Goal: Feedback & Contribution: Contribute content

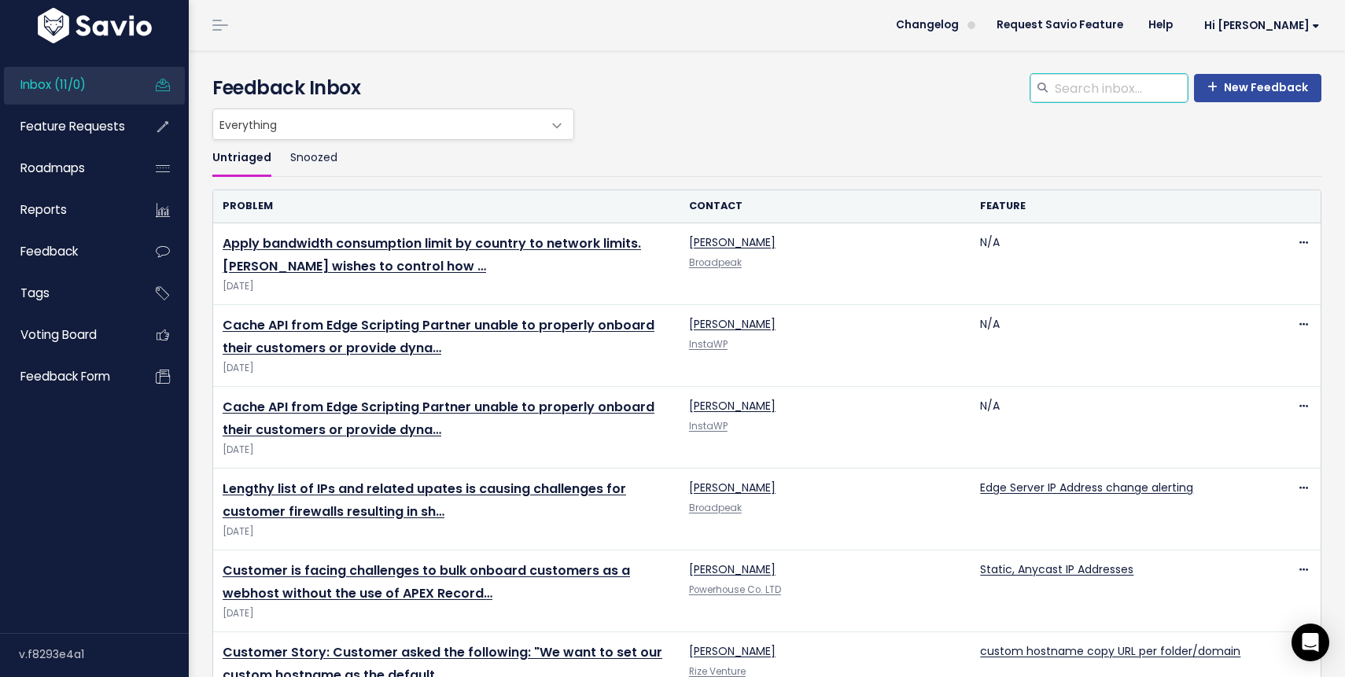
click at [1092, 84] on input "search" at bounding box center [1120, 88] width 134 height 28
type input "[PERSON_NAME]"
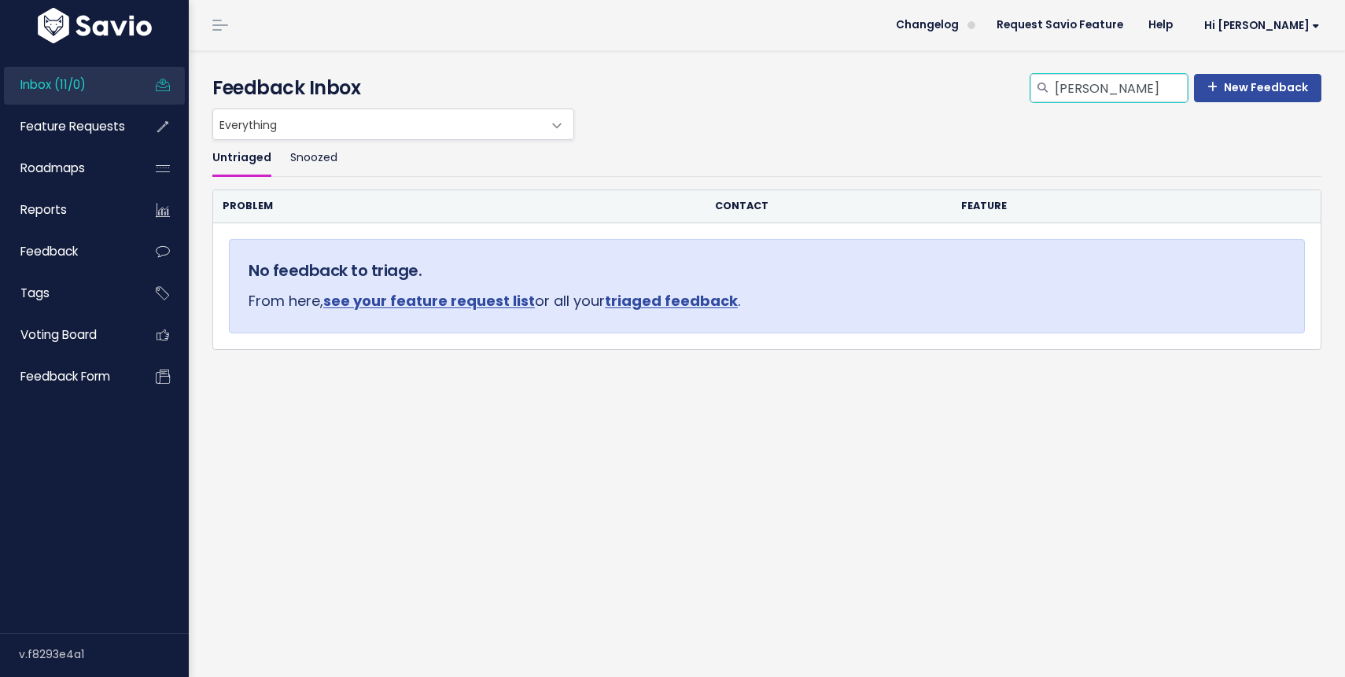
drag, startPoint x: 1111, startPoint y: 94, endPoint x: 952, endPoint y: 92, distance: 158.9
click at [952, 92] on div "New Feedback jesper Feedback Inbox" at bounding box center [766, 88] width 1109 height 28
type input "exonet"
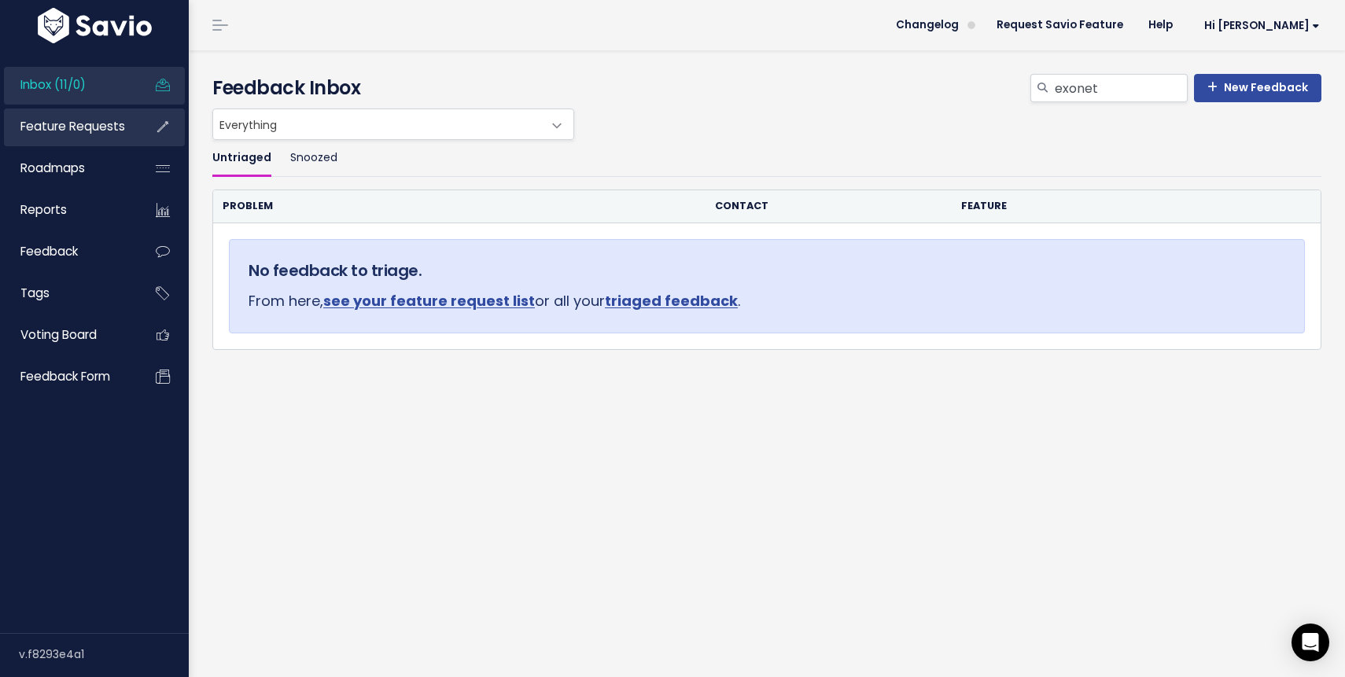
click at [66, 127] on span "Feature Requests" at bounding box center [72, 126] width 105 height 17
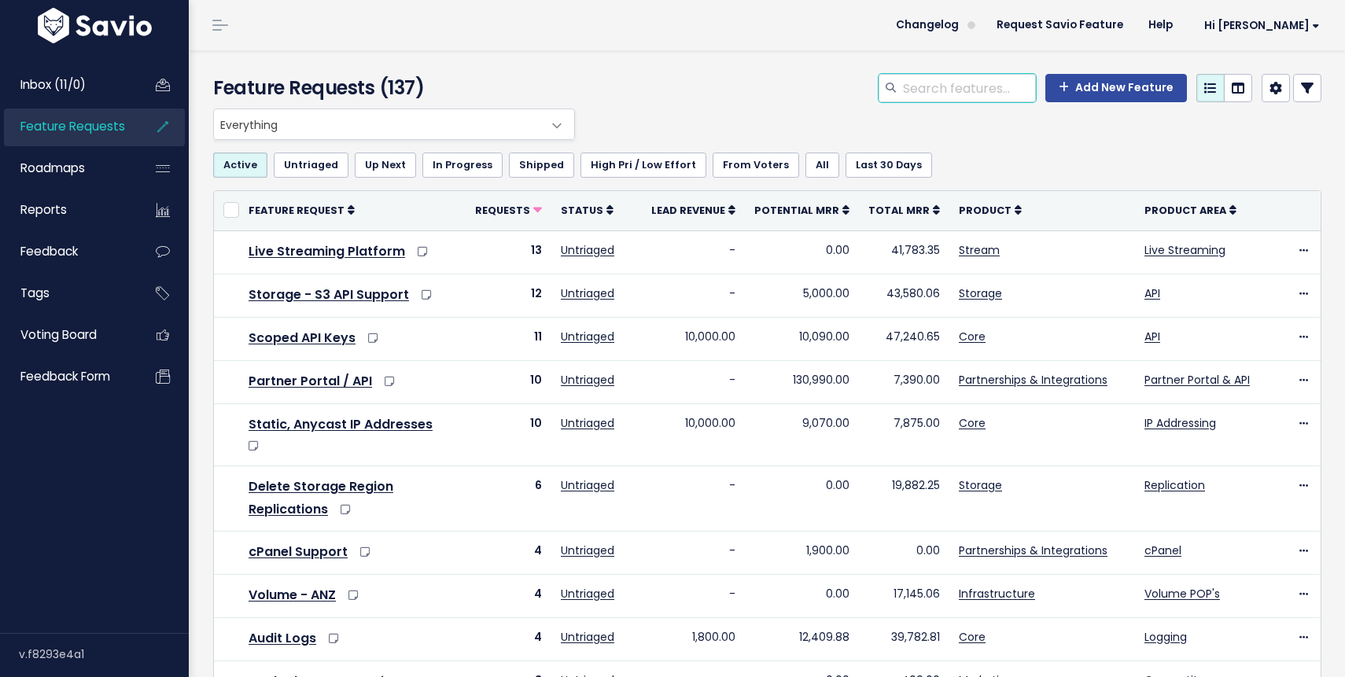
click at [947, 94] on input "search" at bounding box center [968, 88] width 134 height 28
type input "p"
type input "plugin"
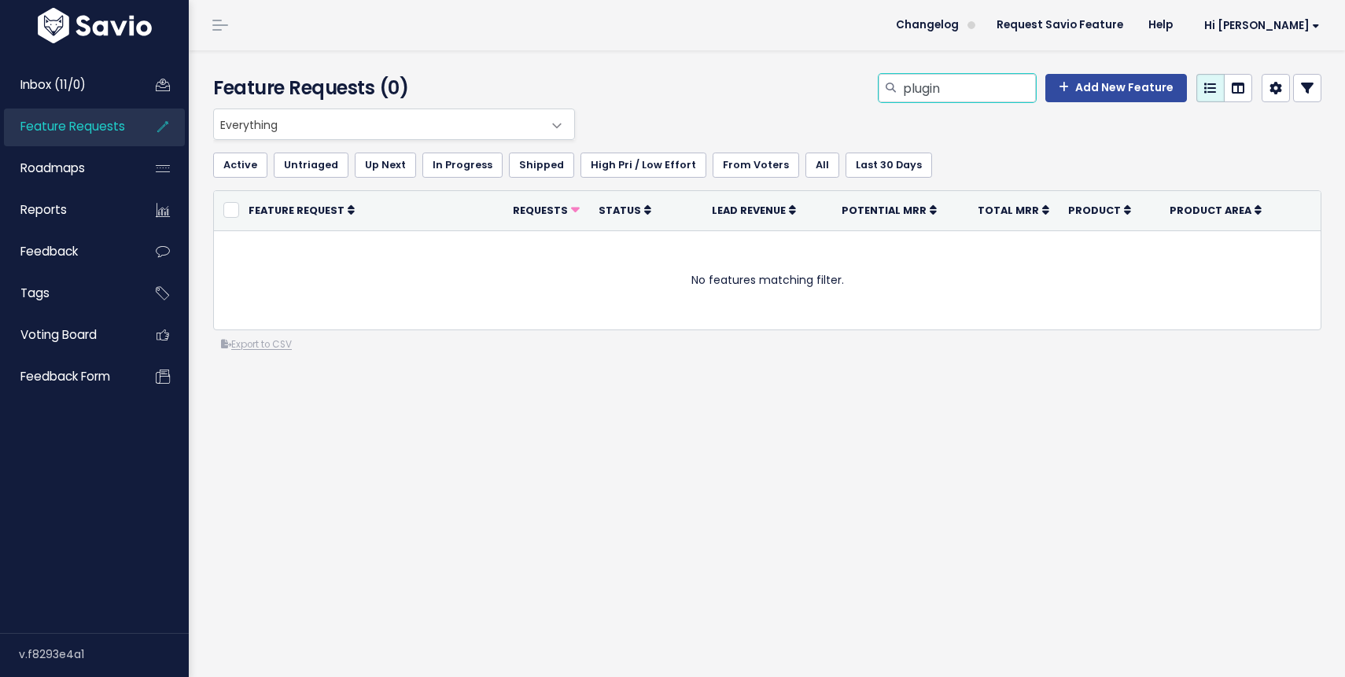
click at [963, 74] on input "plugin" at bounding box center [968, 88] width 134 height 28
click at [960, 79] on input "plugin" at bounding box center [968, 88] width 134 height 28
type input "partner"
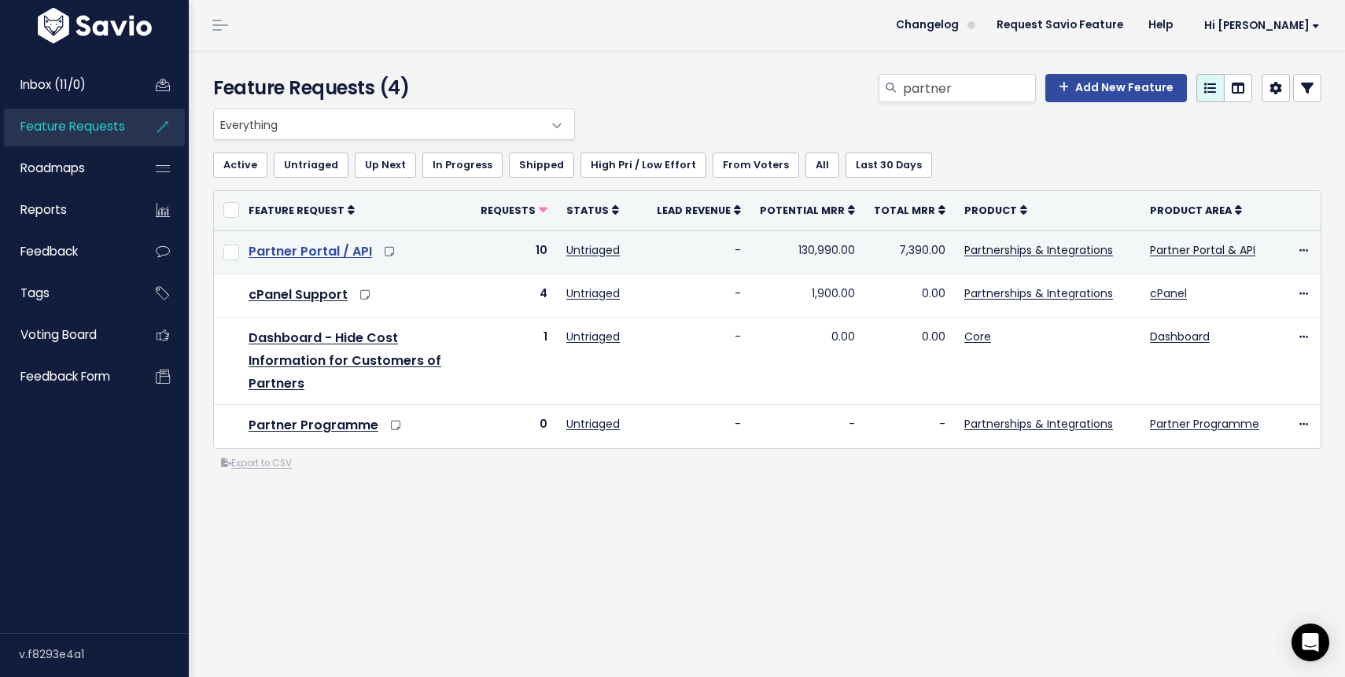
click at [300, 249] on link "Partner Portal / API" at bounding box center [310, 251] width 123 height 18
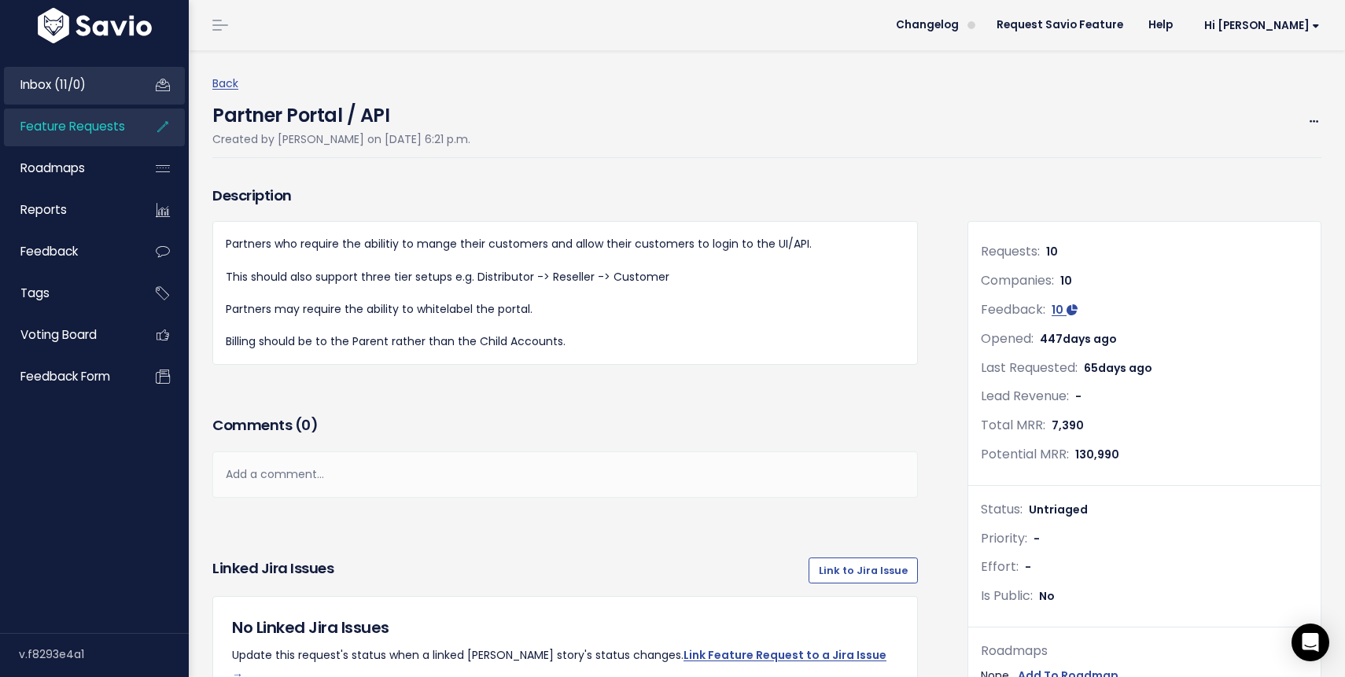
click at [57, 86] on span "Inbox (11/0)" at bounding box center [52, 84] width 65 height 17
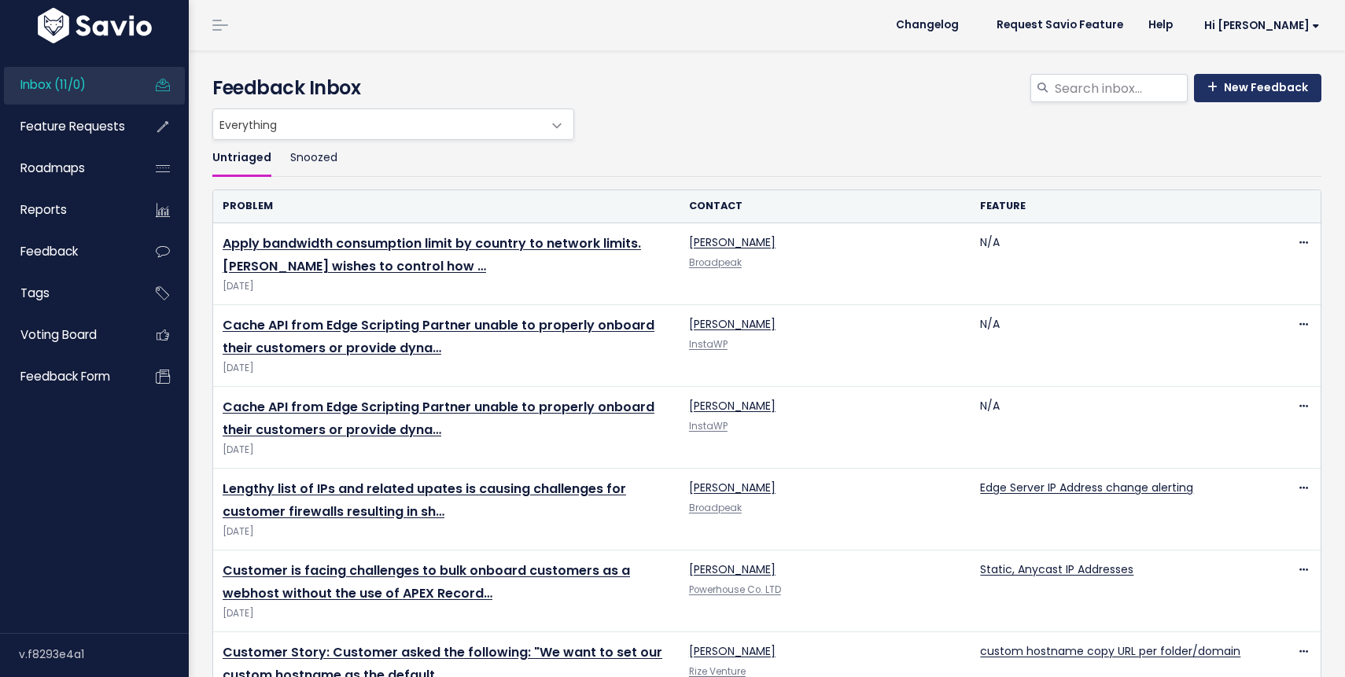
click at [1252, 82] on link "New Feedback" at bounding box center [1257, 88] width 127 height 28
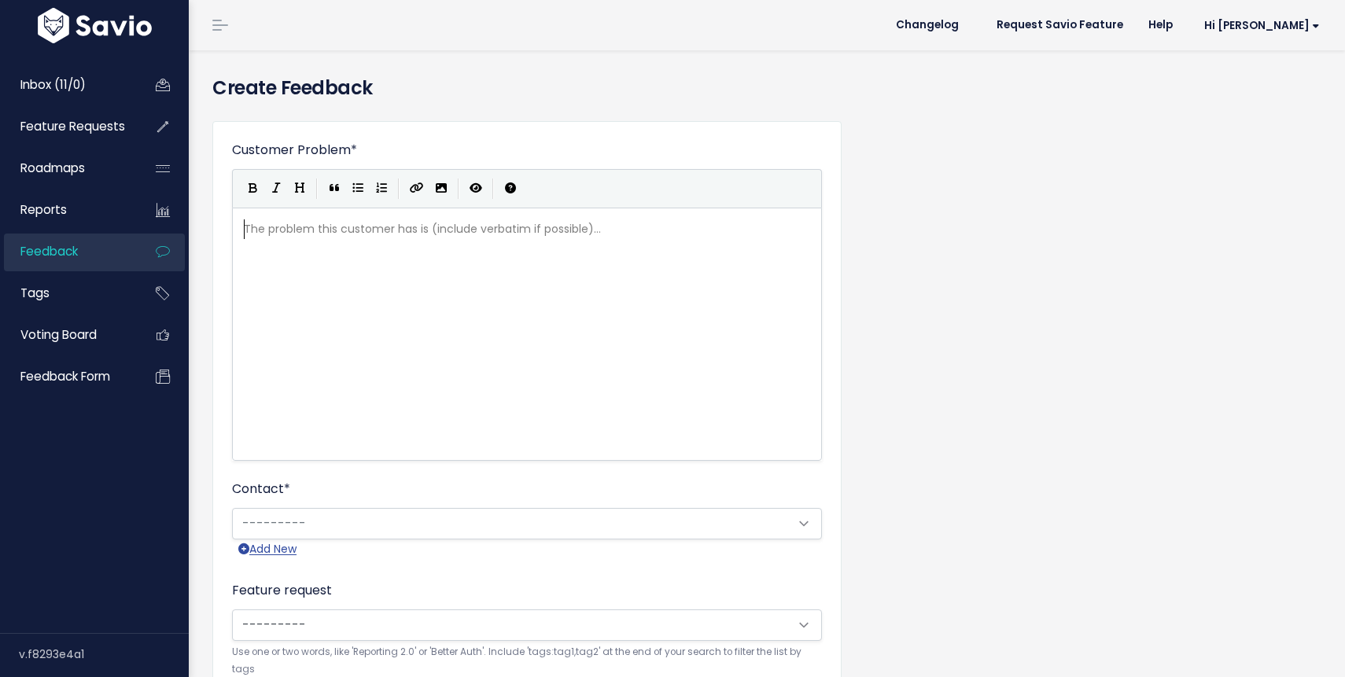
scroll to position [2, 0]
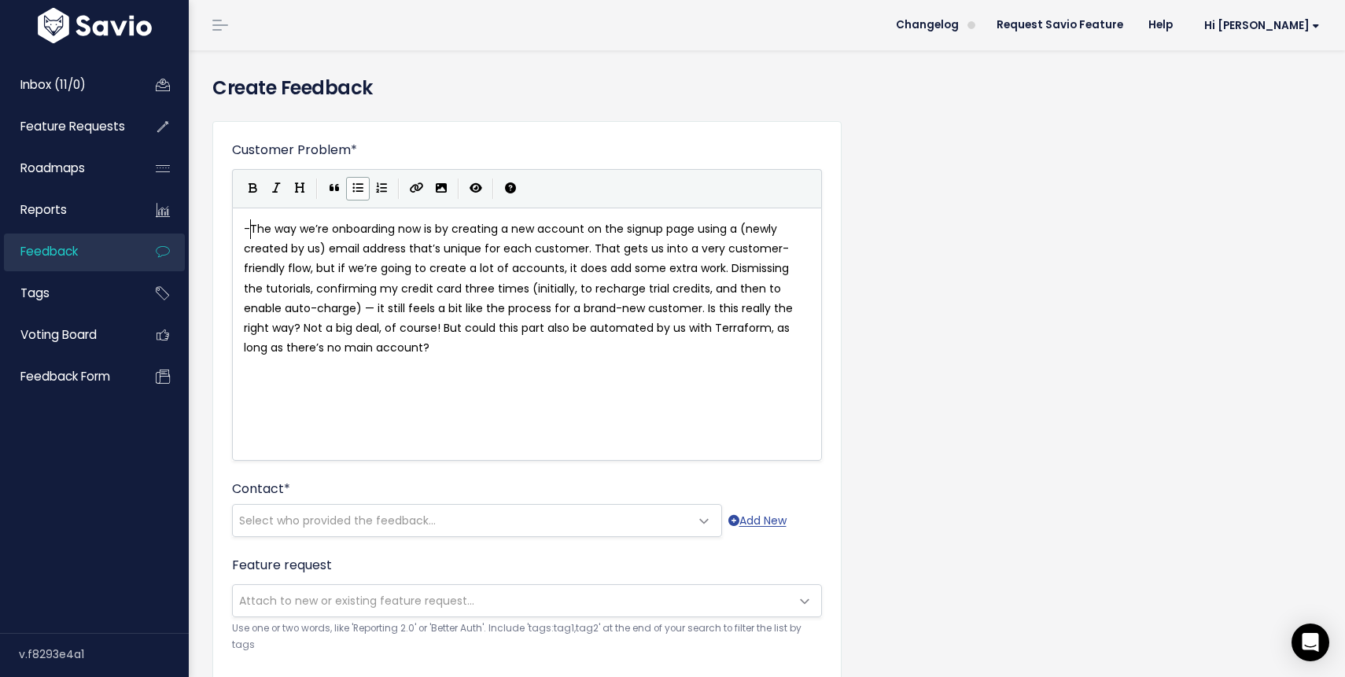
click at [250, 225] on span "-" at bounding box center [247, 229] width 6 height 16
type textarea """
click at [360, 349] on pre ""The way we’re onboarding now is by creating a new account on the signup page u…" at bounding box center [527, 288] width 573 height 138
type textarea """
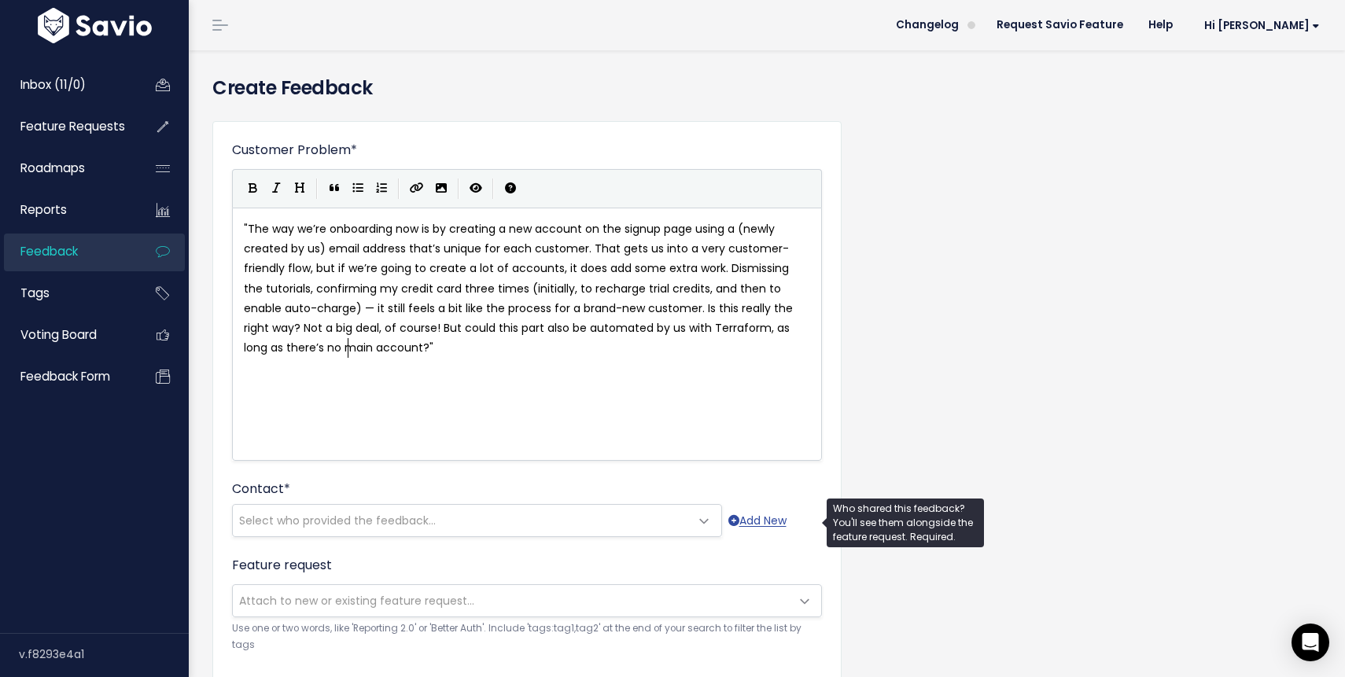
click at [352, 516] on span "Select who provided the feedback..." at bounding box center [337, 521] width 197 height 16
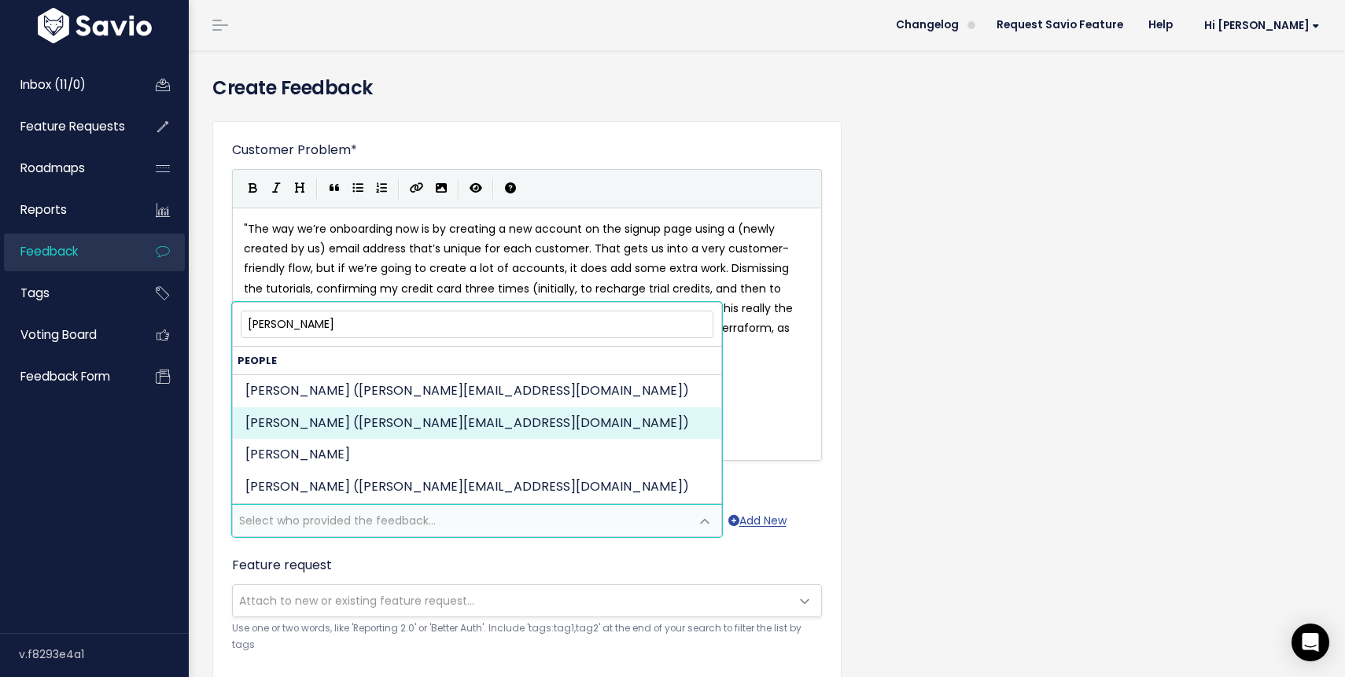
type input "jesper"
select select "92168271"
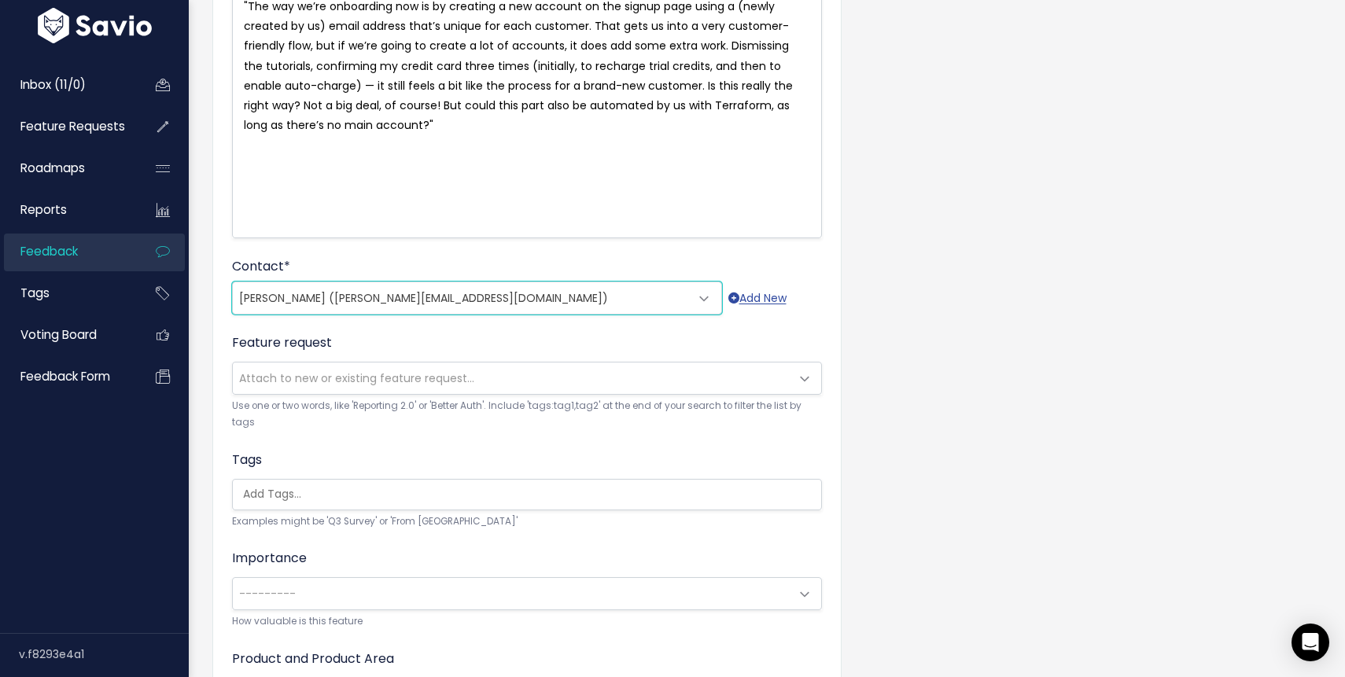
scroll to position [230, 0]
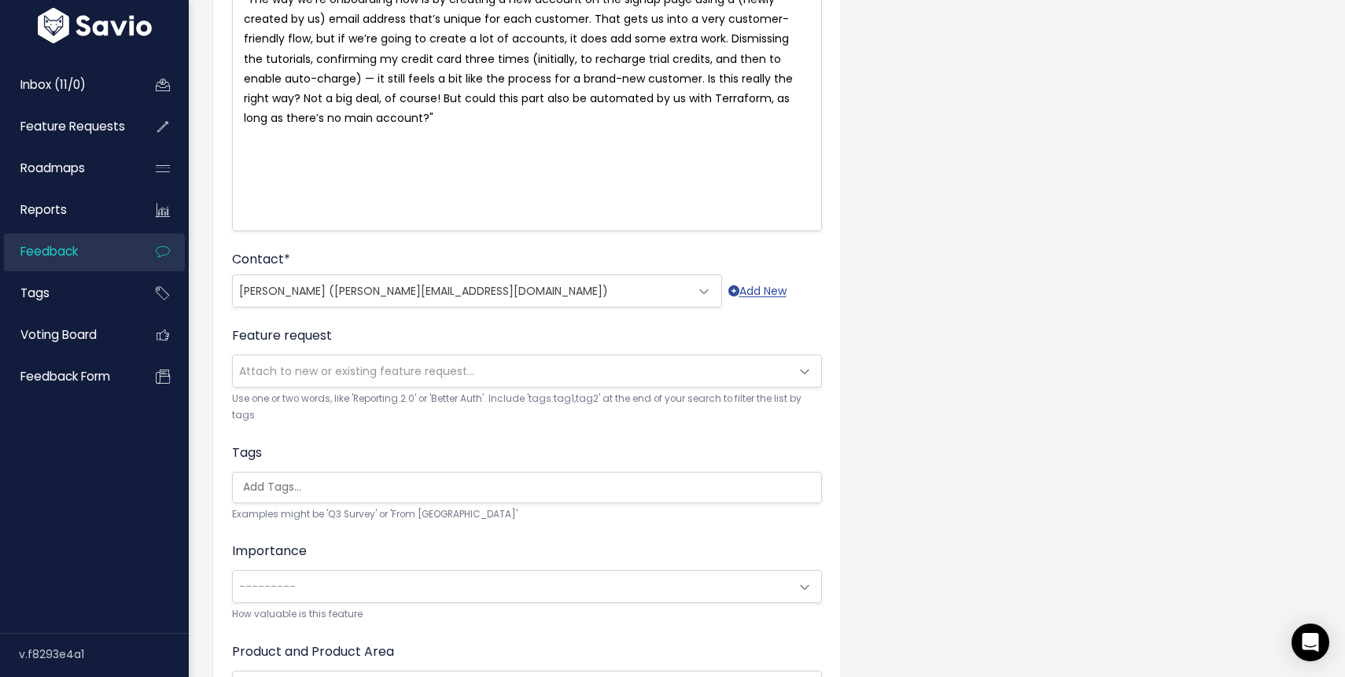
click at [349, 369] on span "Attach to new or existing feature request..." at bounding box center [356, 371] width 235 height 16
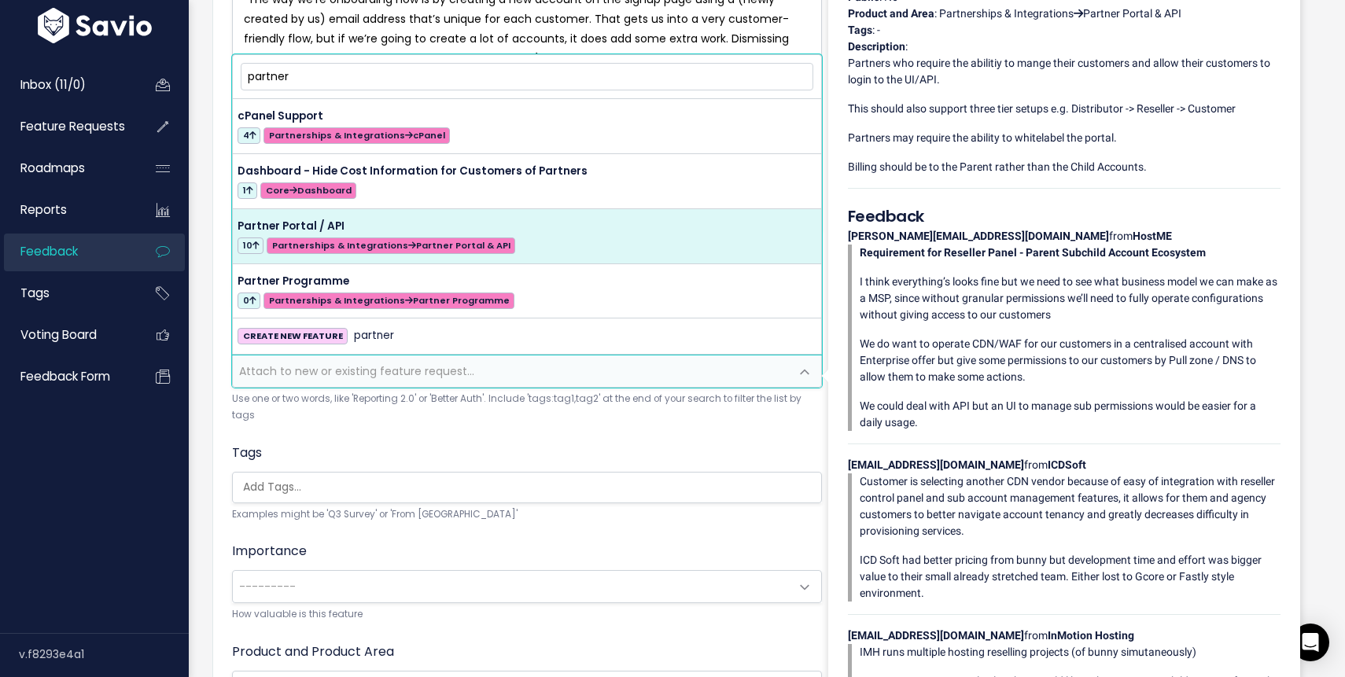
type input "partner"
select select "46982"
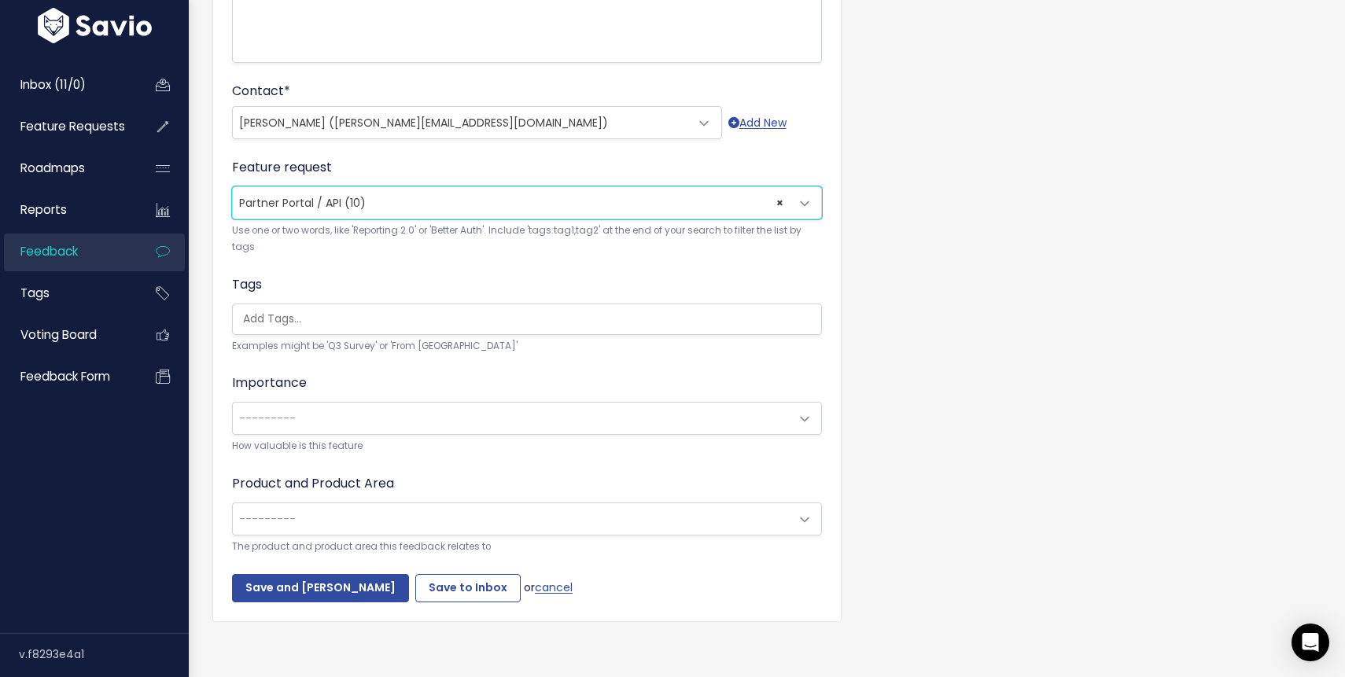
scroll to position [403, 0]
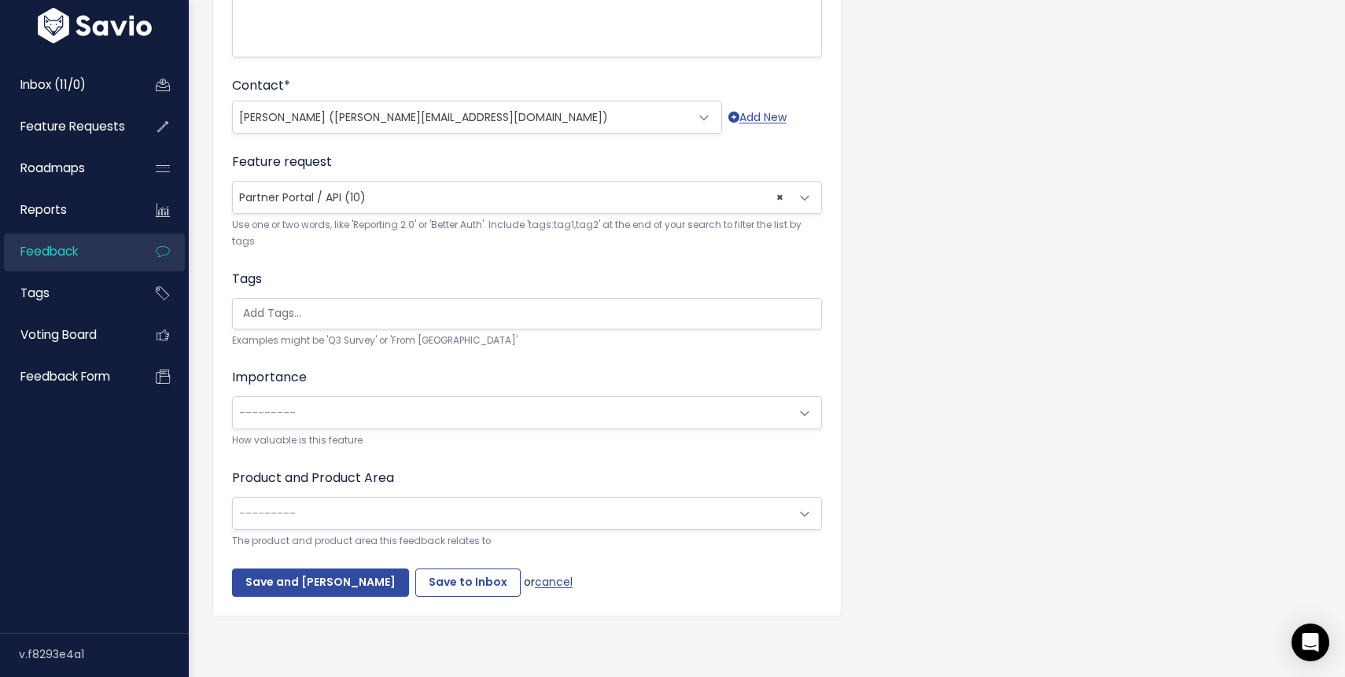
click at [807, 416] on span at bounding box center [804, 413] width 31 height 31
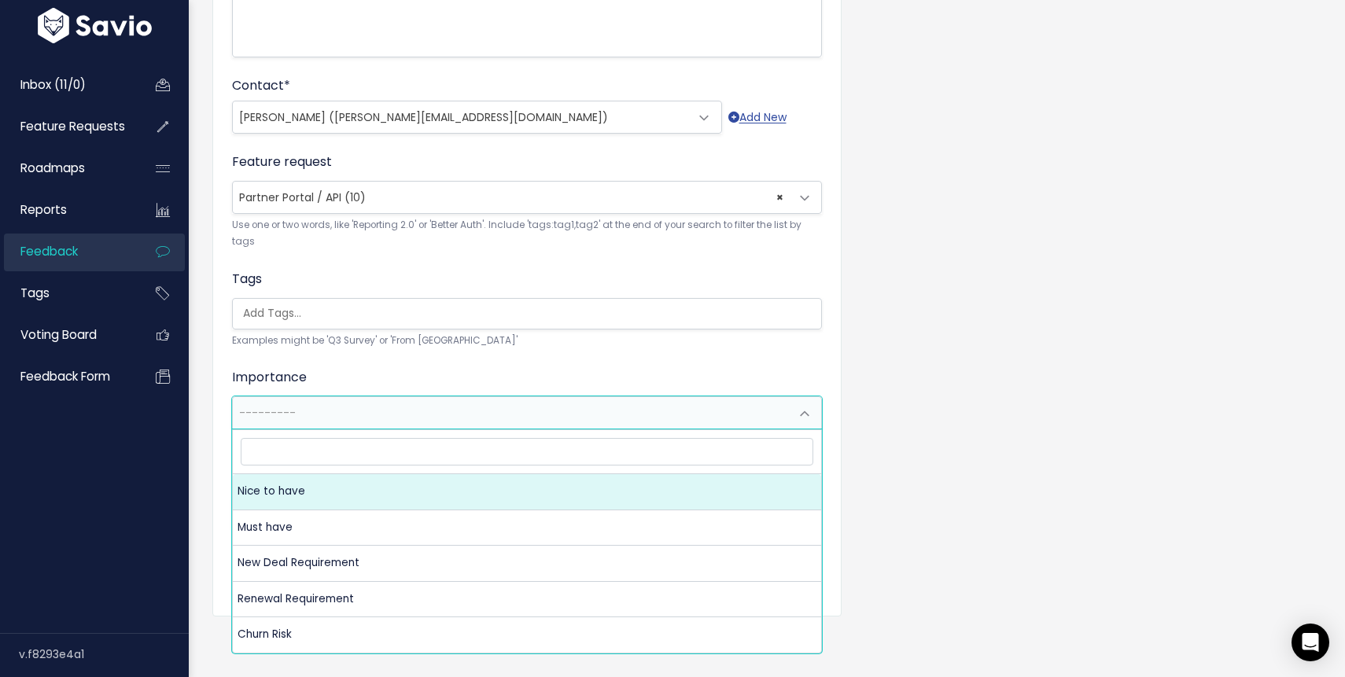
select select "NICE_TO_HAVE"
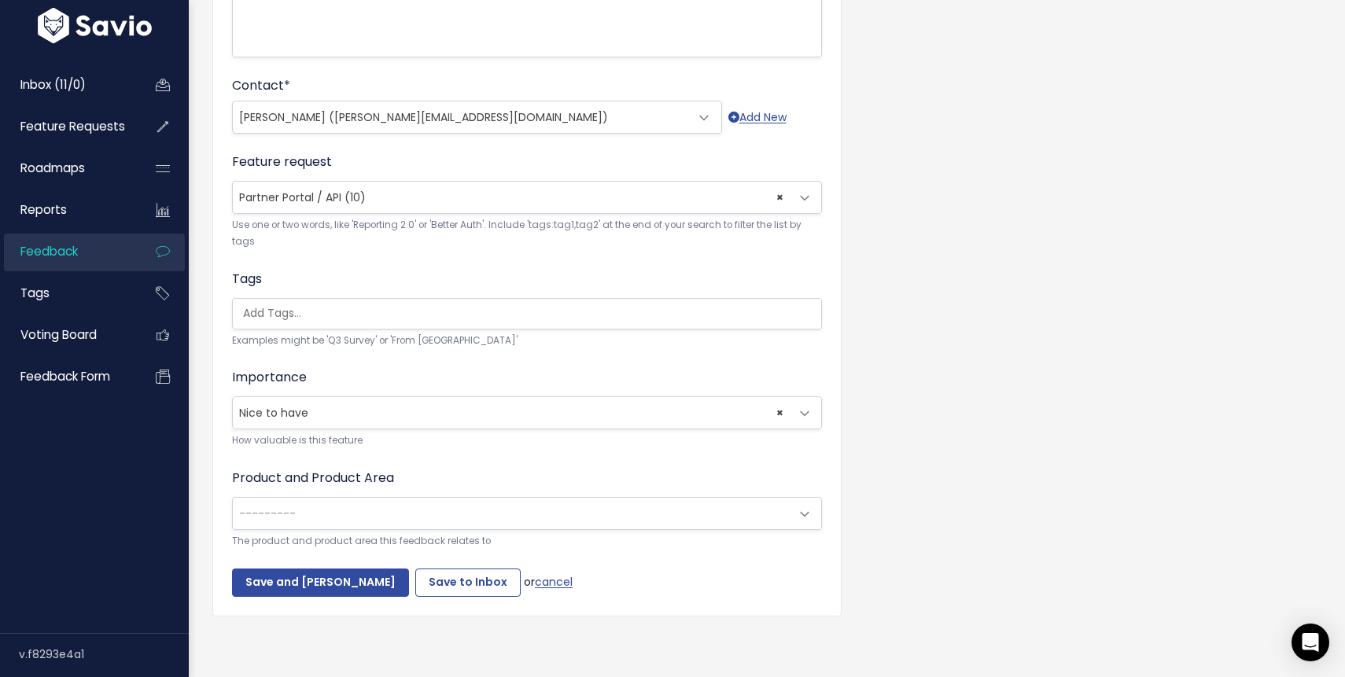
click at [329, 515] on span "---------" at bounding box center [511, 513] width 557 height 31
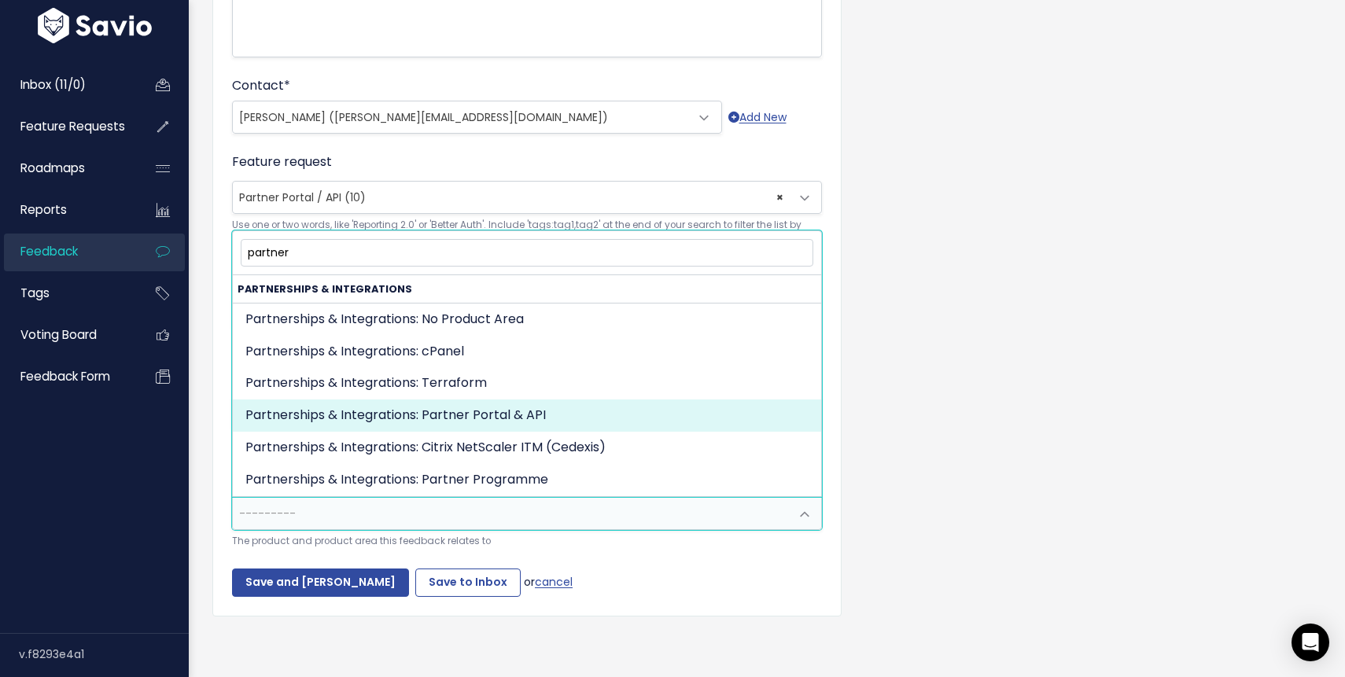
type input "partner"
select select "PARTNERSHIPS:PARTNER_PORTAL"
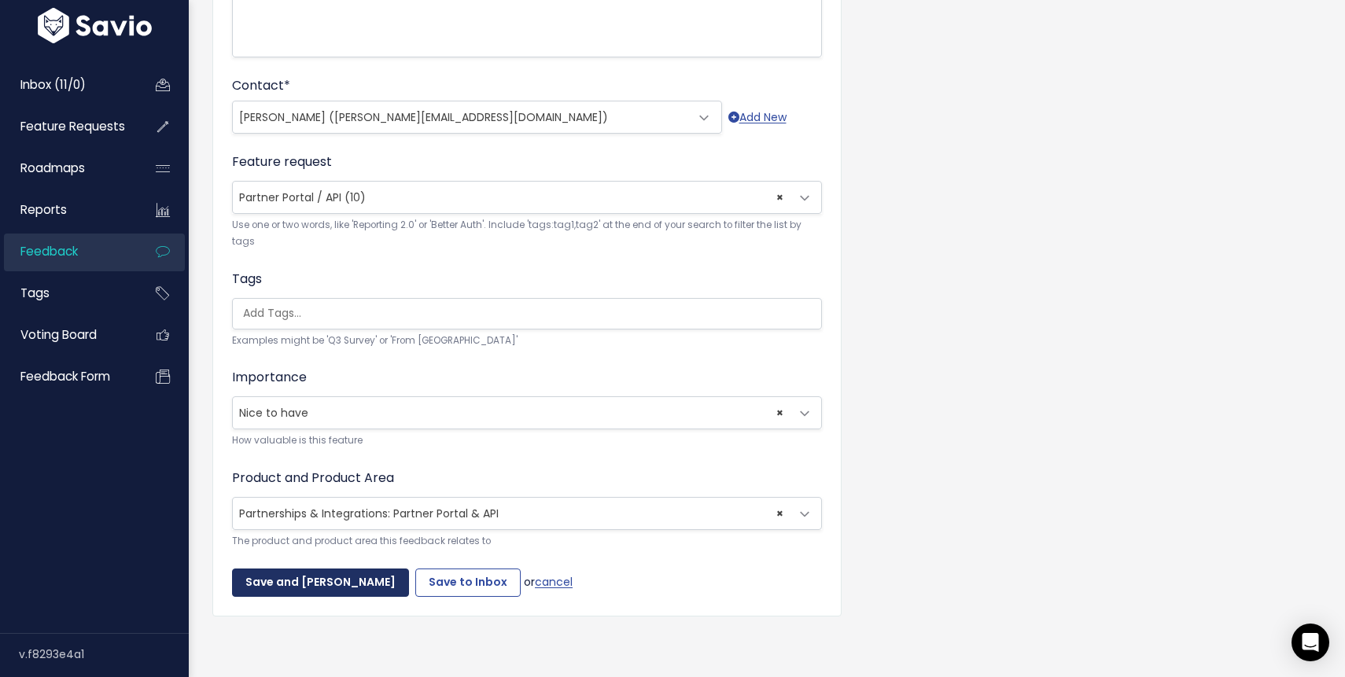
click at [324, 579] on input "Save and Mark Triaged" at bounding box center [320, 583] width 177 height 28
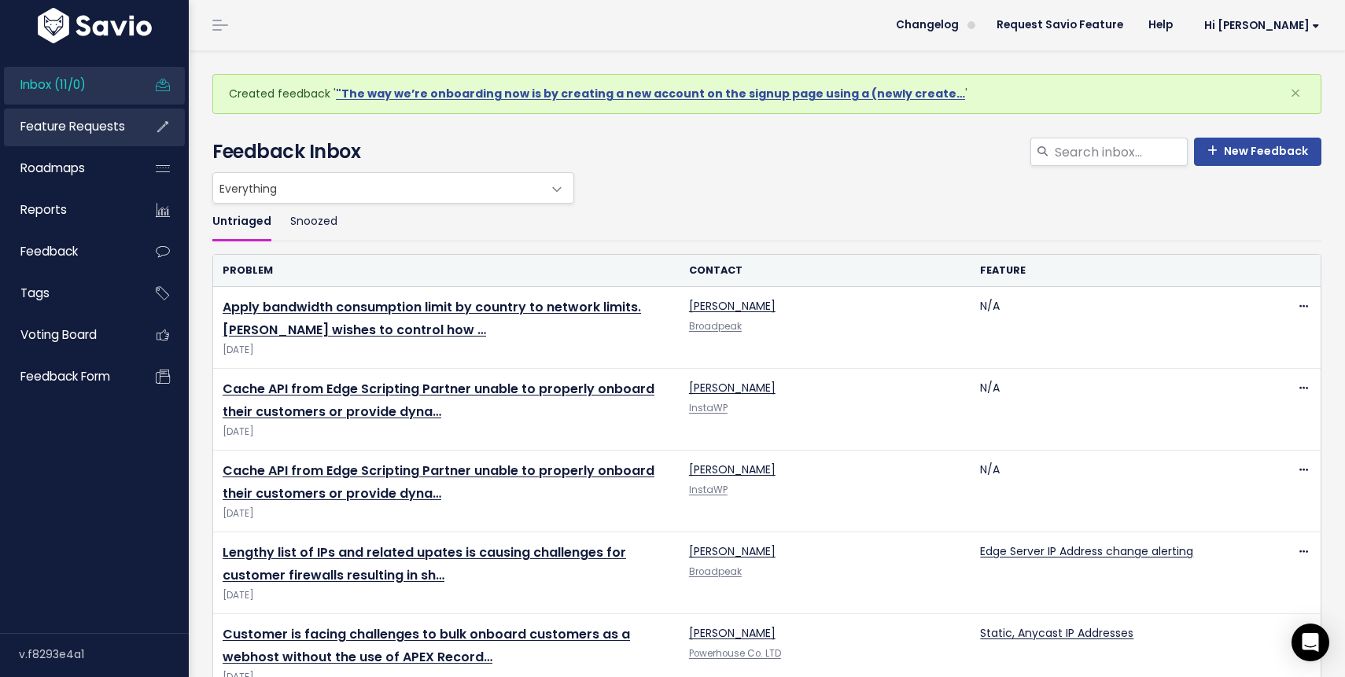
click at [87, 129] on span "Feature Requests" at bounding box center [72, 126] width 105 height 17
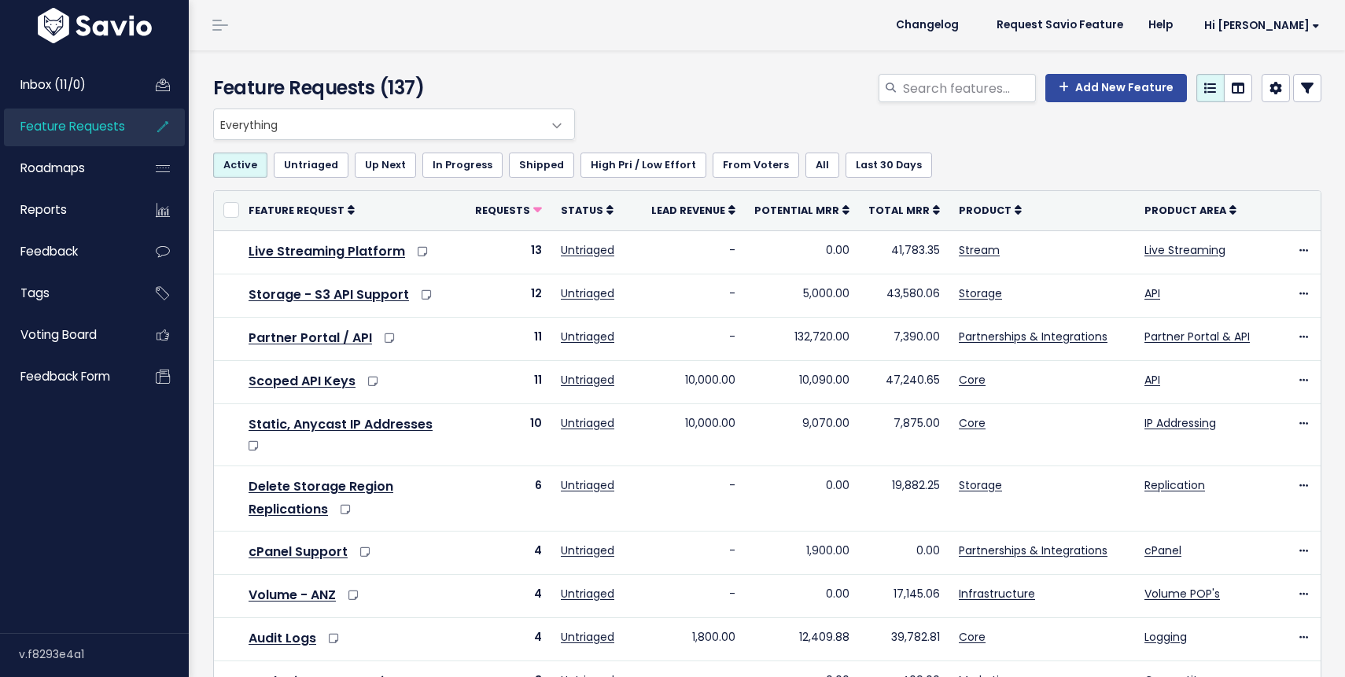
click at [560, 121] on span at bounding box center [557, 125] width 31 height 31
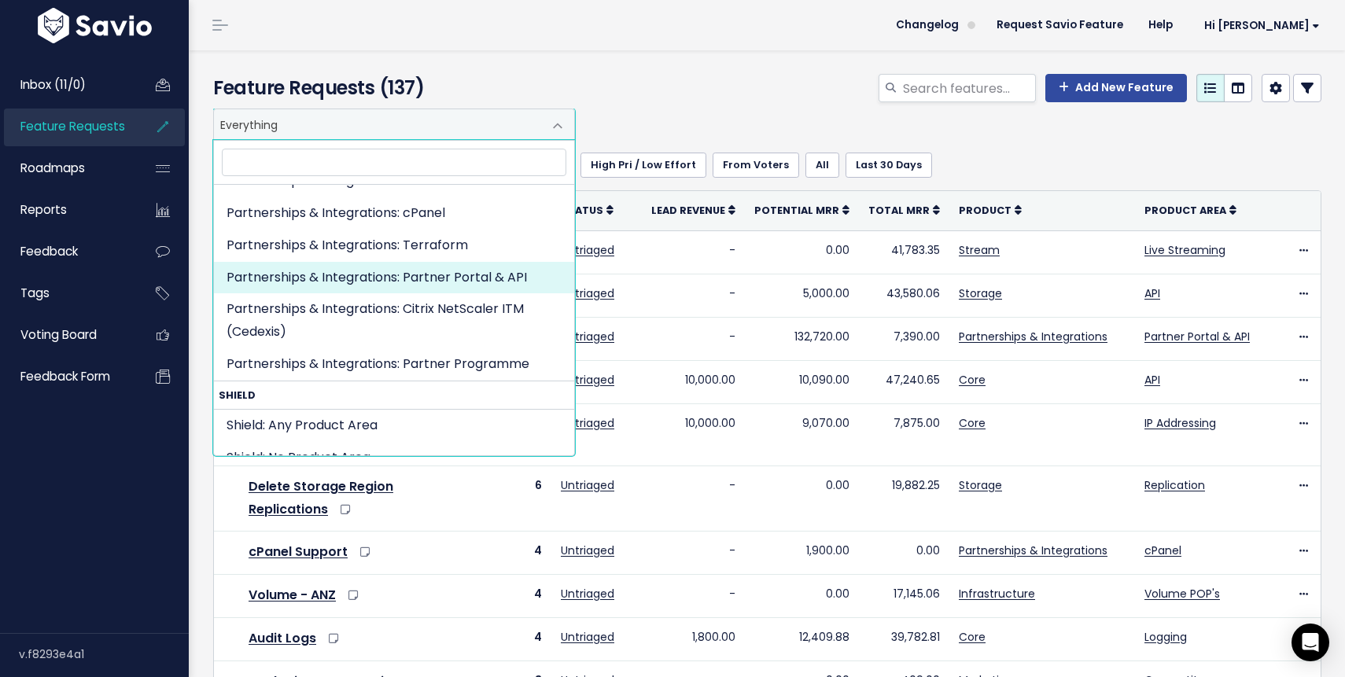
scroll to position [2298, 0]
select select "PARTNERSHIPS:PARTNER_PORTAL"
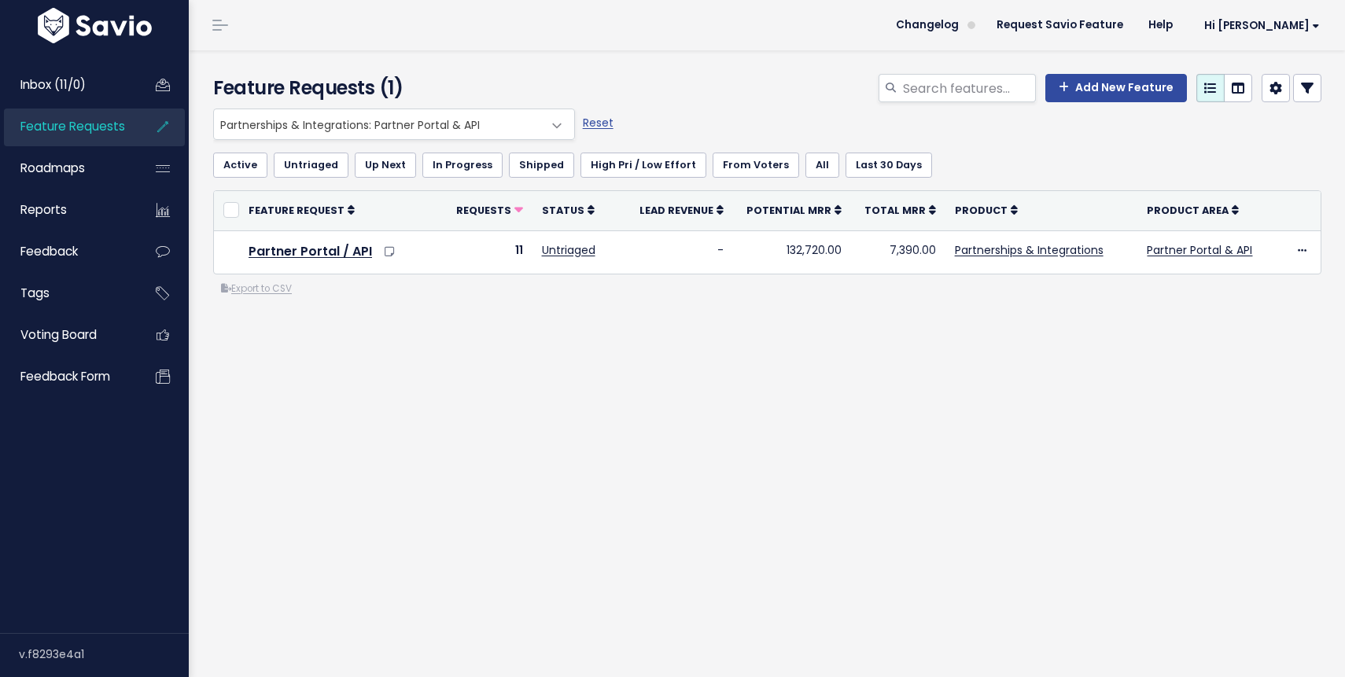
click at [552, 128] on span at bounding box center [557, 125] width 31 height 31
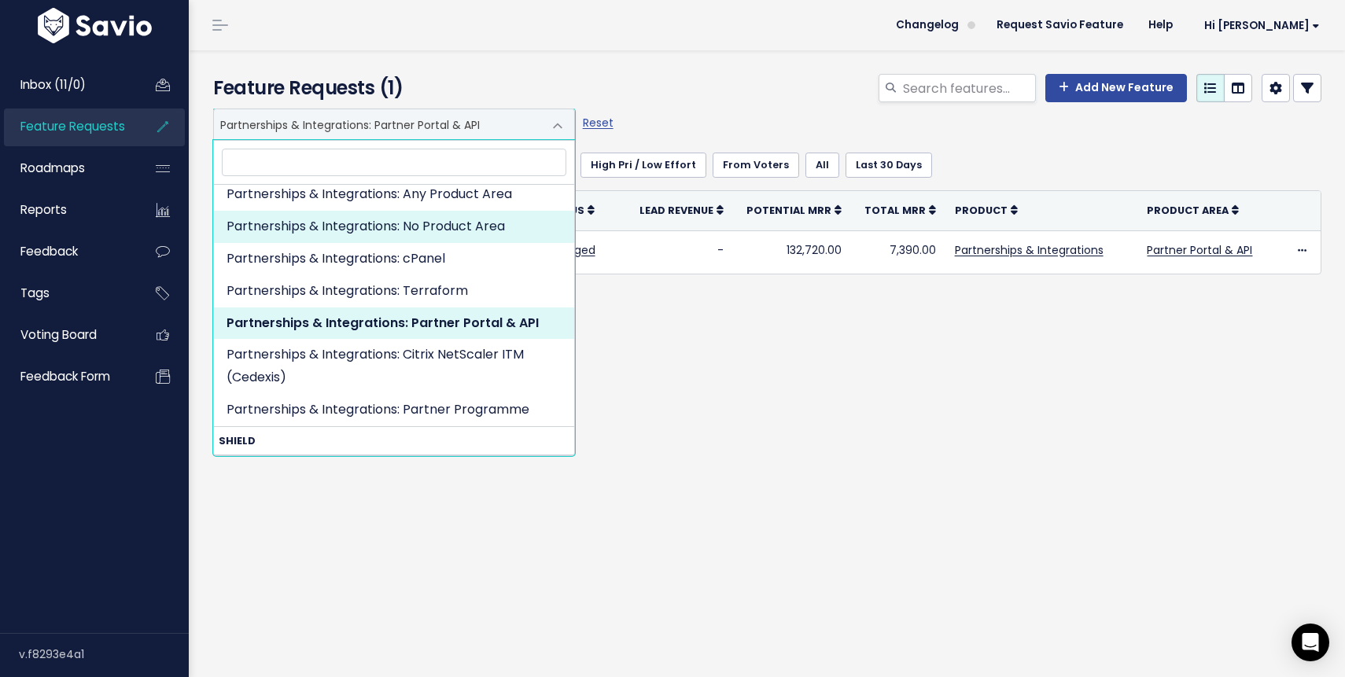
scroll to position [2243, 0]
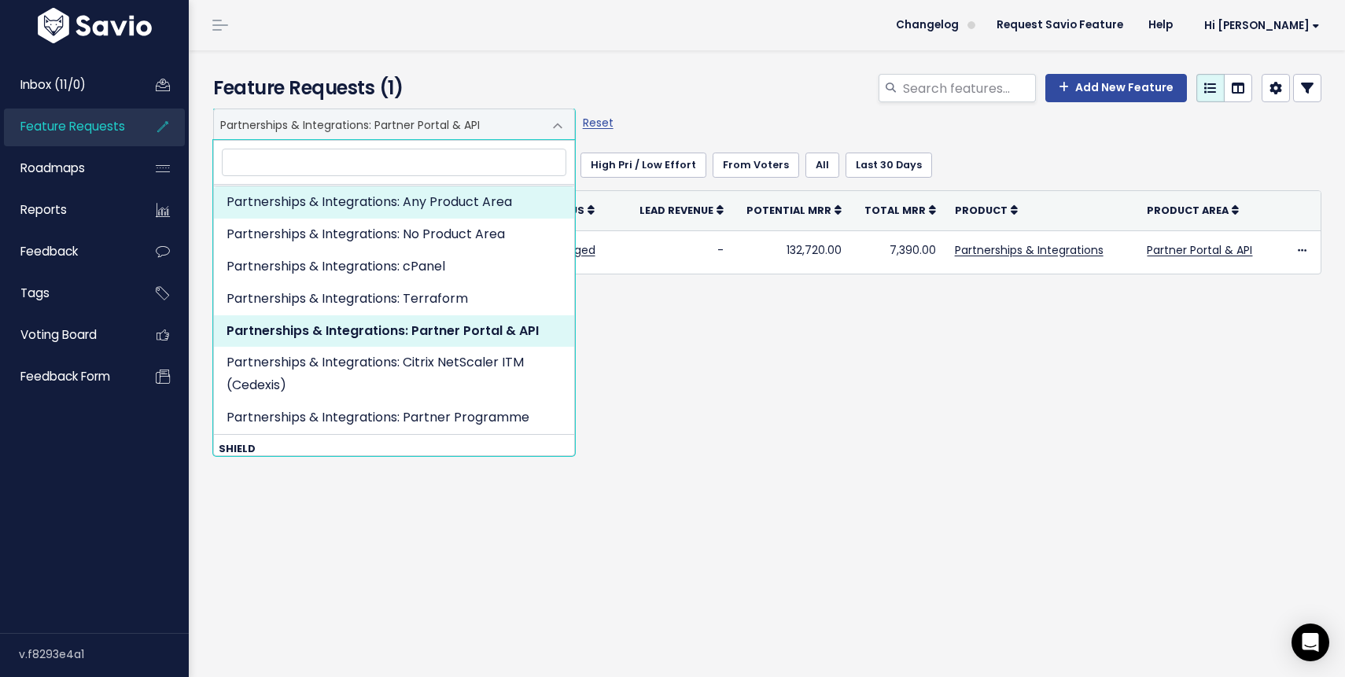
select select "PARTNERSHIPS:"
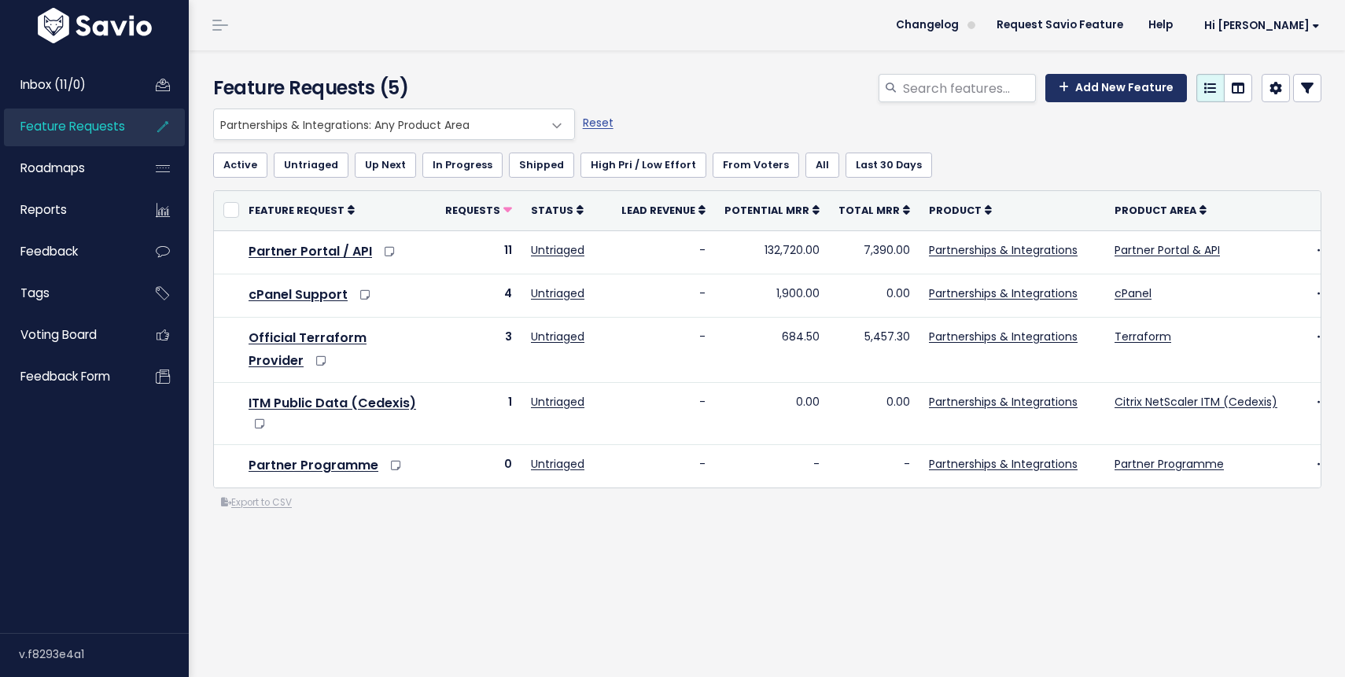
click at [1125, 87] on link "Add New Feature" at bounding box center [1116, 88] width 142 height 28
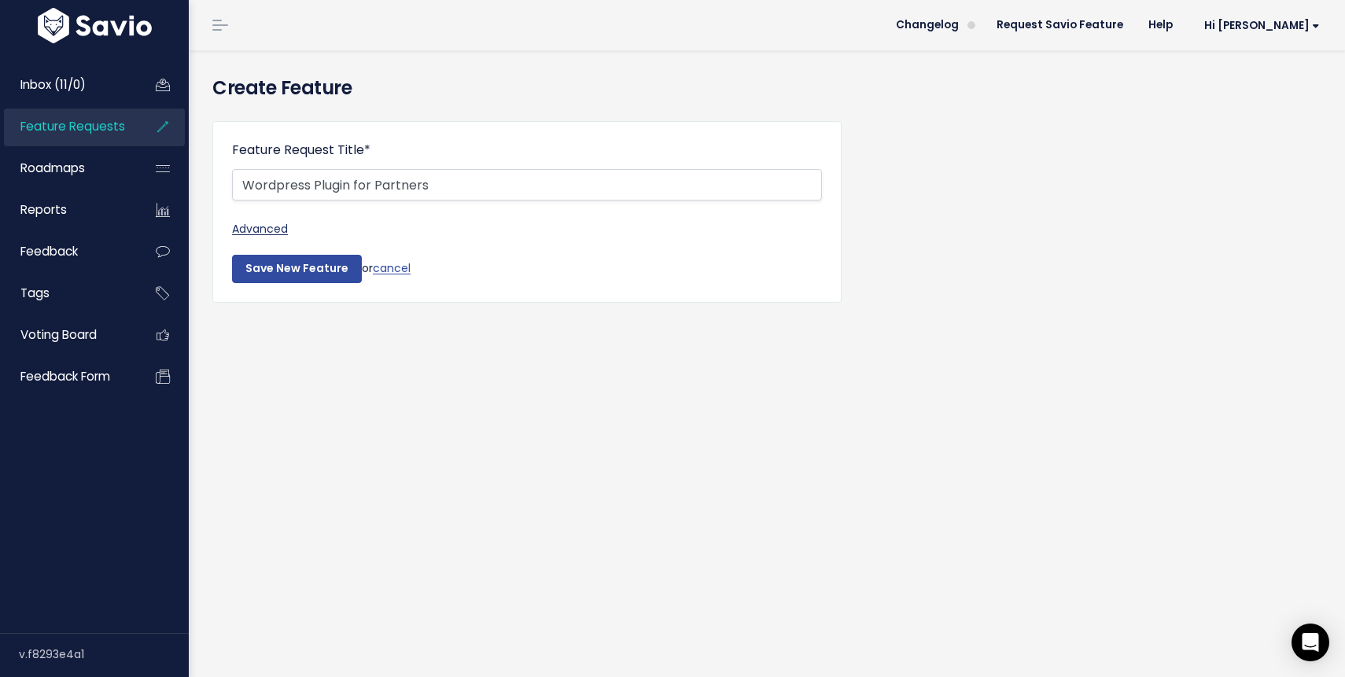
type input "Wordpress Plugin for Partners"
click at [265, 227] on link "Advanced" at bounding box center [527, 229] width 590 height 20
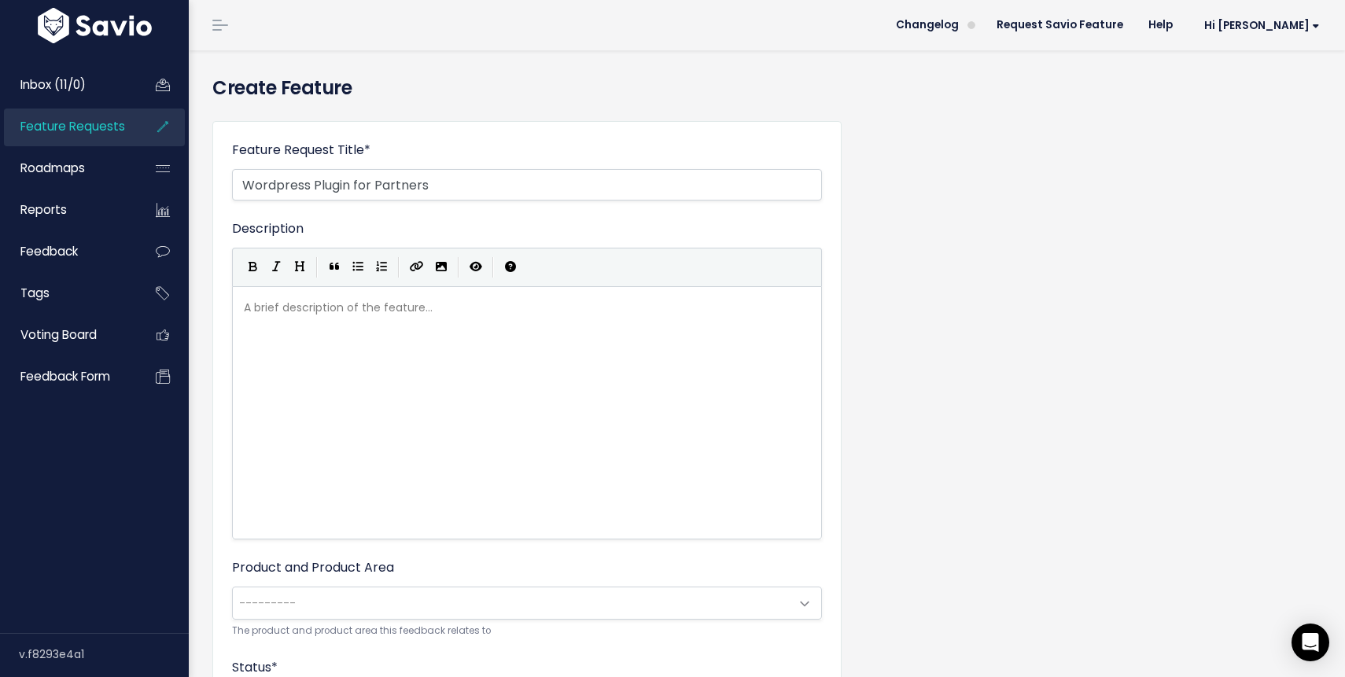
click at [324, 330] on div "A brief description of the feature... xxxxxxxxxx" at bounding box center [547, 432] width 612 height 275
type textarea "Partners would"
type textarea "often ask for a version of our Wro"
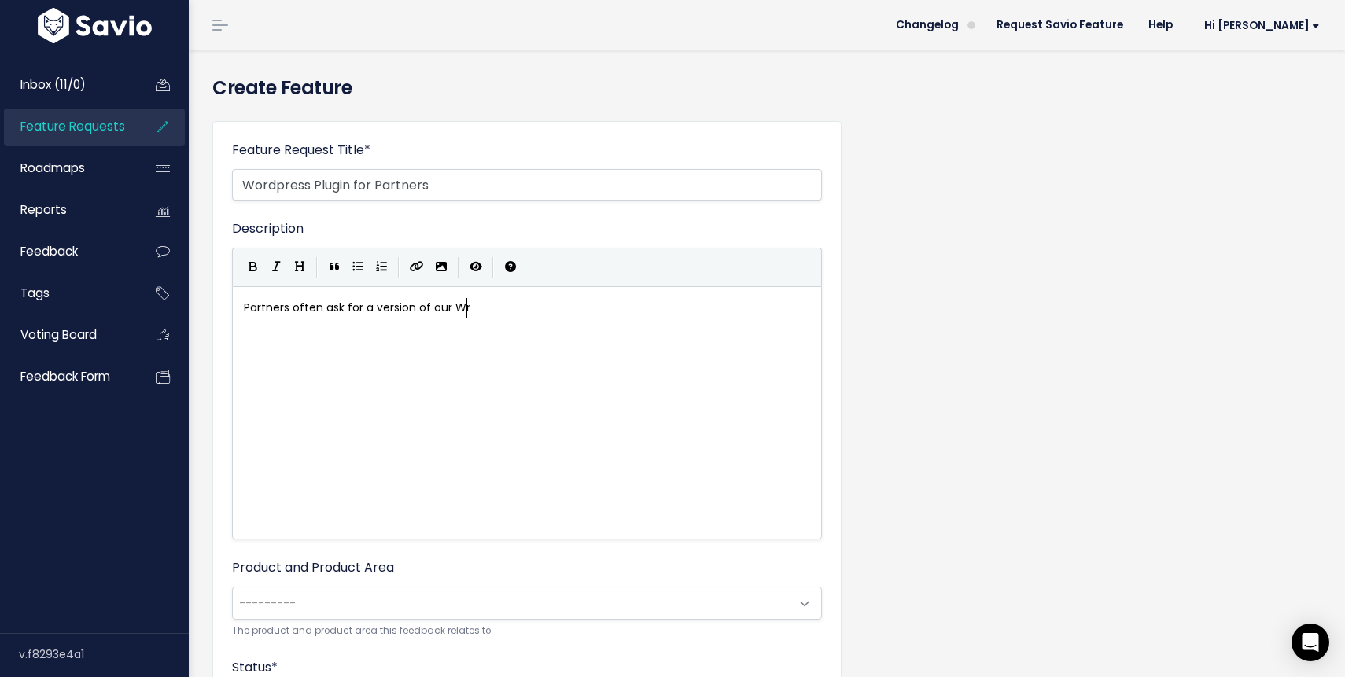
scroll to position [6, 179]
type textarea "ordpress plugin that can be deployed by partenr"
type textarea "ners such as managed Wordpress platforms,"
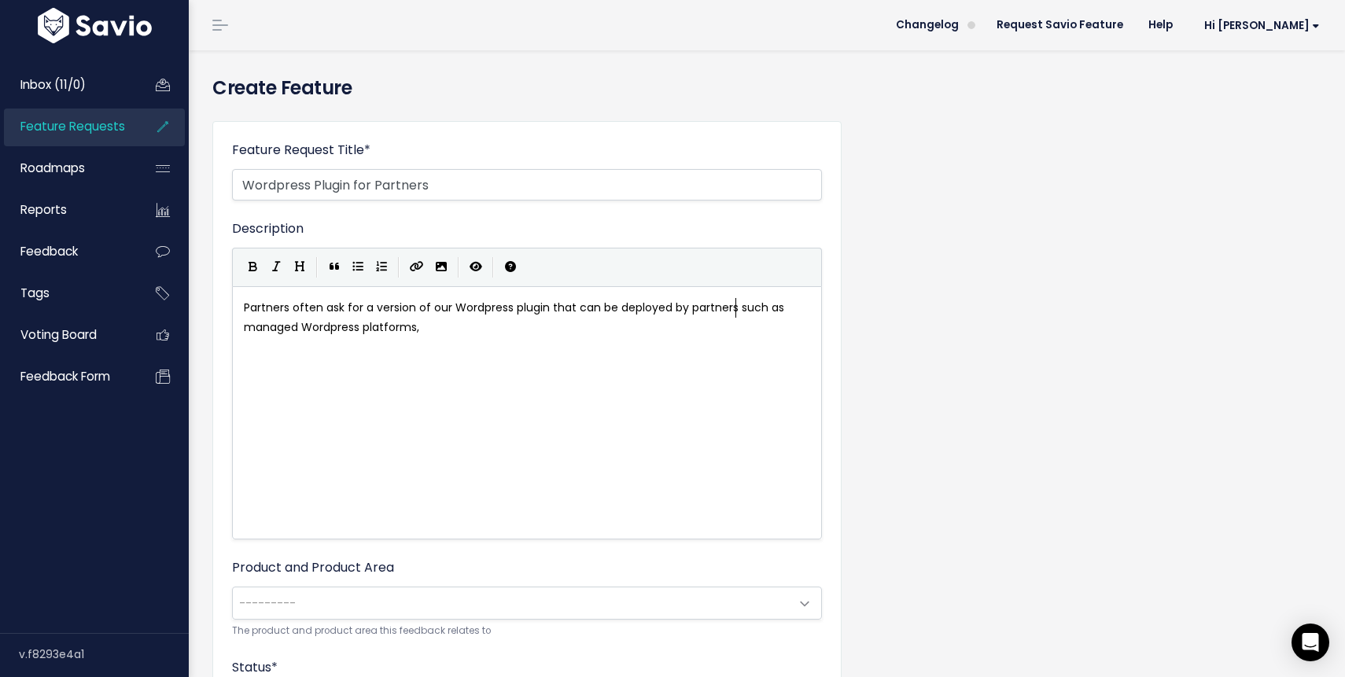
click at [736, 308] on span "Partners often ask for a version of our Wordpress plugin that can be deployed b…" at bounding box center [515, 317] width 543 height 35
type textarea ","
click at [506, 330] on pre "Partners often ask for a version of our Wordpress plugin that can be deployed b…" at bounding box center [527, 317] width 573 height 39
type textarea "to their end user customers."
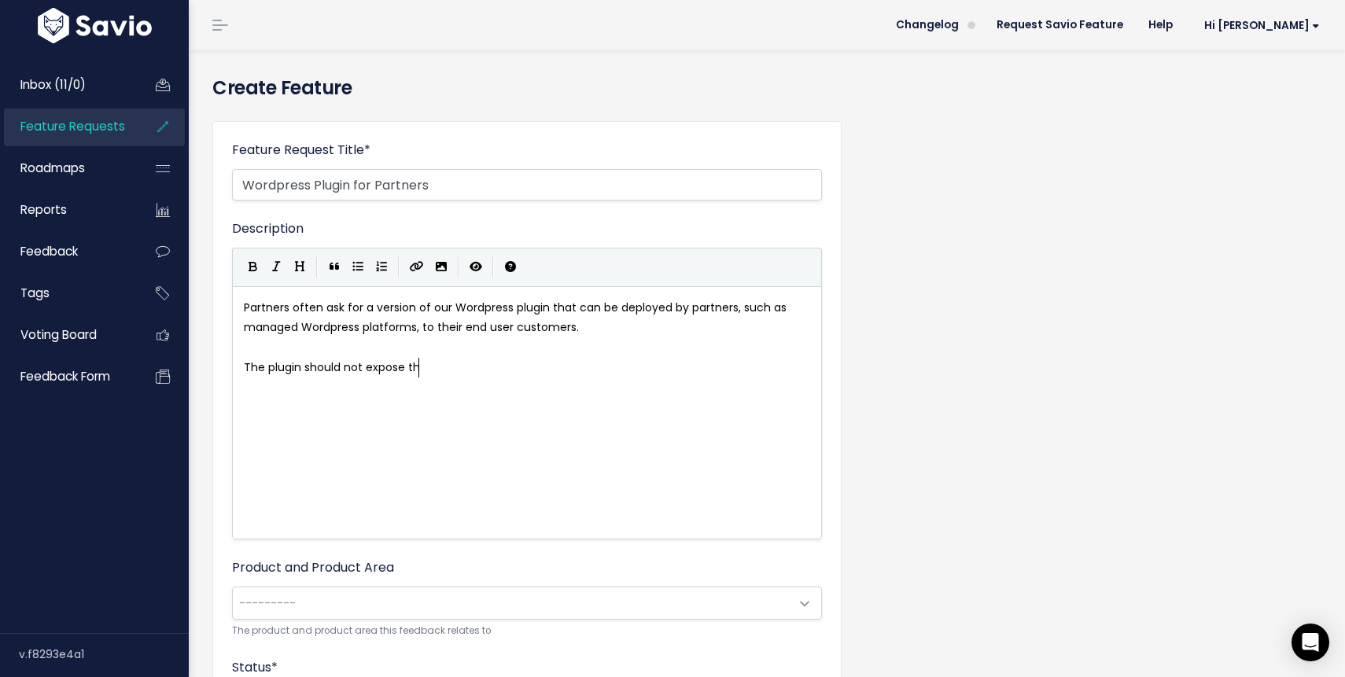
scroll to position [6, 183]
type textarea "The plugin should not expose the account API key"
type textarea "."
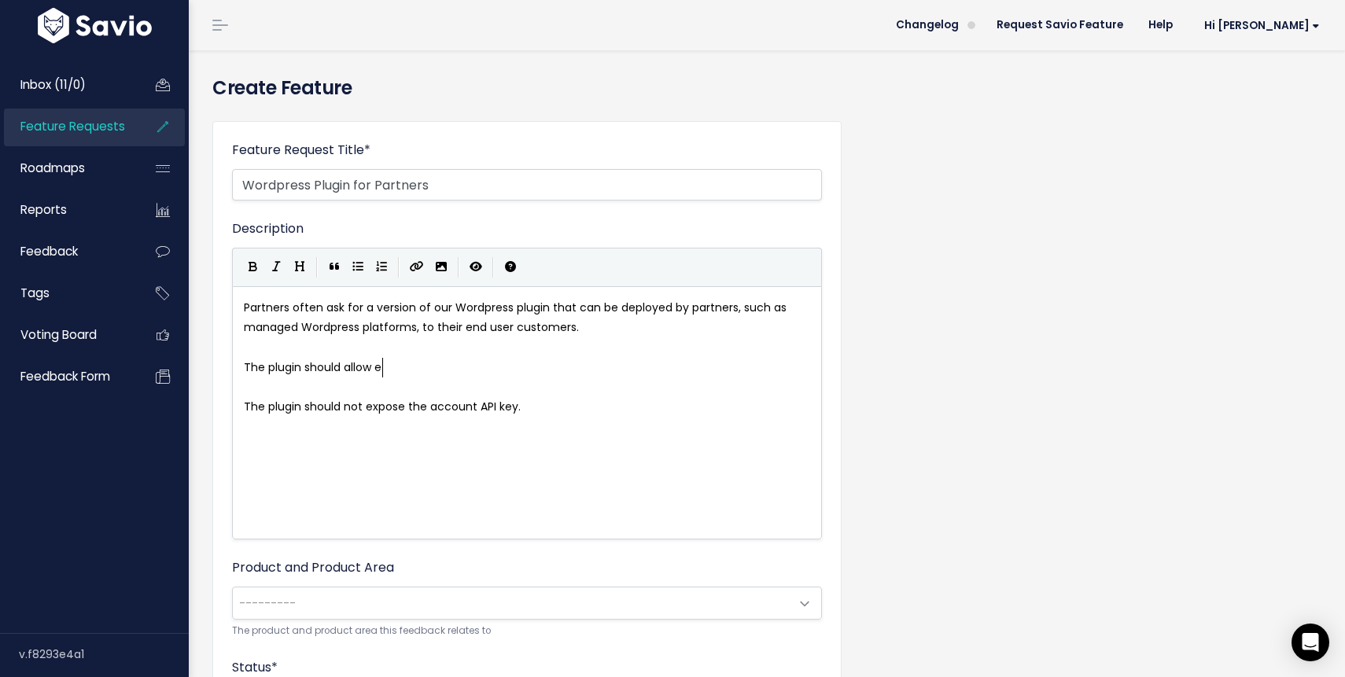
type textarea "The plugin should allow ed"
type textarea "nd users to perfrom"
type textarea "orm basic administration tasks such as purgin cache"
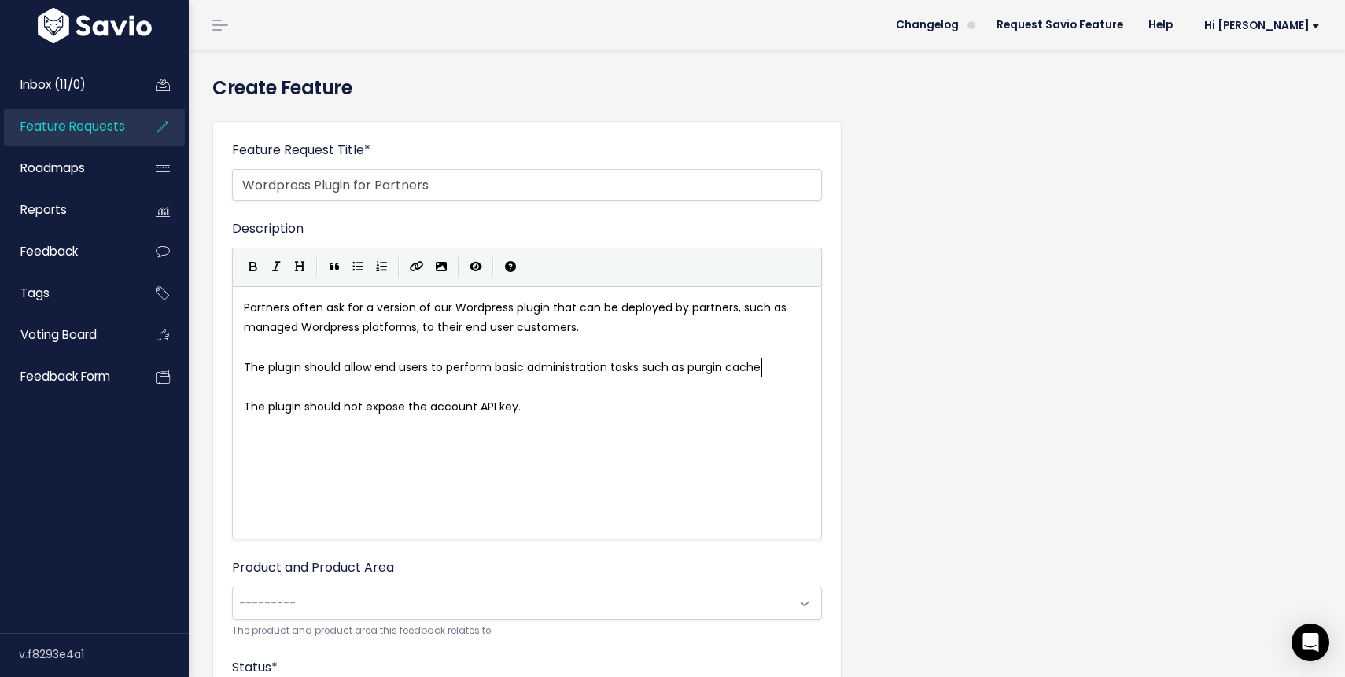
scroll to position [6, 291]
type textarea "basic"
drag, startPoint x: 528, startPoint y: 368, endPoint x: 510, endPoint y: 368, distance: 18.1
click at [742, 366] on pre "The plugin should allow end users to perform administration tasks such as purgi…" at bounding box center [527, 368] width 573 height 20
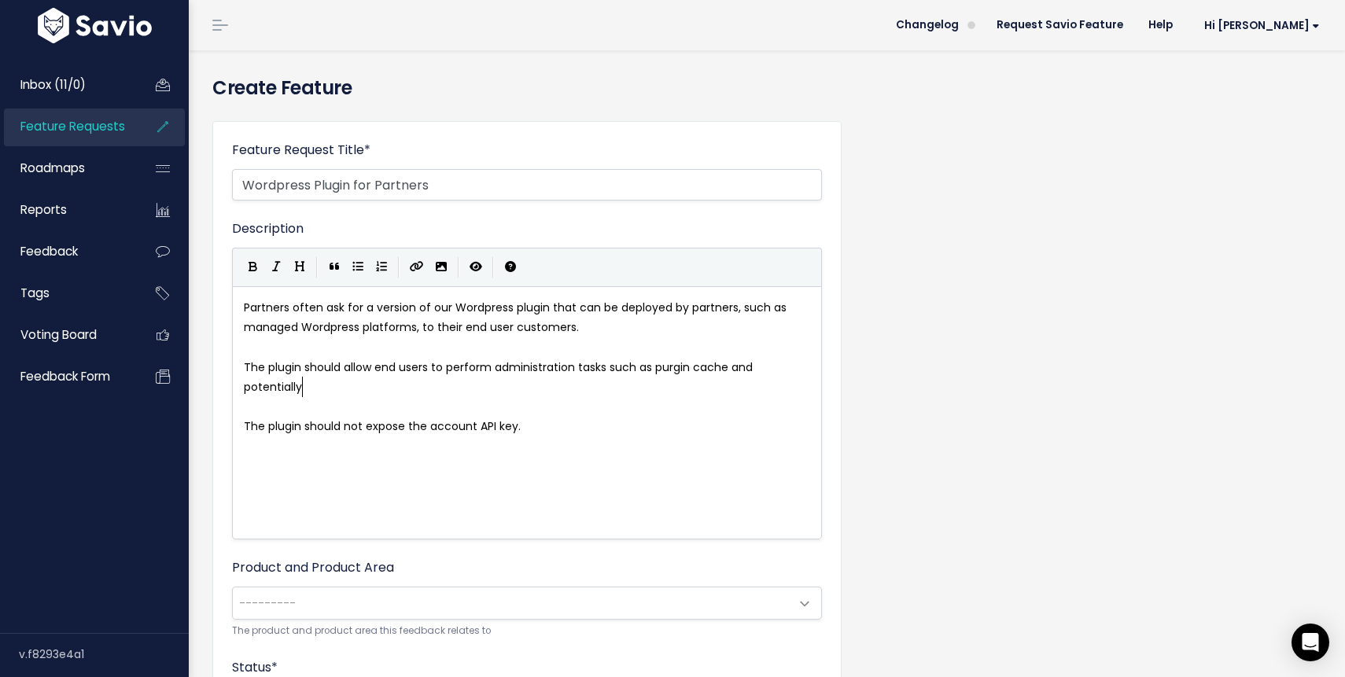
scroll to position [6, 88]
type textarea "and potentially full paghe"
type textarea "e caching."
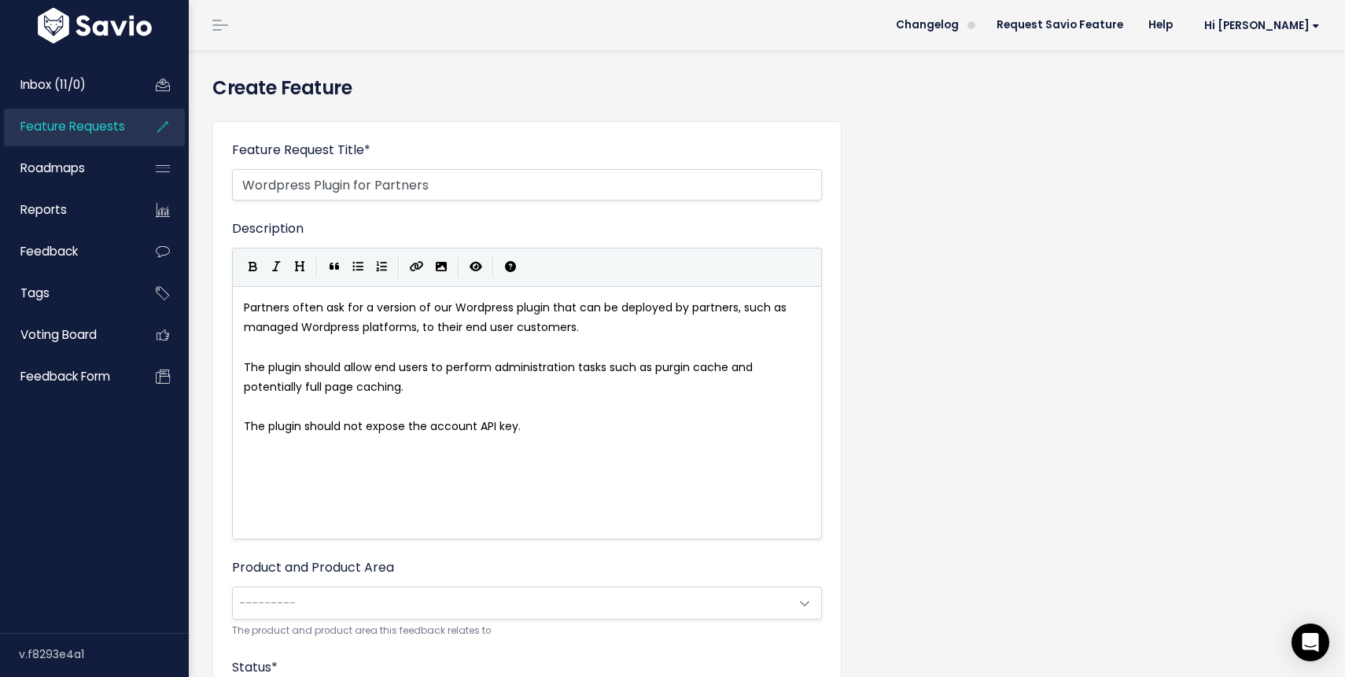
click at [481, 429] on span "The plugin should not expose the account API key." at bounding box center [382, 426] width 277 height 16
type textarea "level"
type textarea "as this is typically mana"
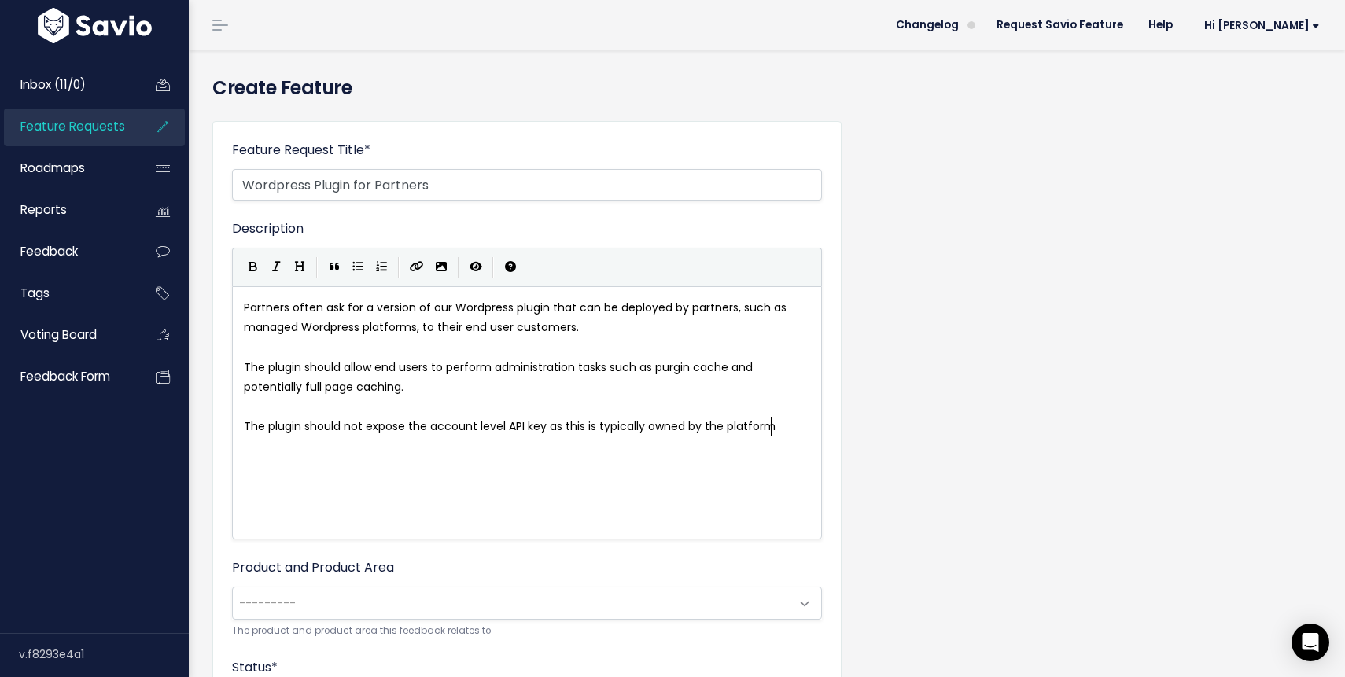
type textarea "owned by the platform."
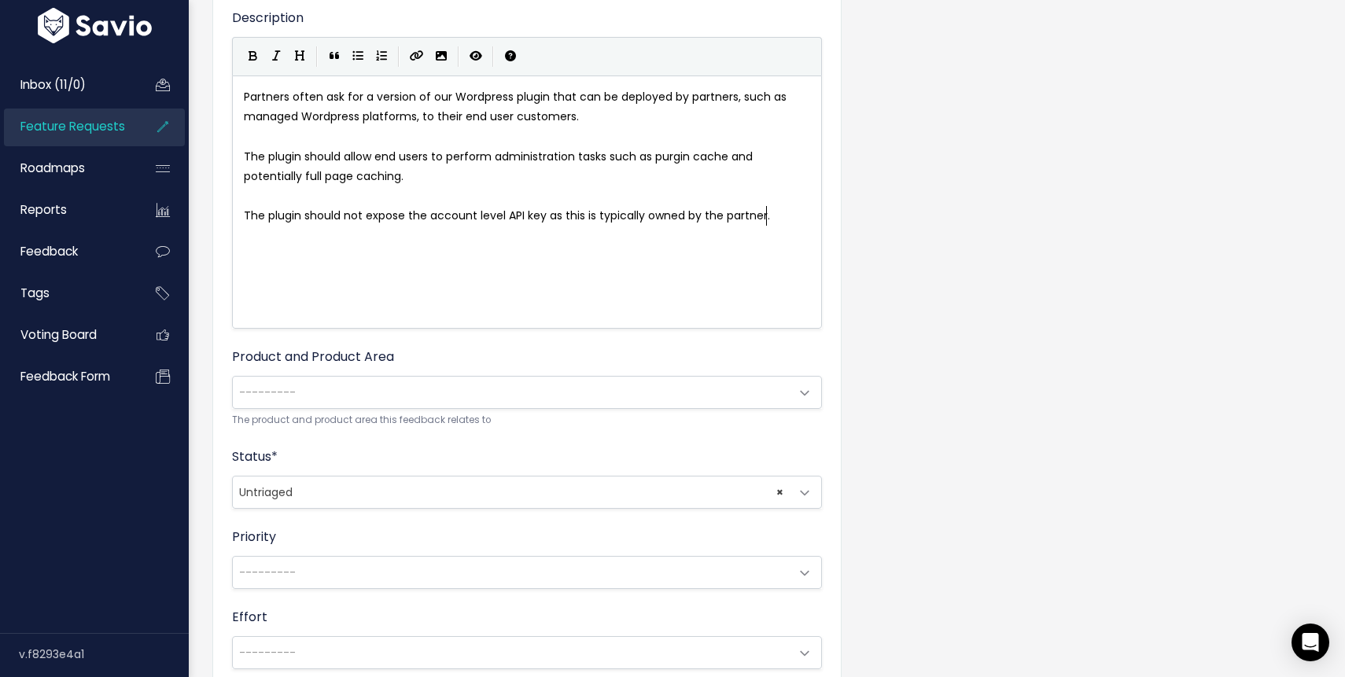
scroll to position [289, 0]
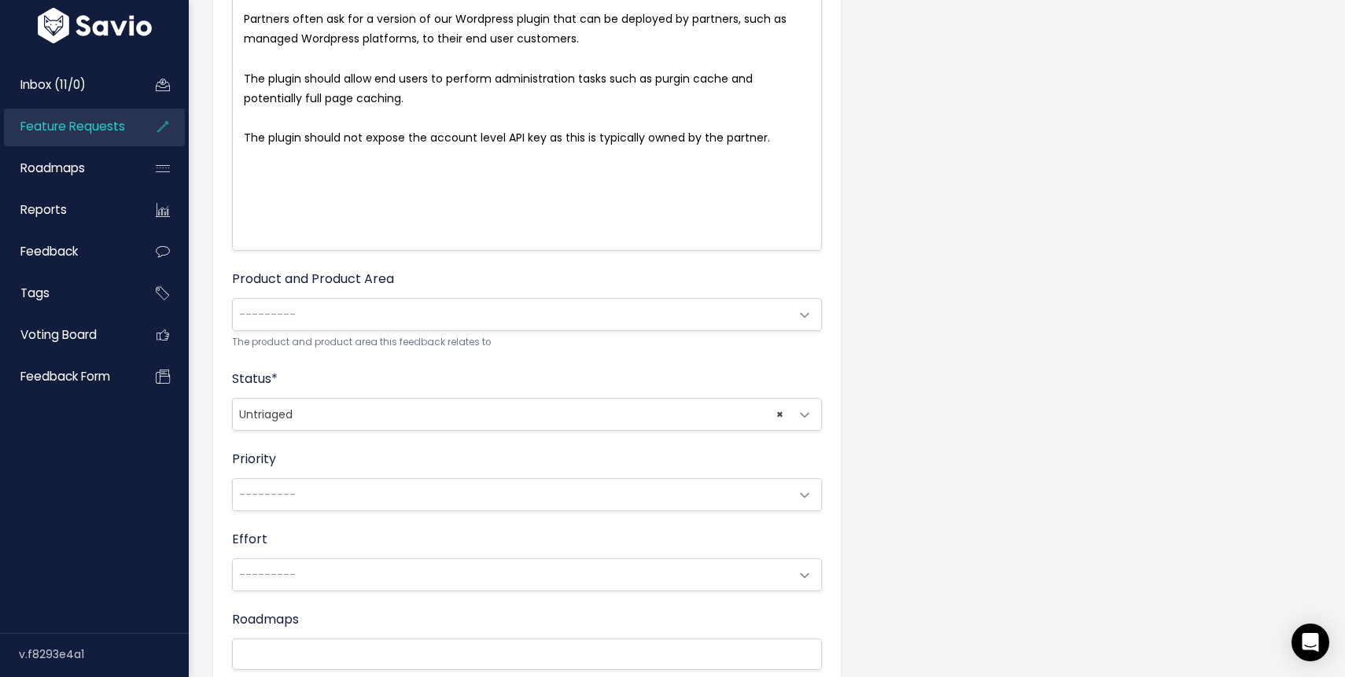
type textarea "artner."
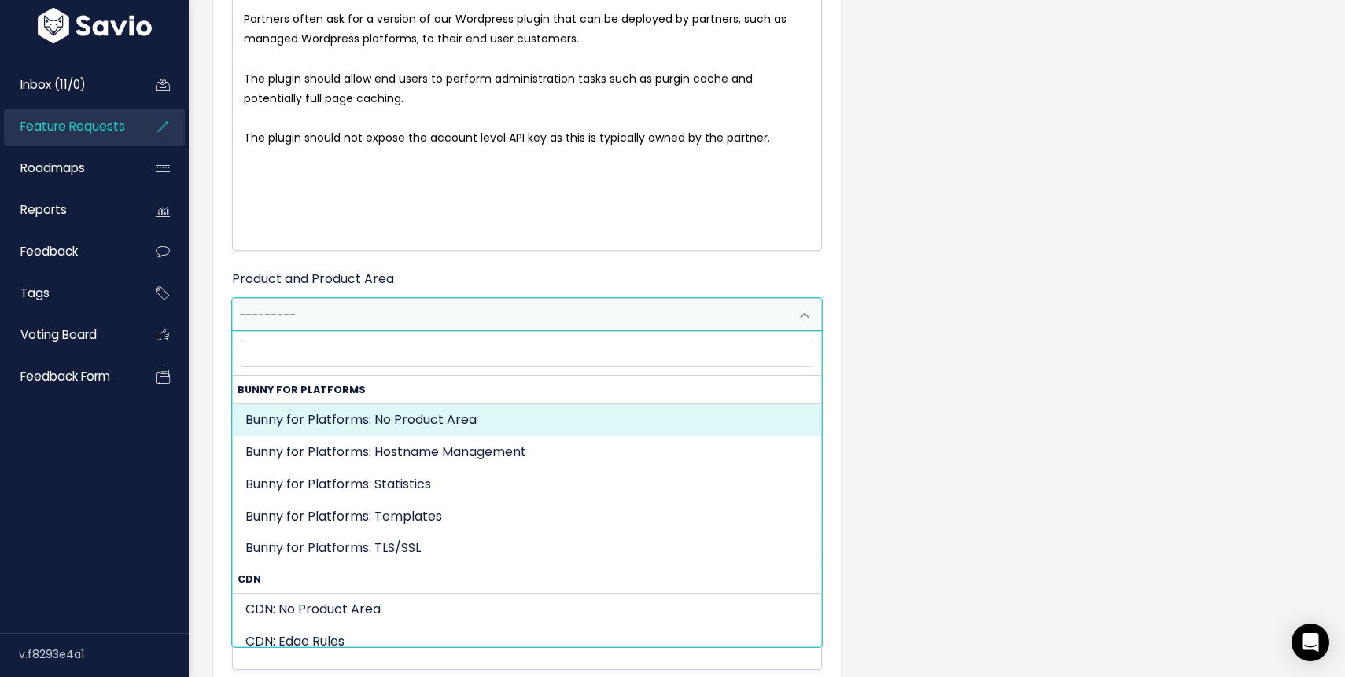
click at [405, 314] on span "---------" at bounding box center [511, 314] width 557 height 31
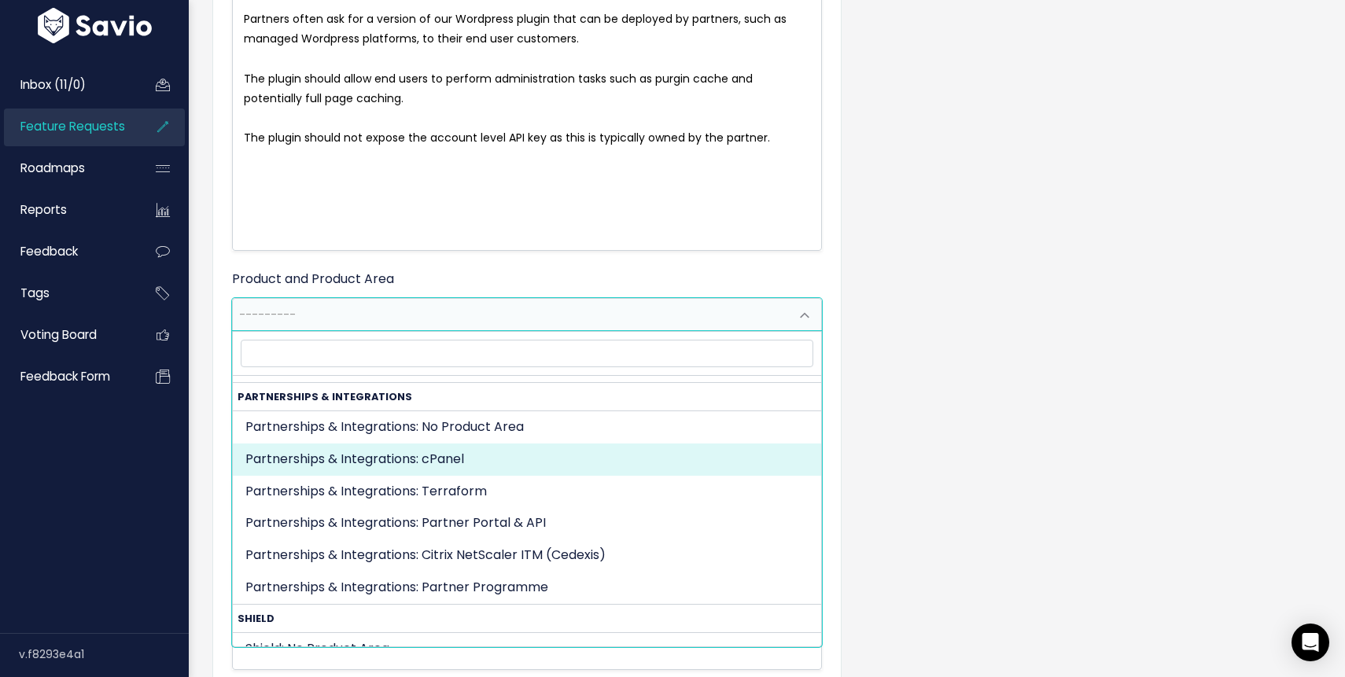
scroll to position [1752, 0]
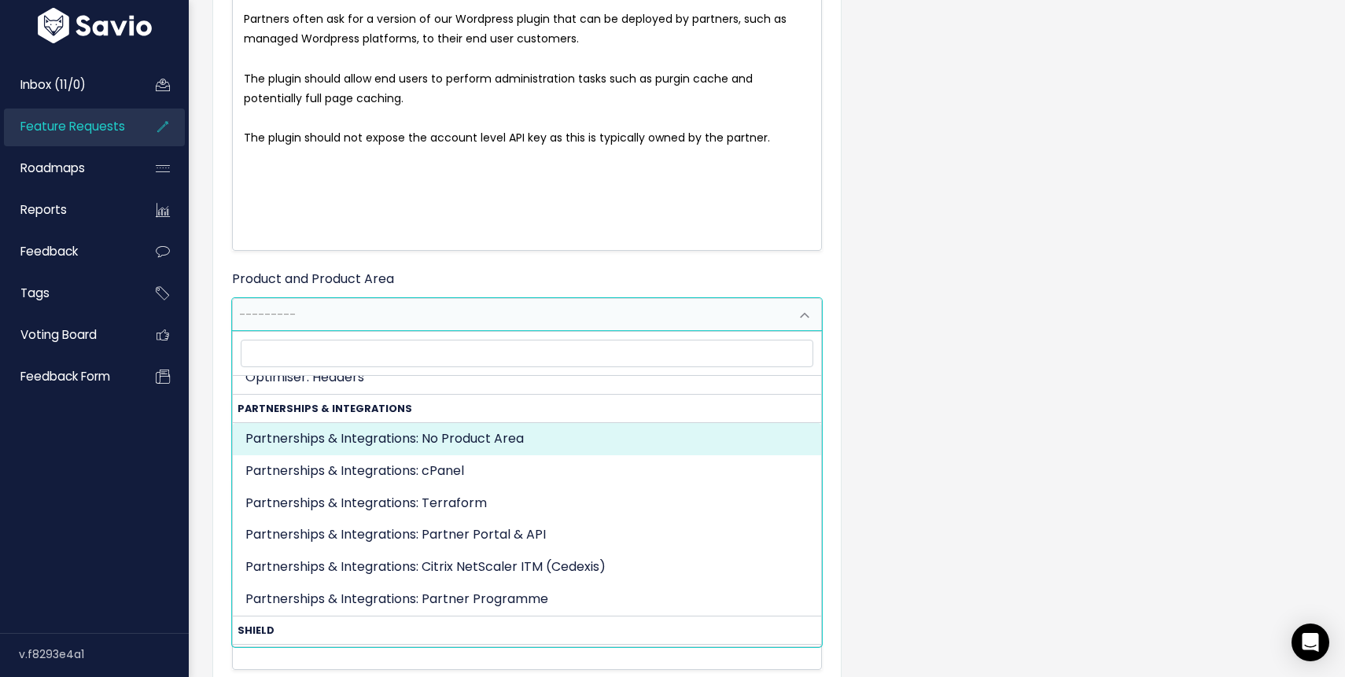
select select "PARTNERSHIPS:"
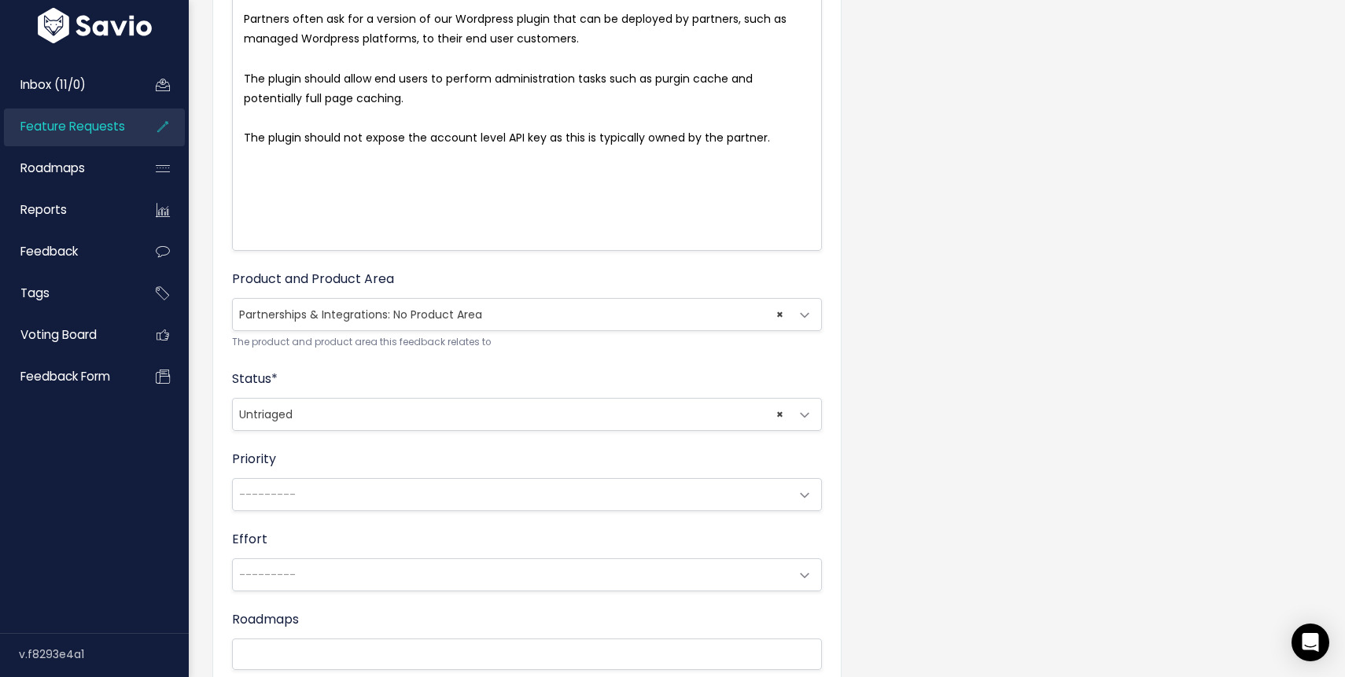
click at [539, 496] on span "---------" at bounding box center [511, 494] width 557 height 31
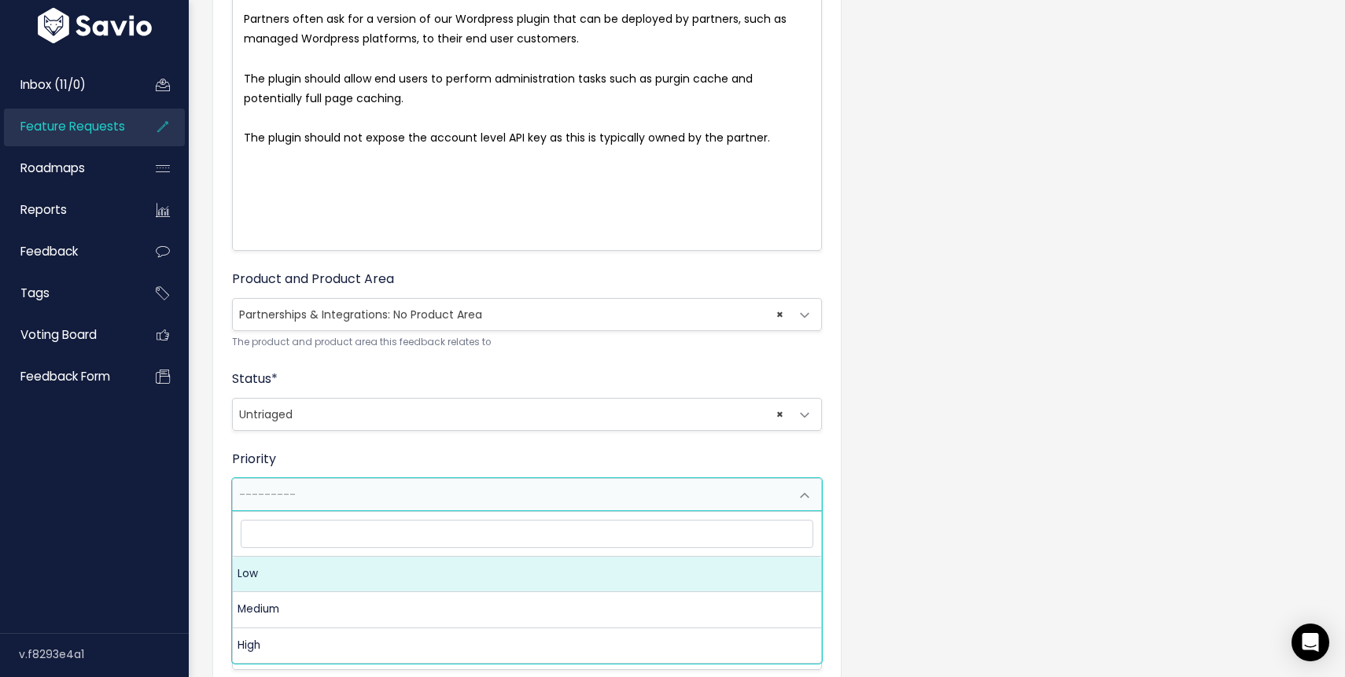
click at [1089, 470] on div "Feature Request Title * Wordpress Plugin for Partners Advanced Description Part…" at bounding box center [767, 377] width 1133 height 1114
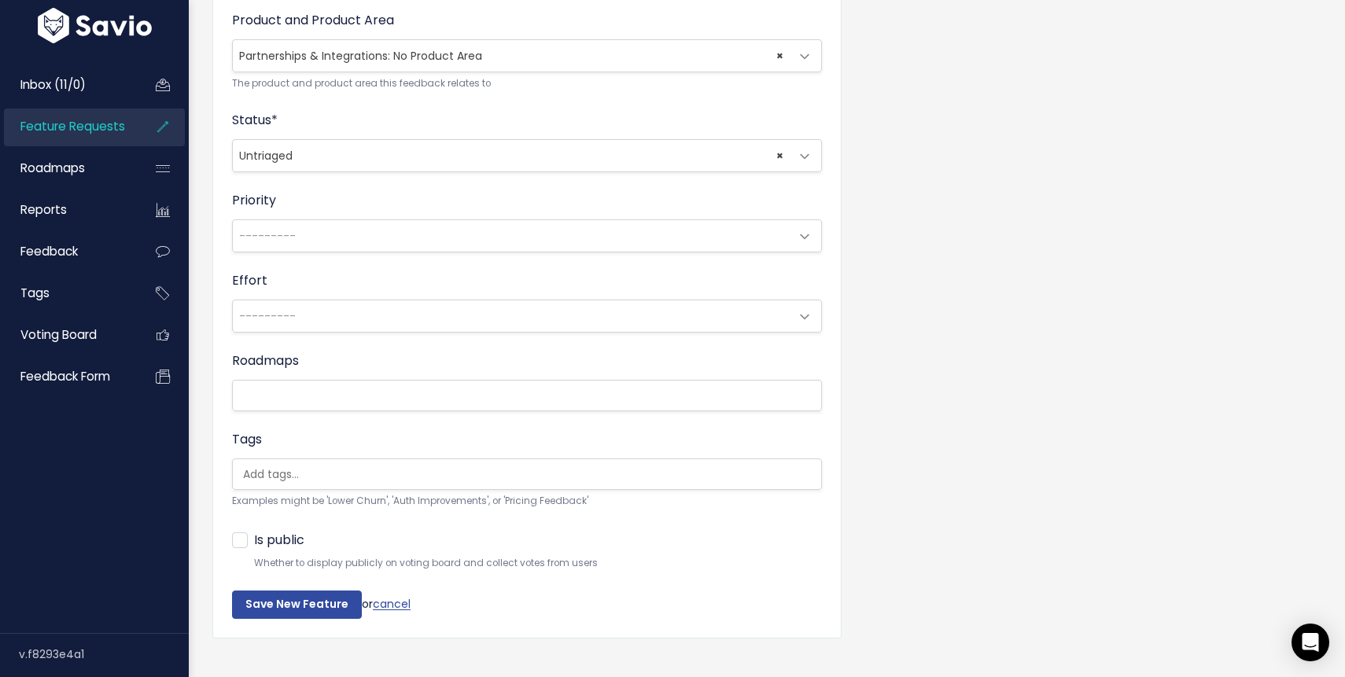
scroll to position [569, 0]
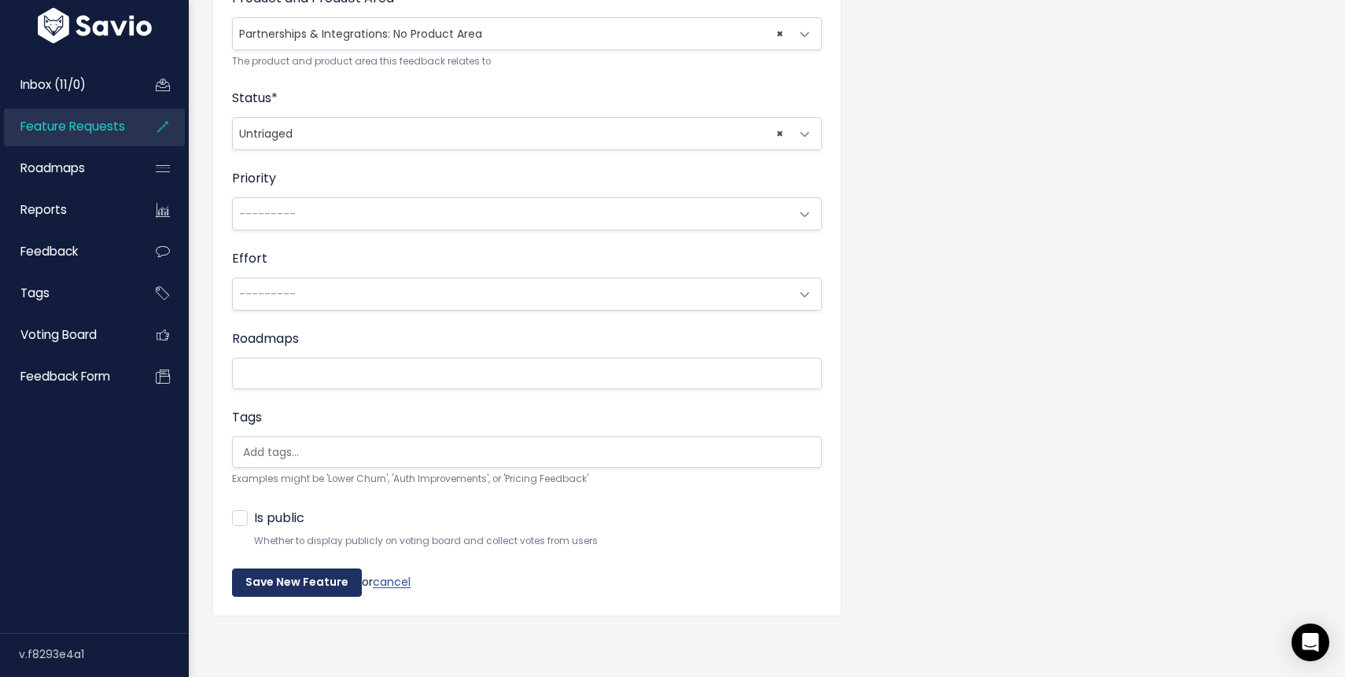
click at [303, 584] on input "Save New Feature" at bounding box center [297, 583] width 130 height 28
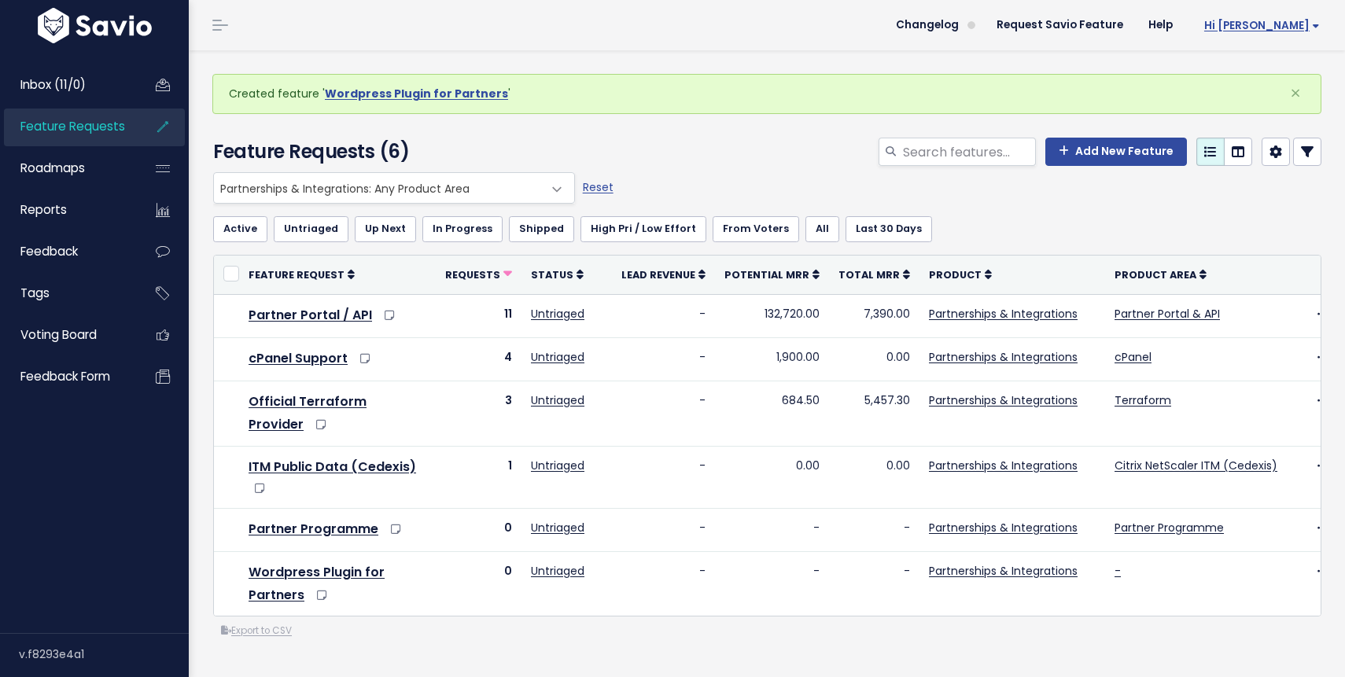
click at [1284, 23] on span "Hi [PERSON_NAME]" at bounding box center [1262, 26] width 116 height 12
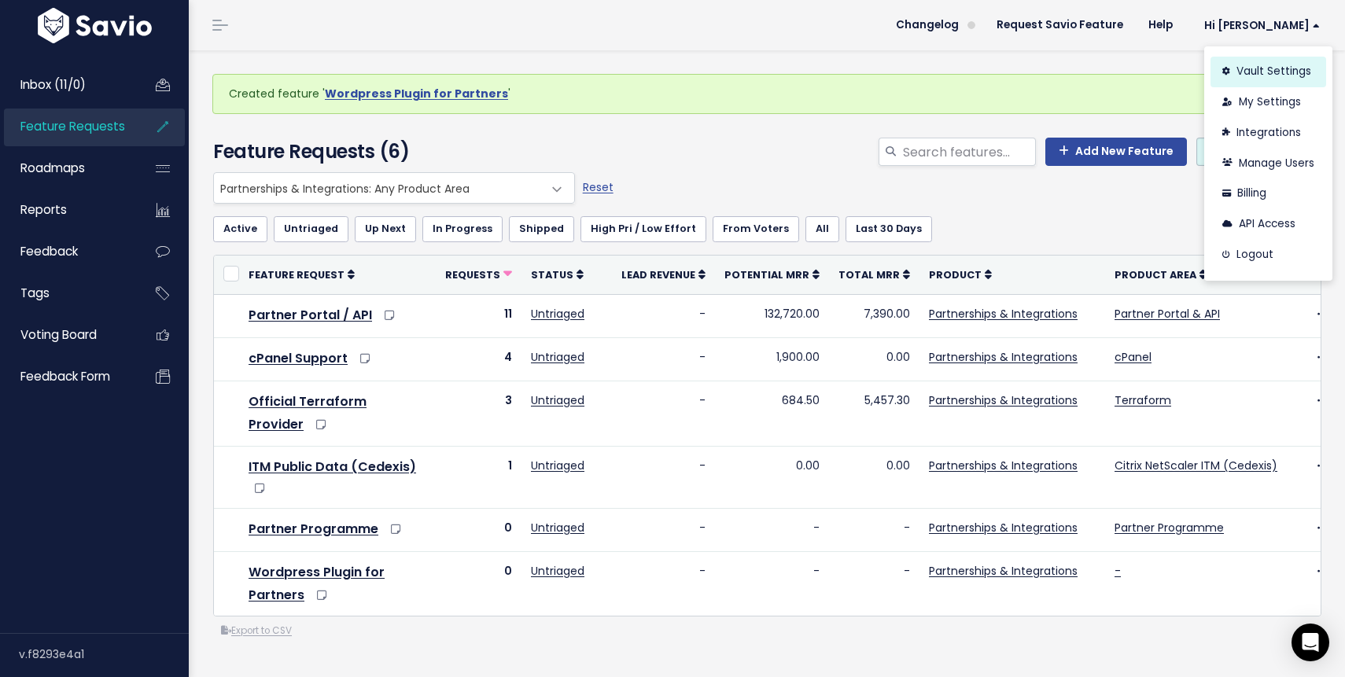
click at [1261, 75] on link "Vault Settings" at bounding box center [1268, 72] width 116 height 31
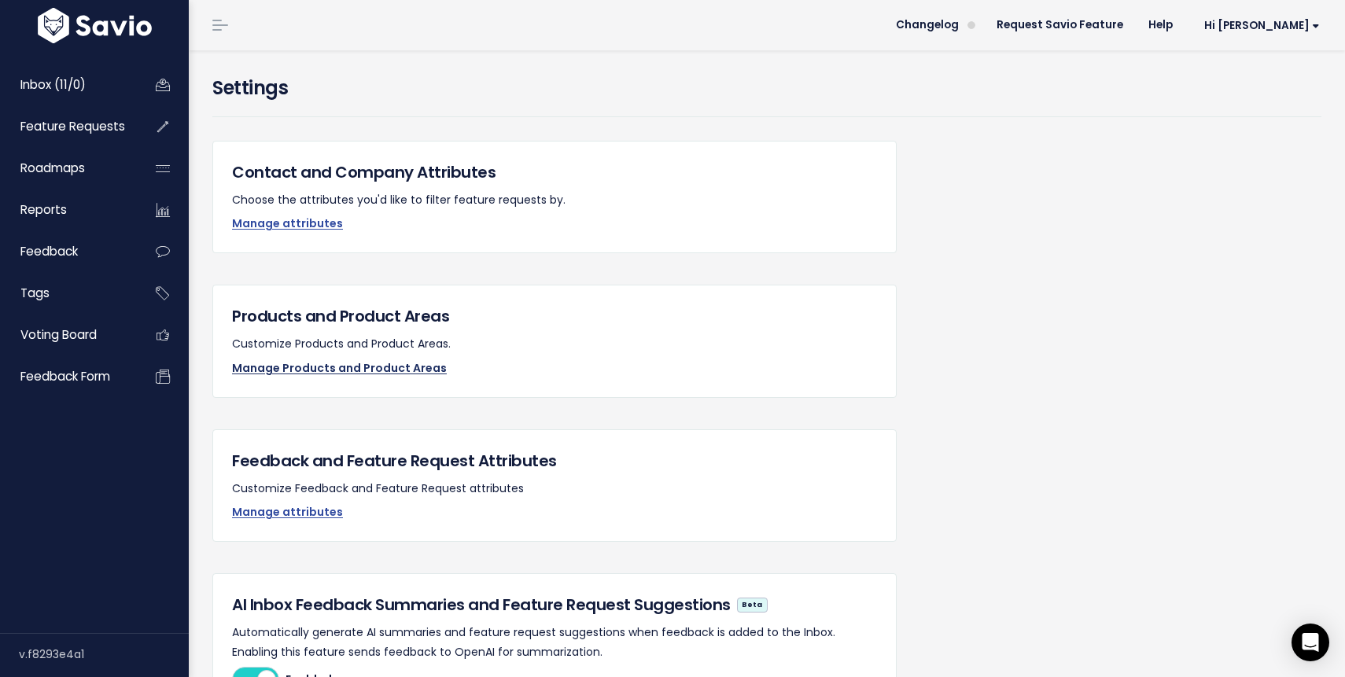
click at [363, 365] on link "Manage Products and Product Areas" at bounding box center [339, 368] width 215 height 16
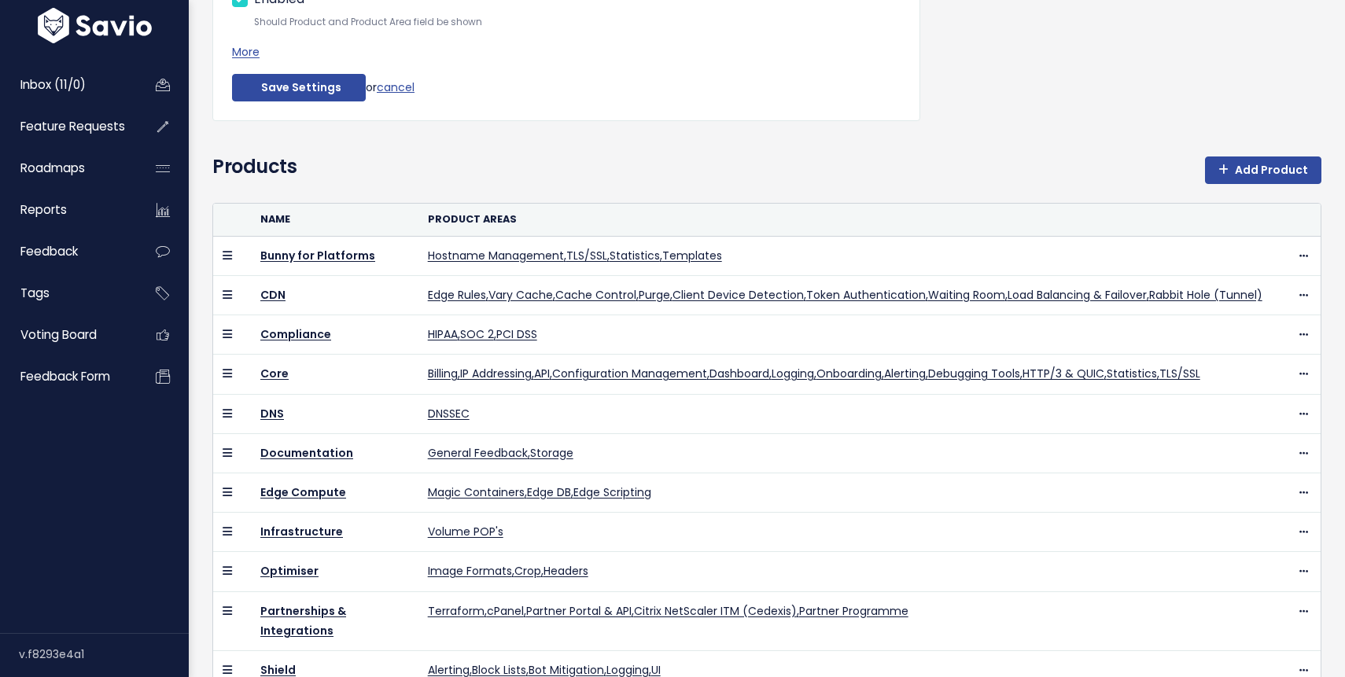
scroll to position [281, 0]
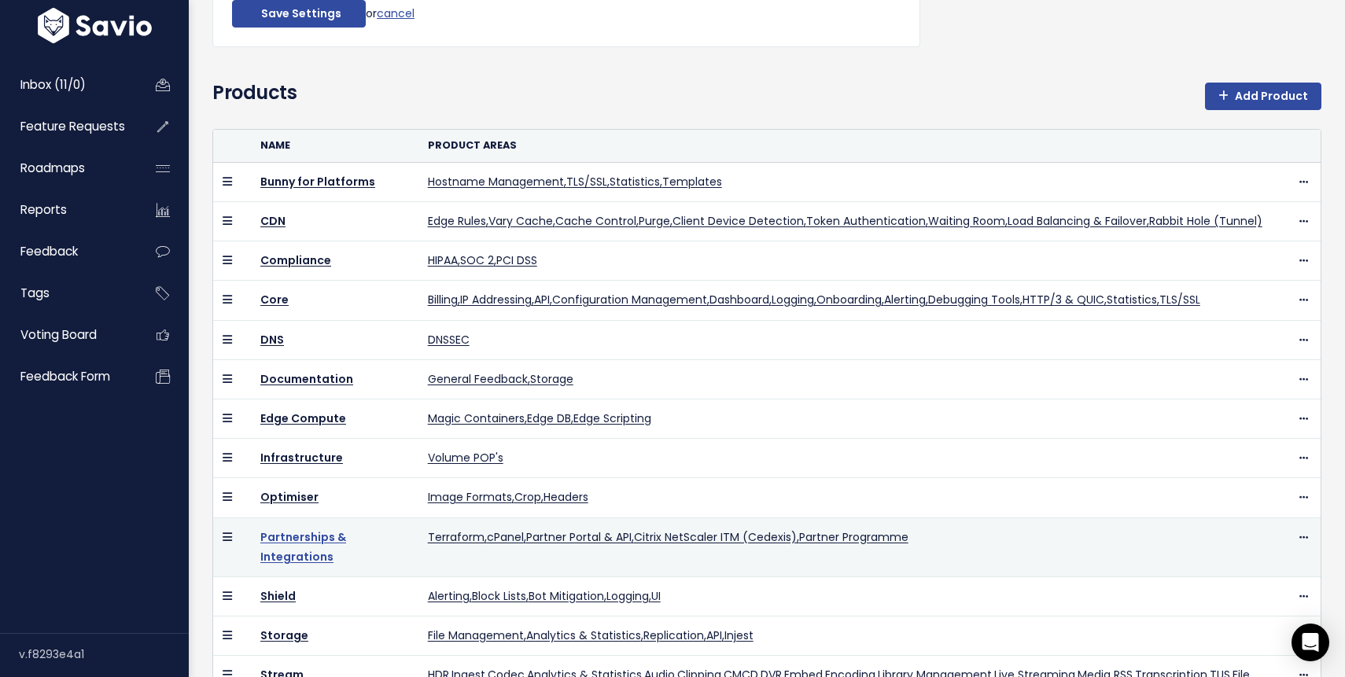
click at [303, 543] on link "Partnerships & Integrations" at bounding box center [303, 546] width 86 height 35
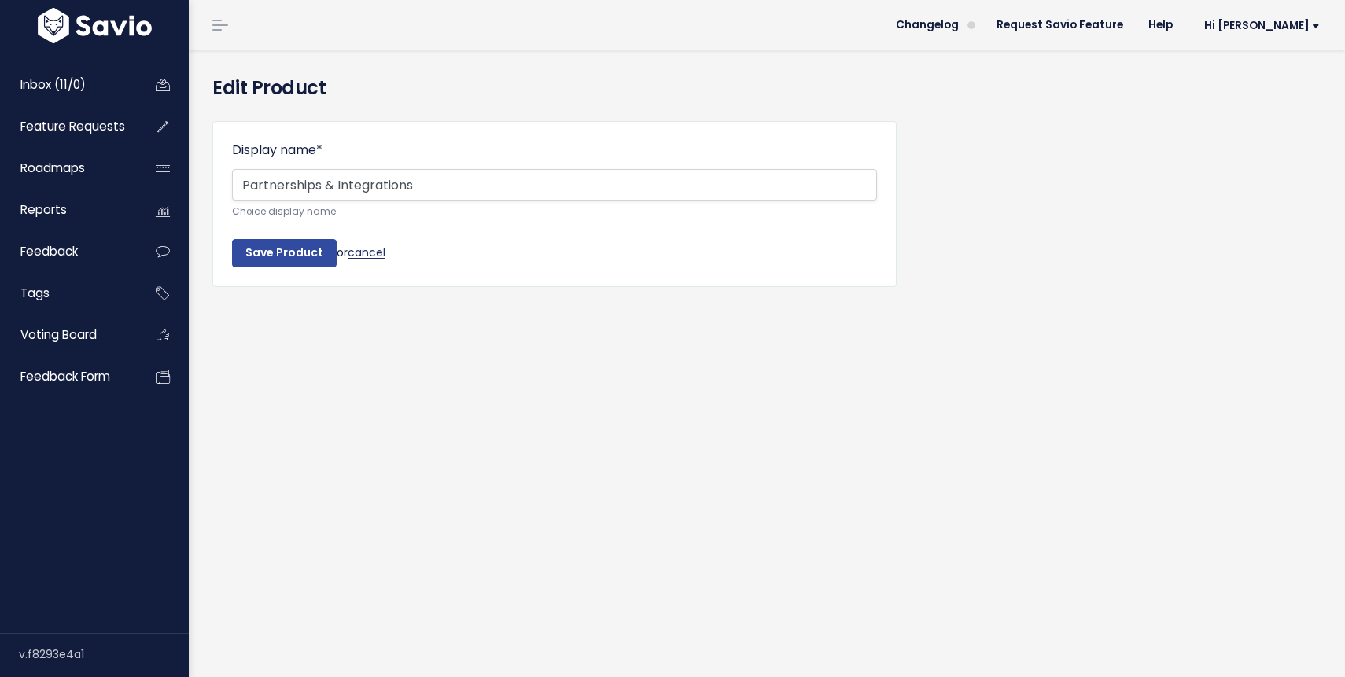
click at [365, 252] on link "cancel" at bounding box center [367, 253] width 38 height 16
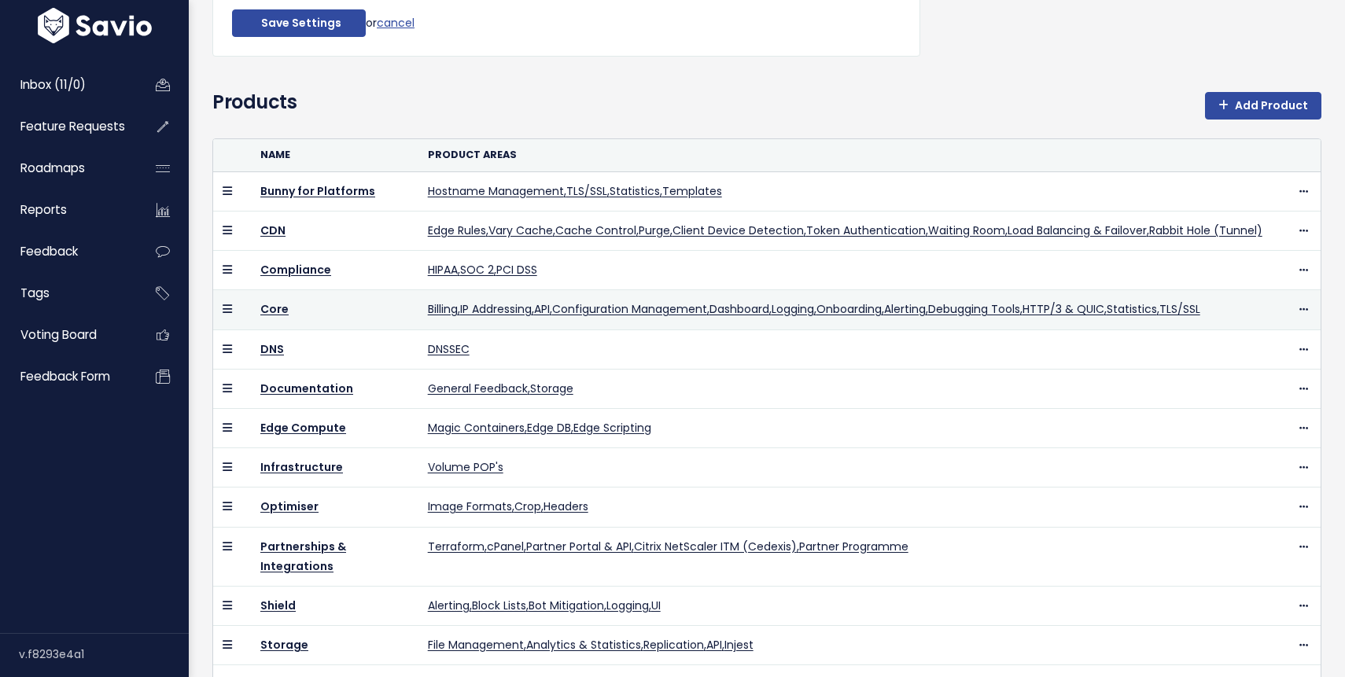
scroll to position [344, 0]
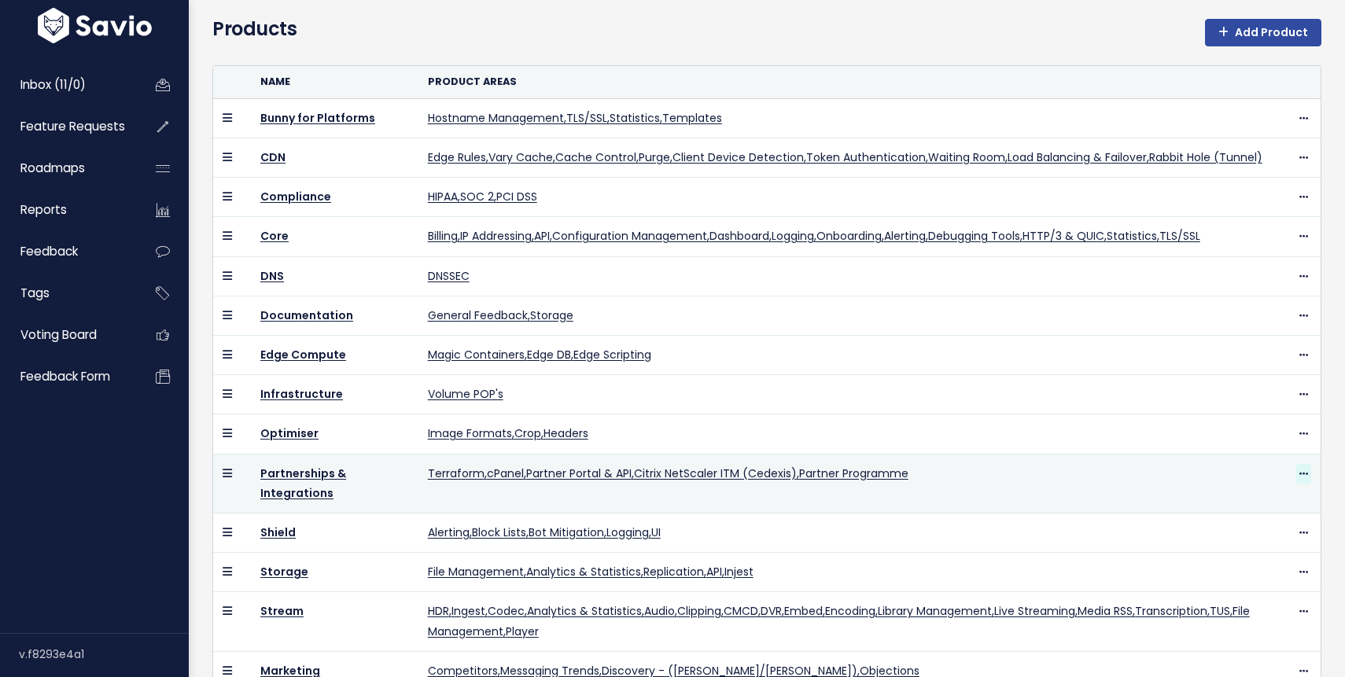
click at [1300, 472] on icon at bounding box center [1303, 475] width 9 height 10
click at [1253, 521] on link "Edit Product Areas" at bounding box center [1268, 517] width 122 height 31
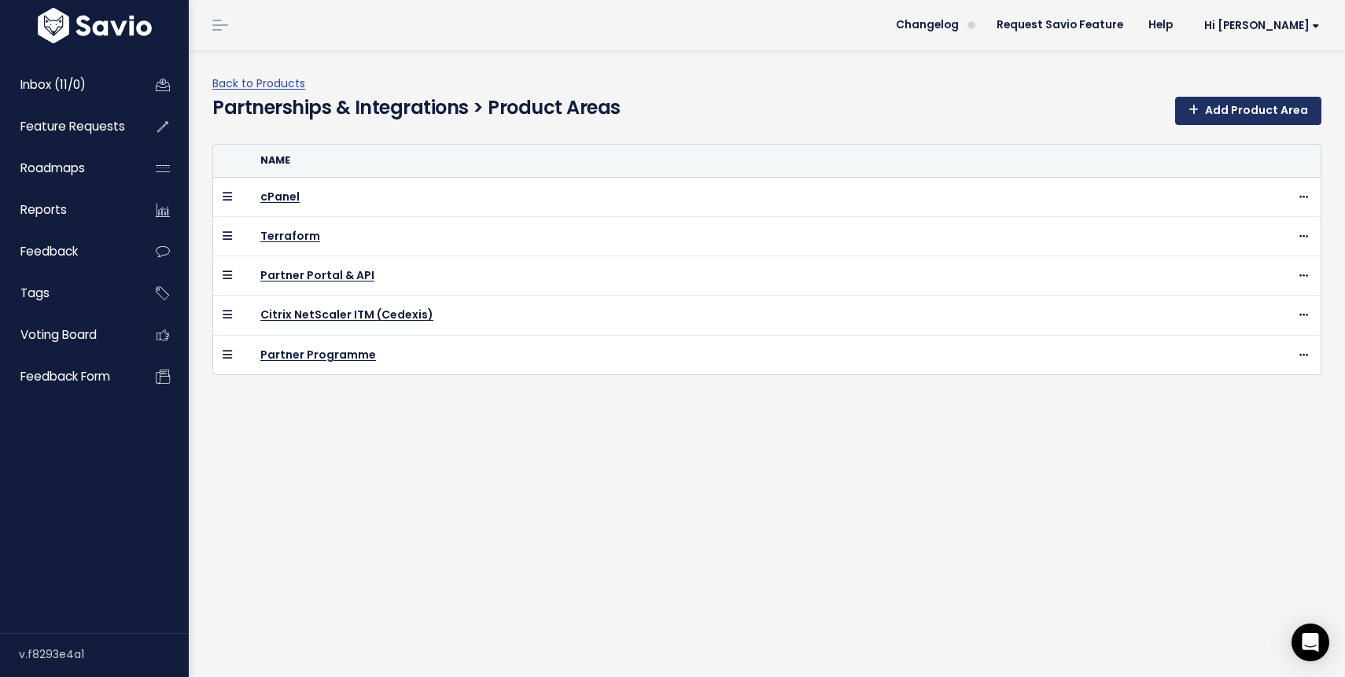
click at [1225, 114] on link "Add Product Area" at bounding box center [1248, 111] width 146 height 28
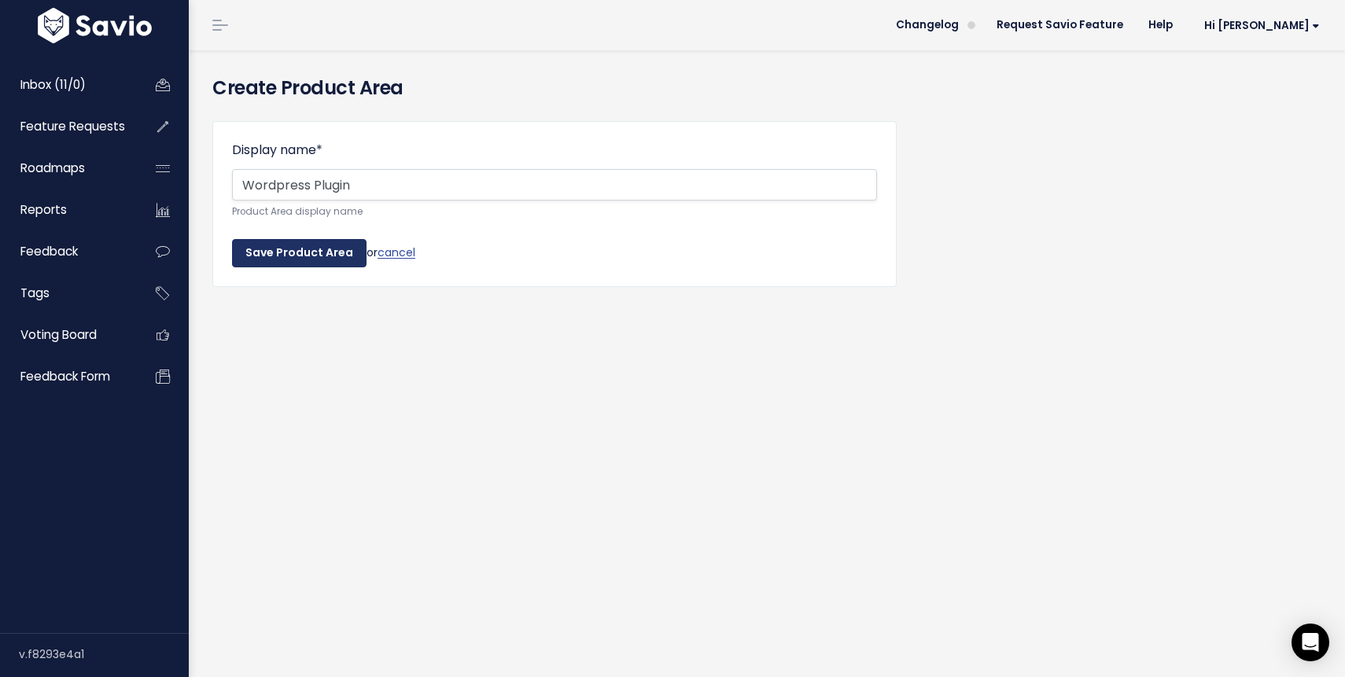
type input "Wordpress Plugin"
click at [299, 255] on input "Save Product Area" at bounding box center [299, 253] width 134 height 28
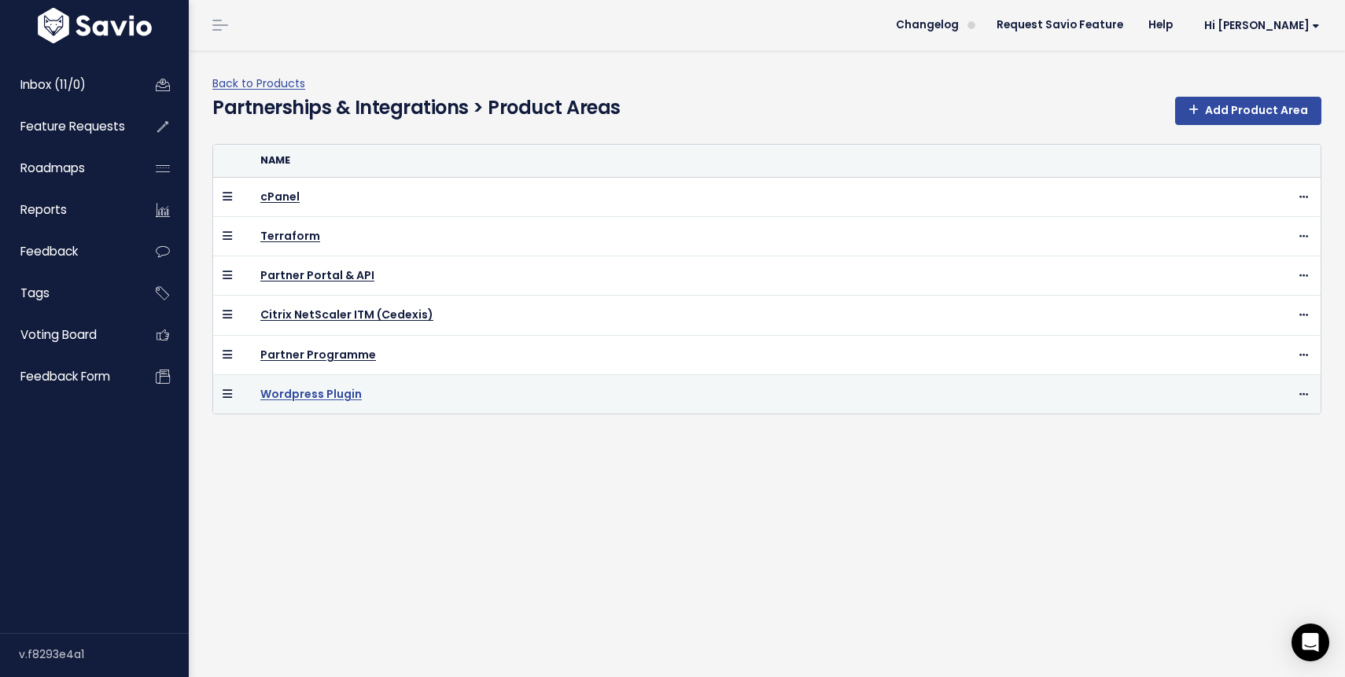
click at [315, 394] on link "Wordpress Plugin" at bounding box center [310, 394] width 101 height 16
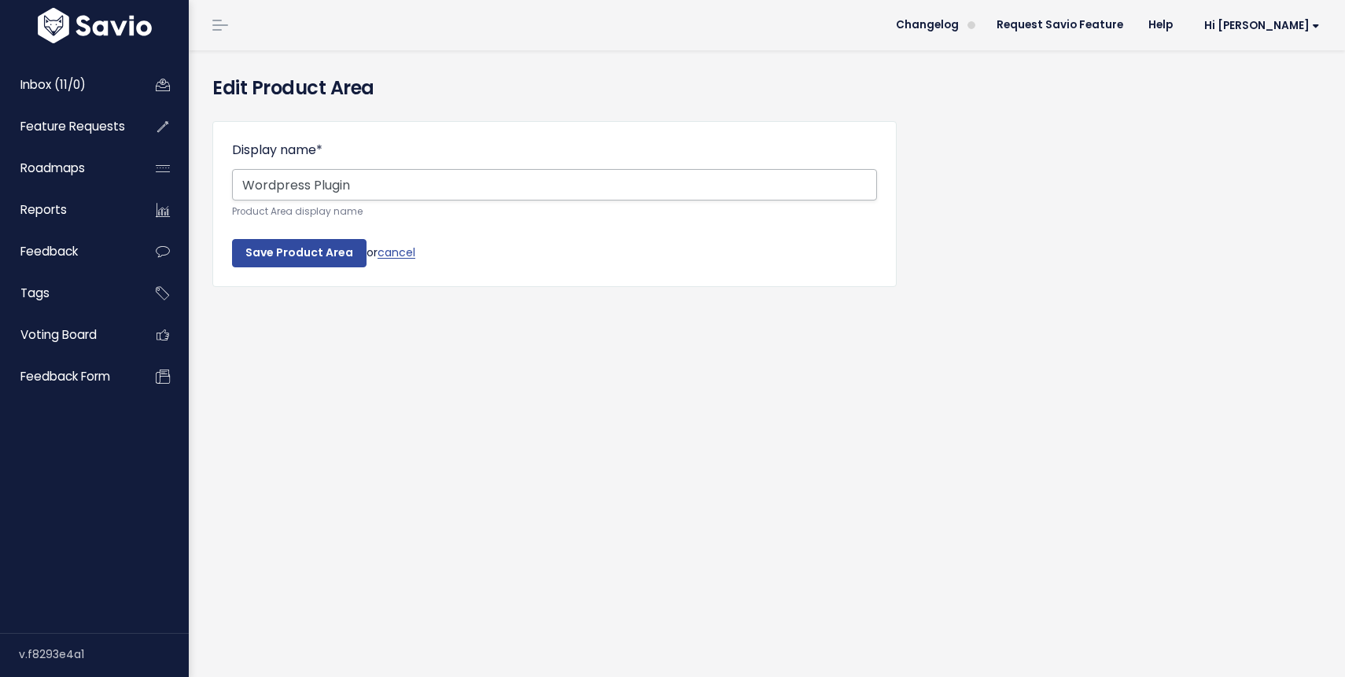
click at [377, 187] on input "Wordpress Plugin" at bounding box center [554, 184] width 645 height 31
type input "Wordpress Integration"
click at [288, 249] on input "Save Product Area" at bounding box center [299, 253] width 134 height 28
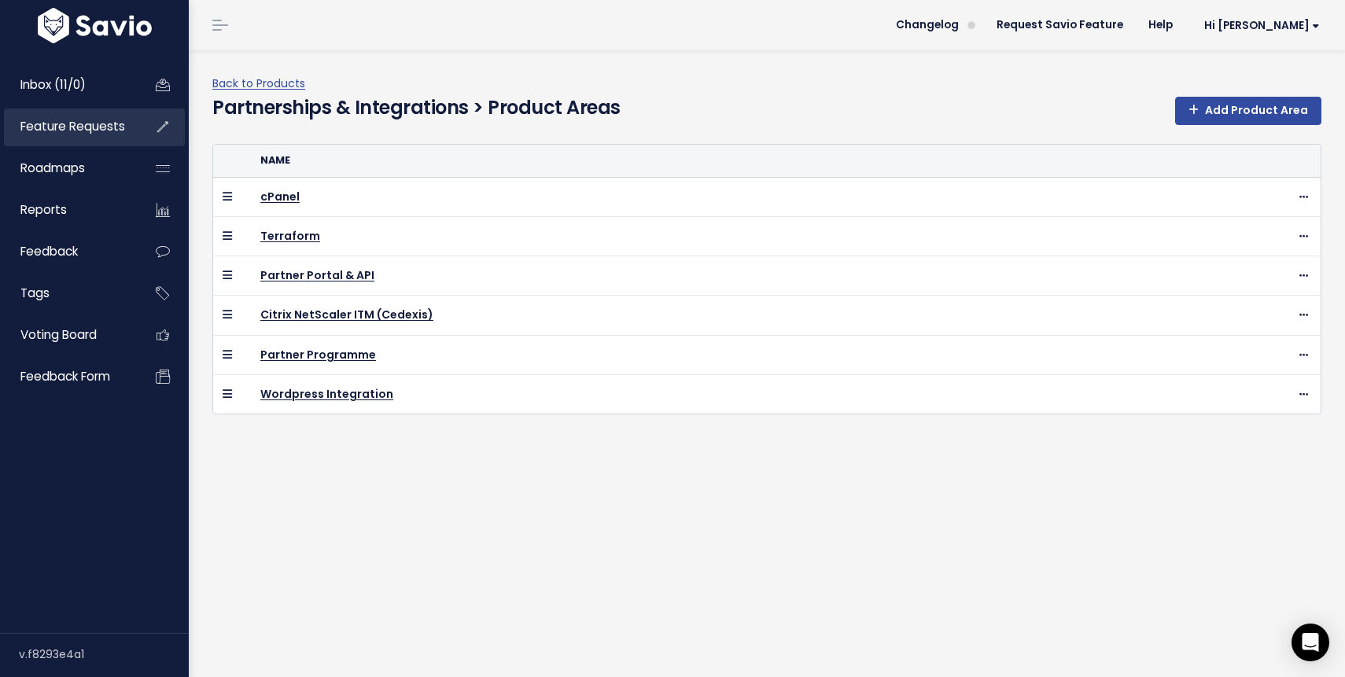
click at [85, 129] on span "Feature Requests" at bounding box center [72, 126] width 105 height 17
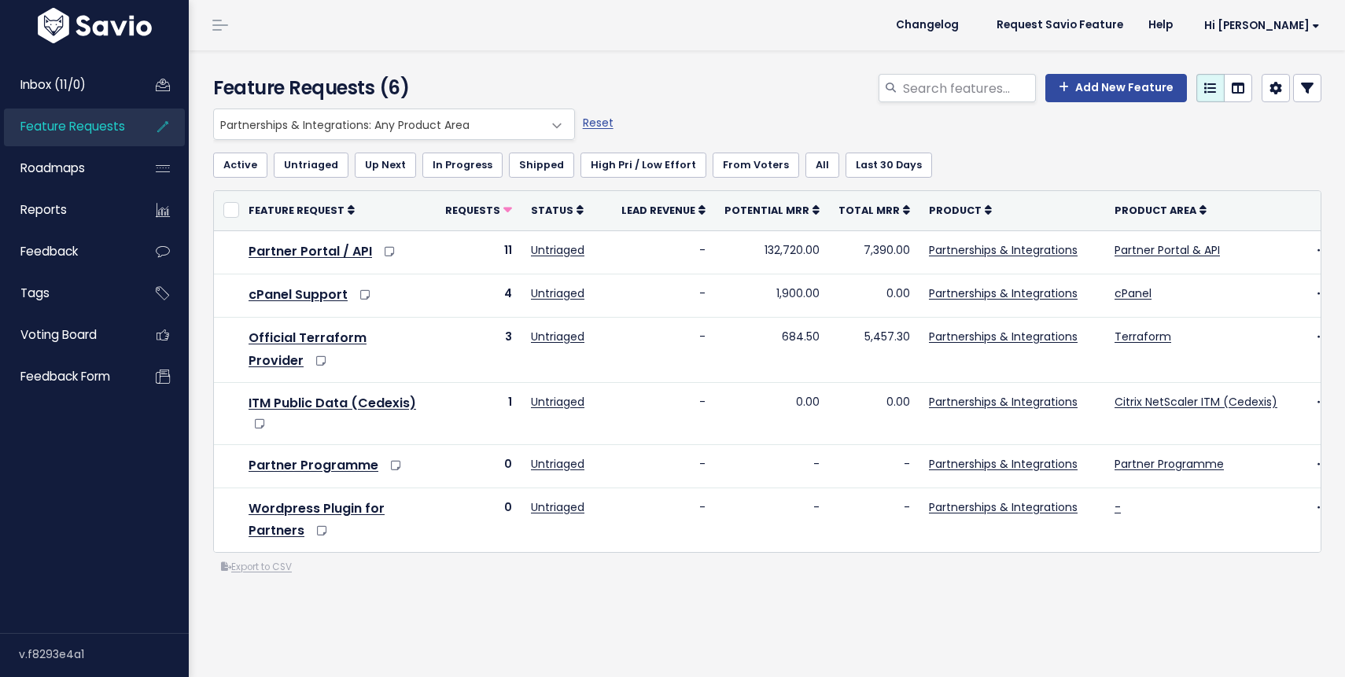
click at [554, 130] on span at bounding box center [557, 125] width 31 height 31
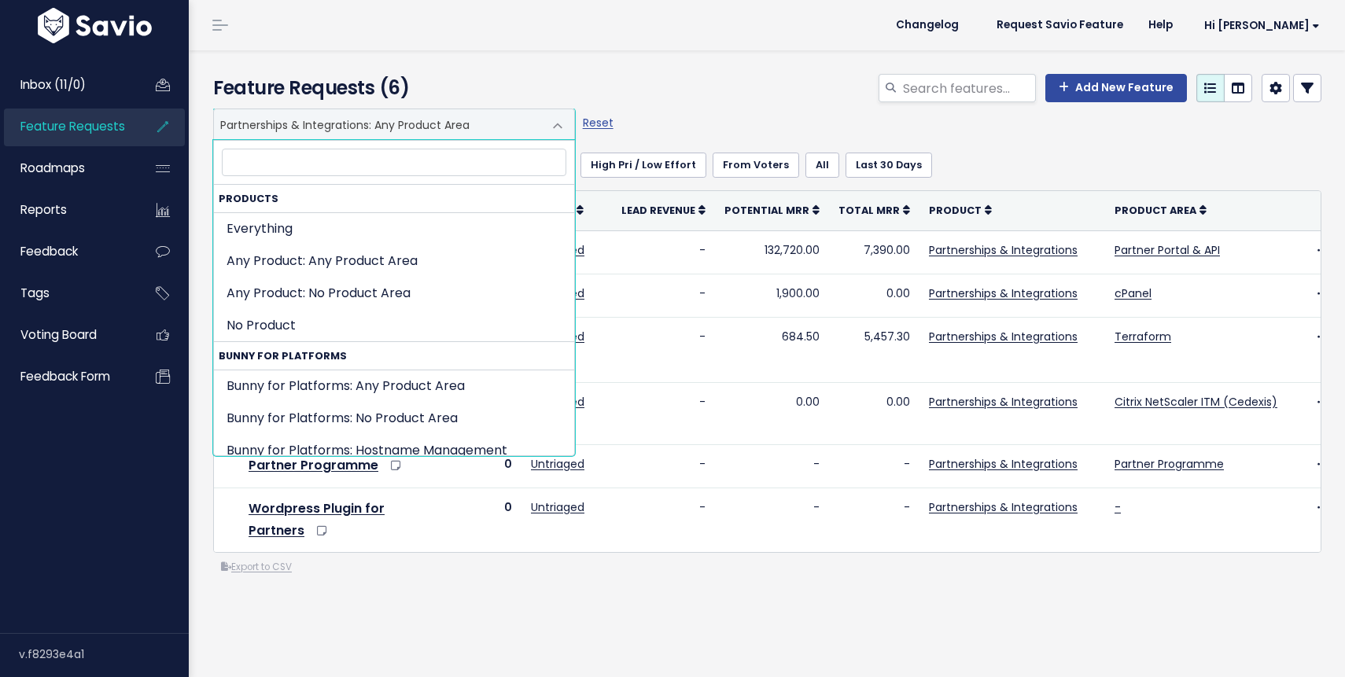
scroll to position [2181, 0]
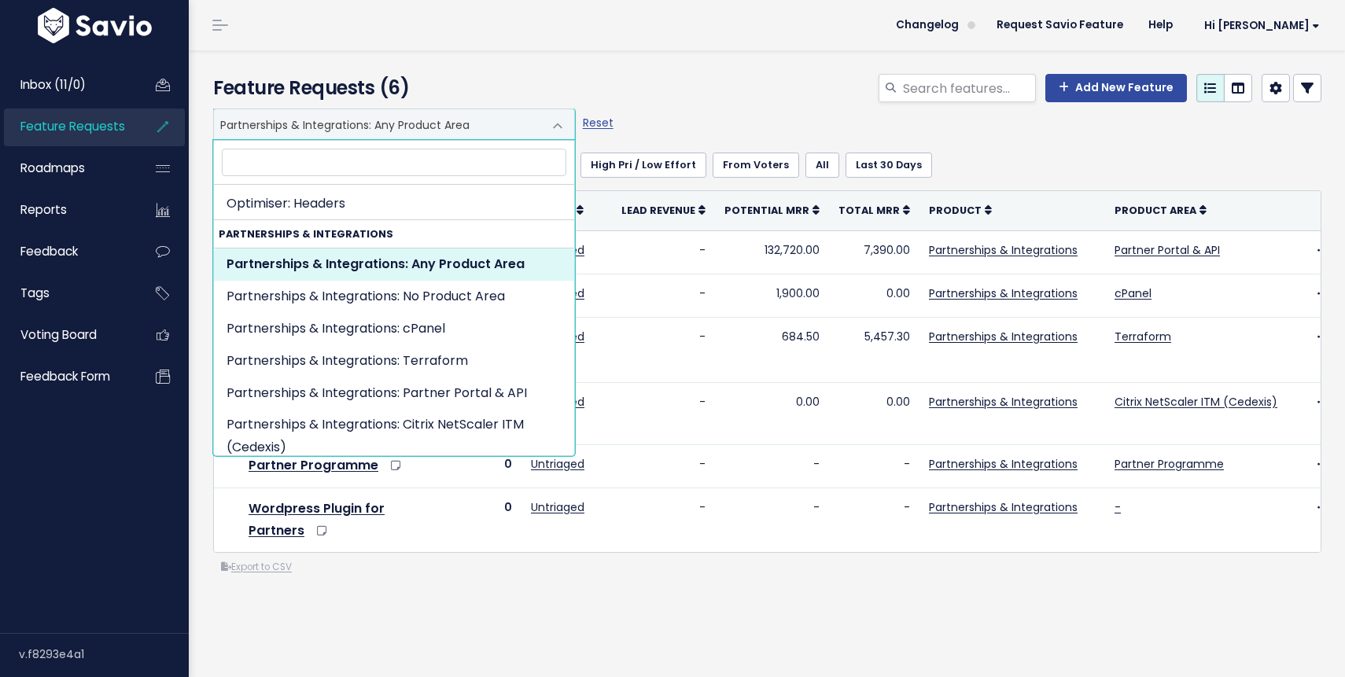
click at [554, 130] on span at bounding box center [557, 125] width 31 height 31
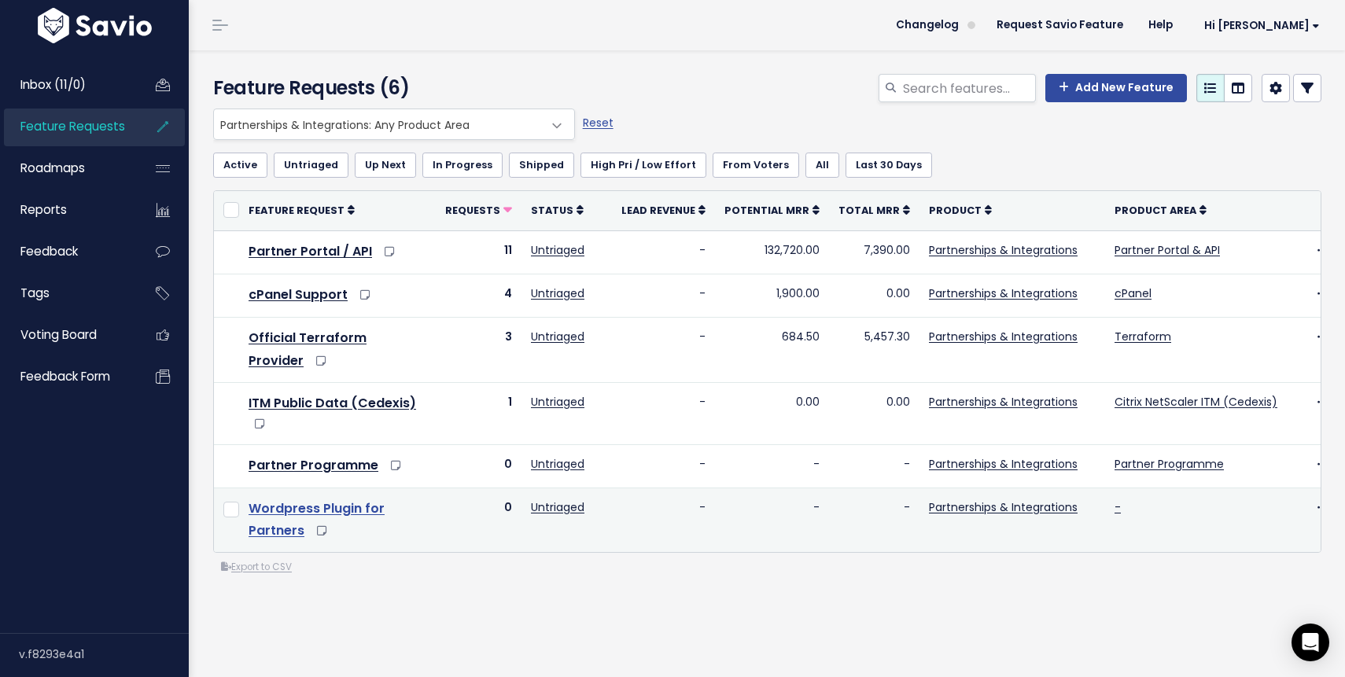
click at [340, 506] on link "Wordpress Plugin for Partners" at bounding box center [317, 519] width 136 height 41
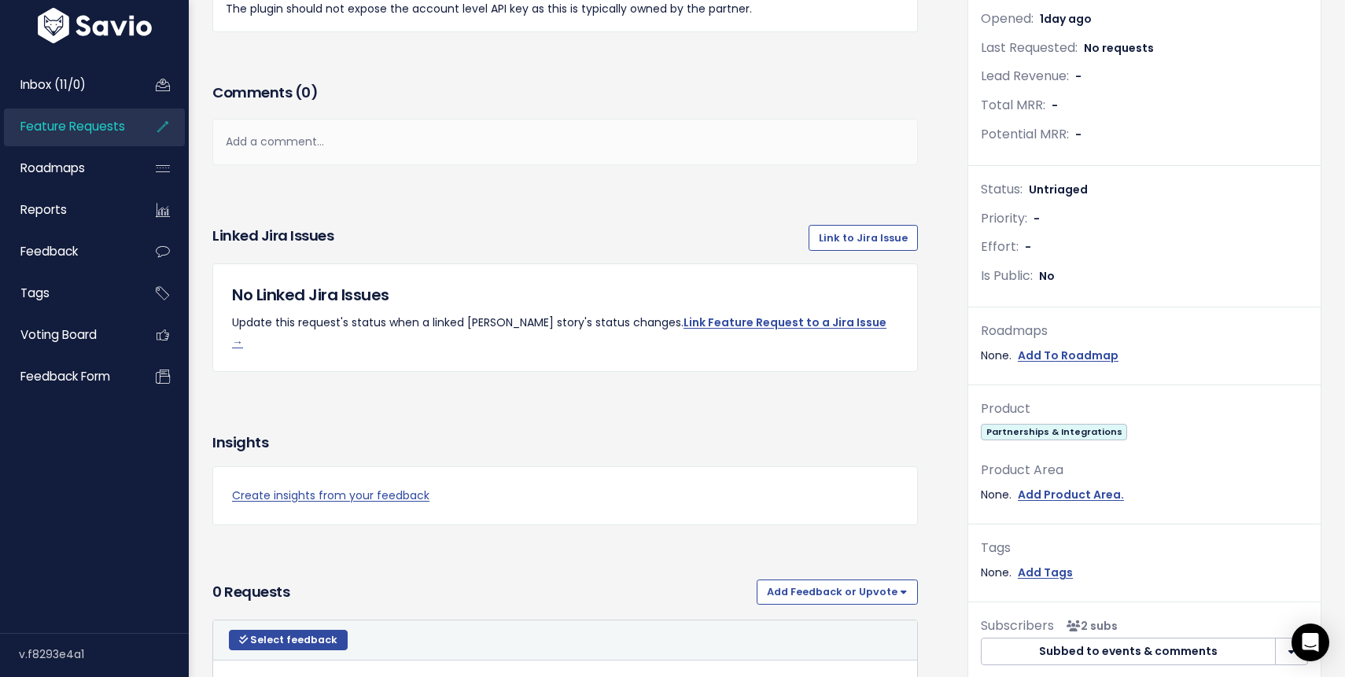
scroll to position [353, 0]
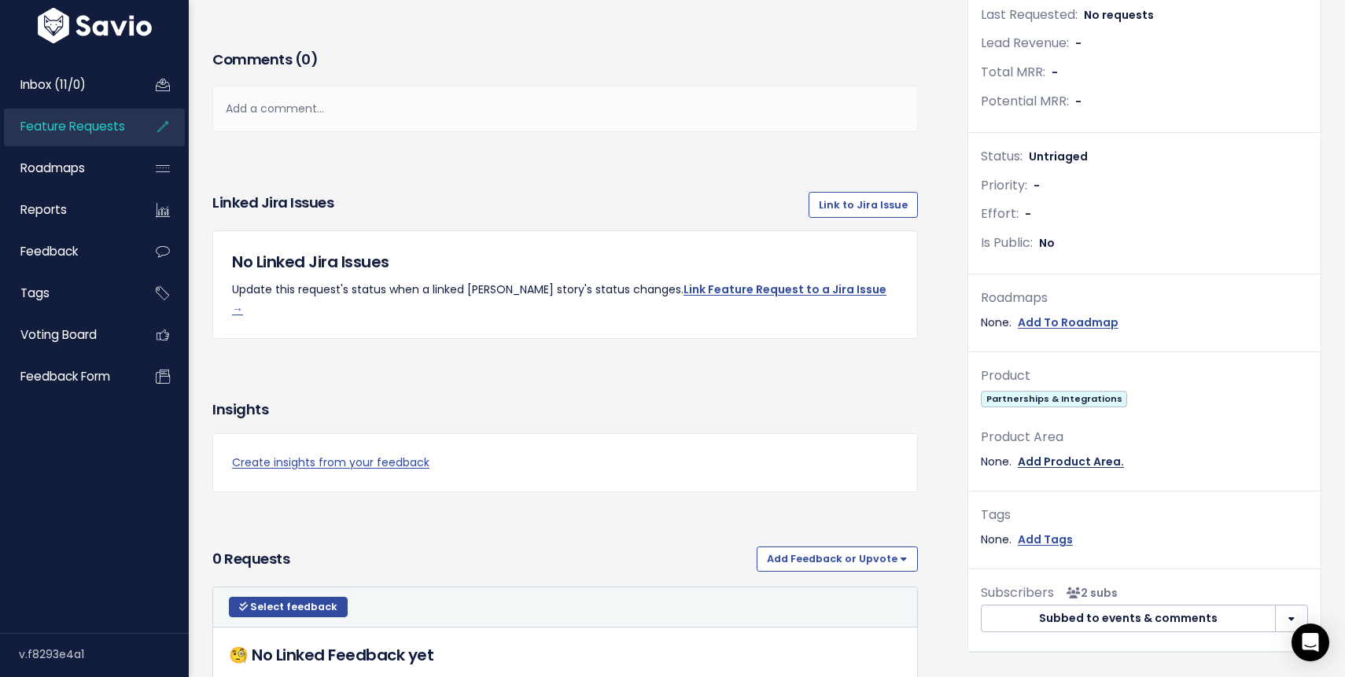
click at [1071, 458] on link "Add Product Area." at bounding box center [1071, 462] width 106 height 20
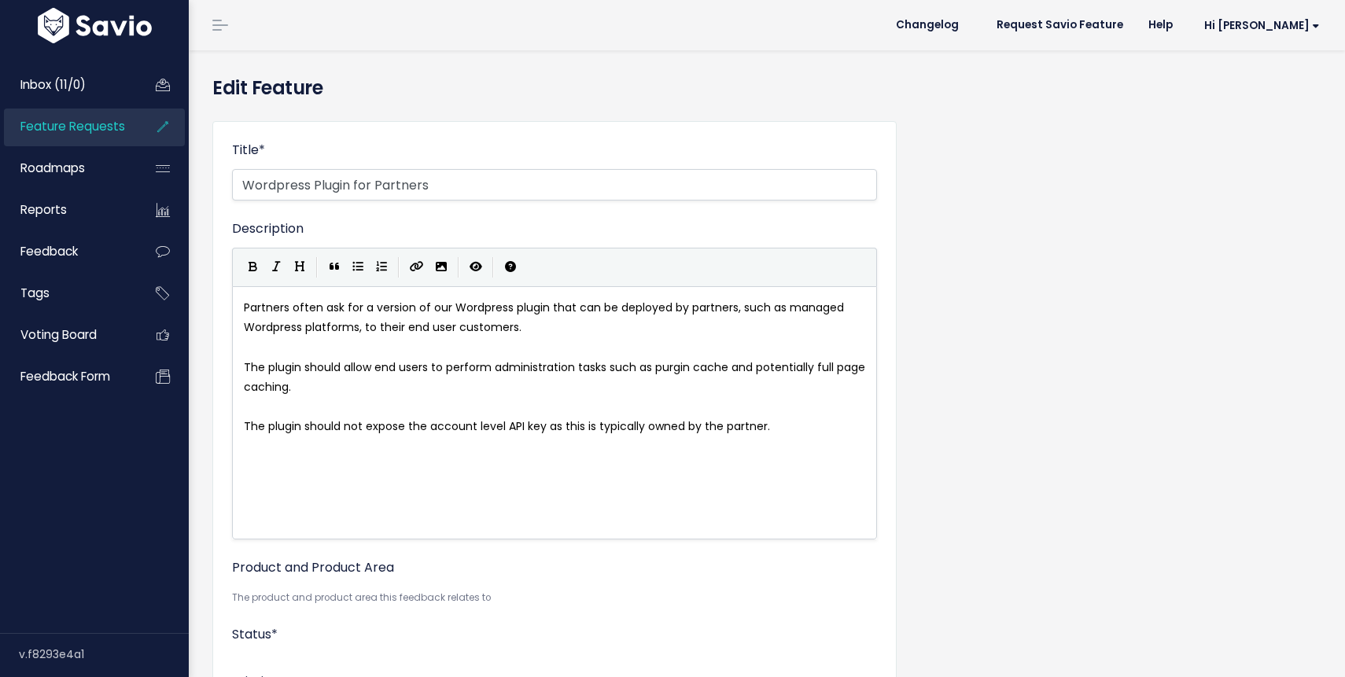
select select
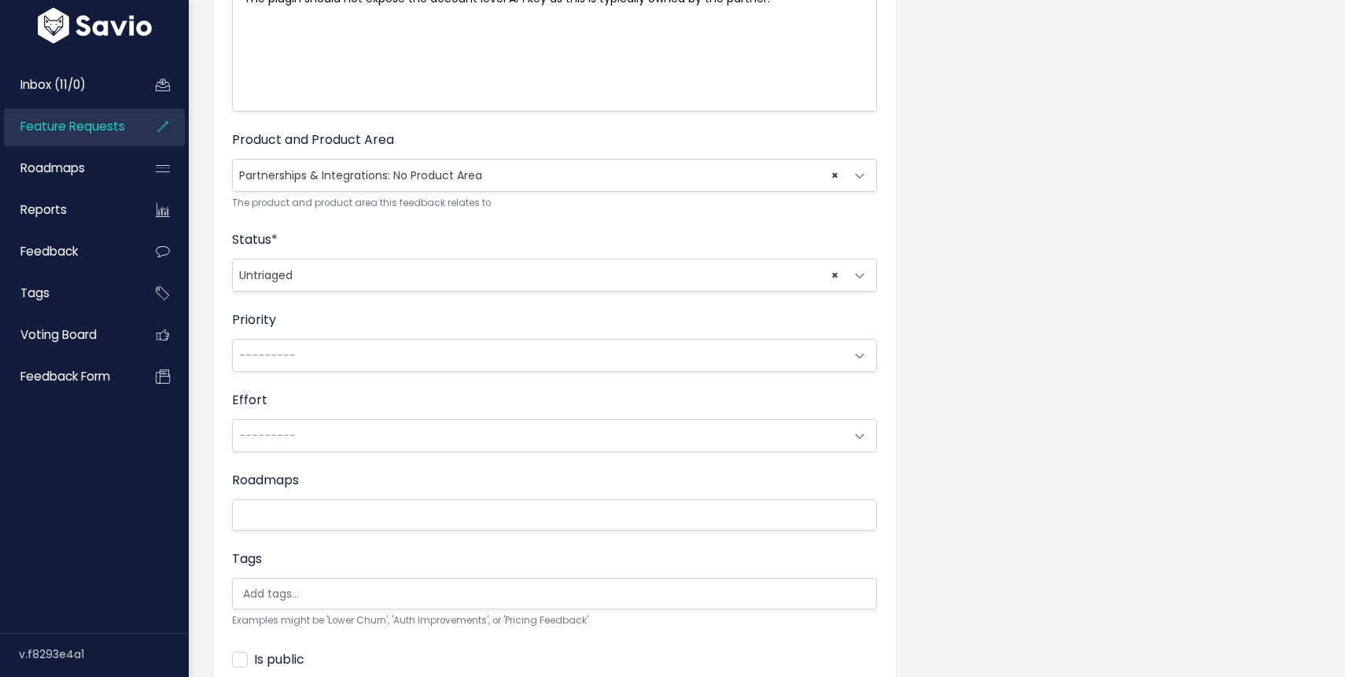
scroll to position [370, 0]
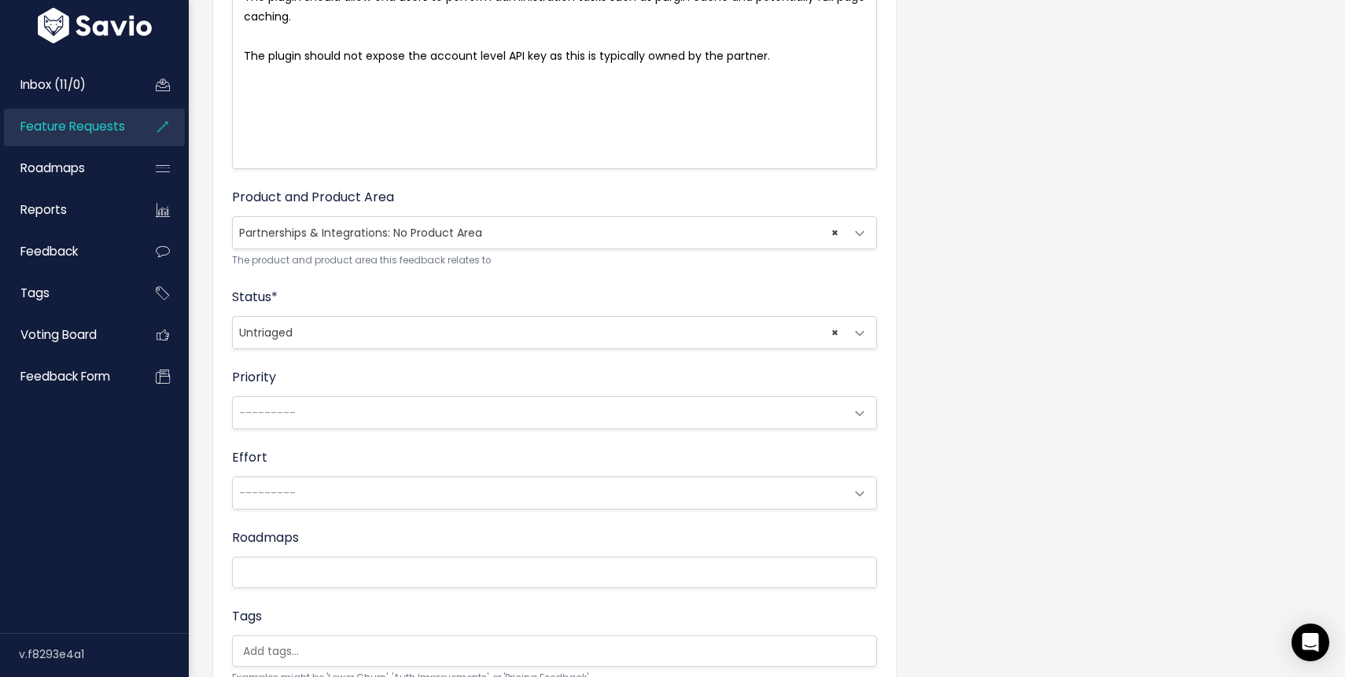
click at [858, 229] on span at bounding box center [859, 233] width 31 height 31
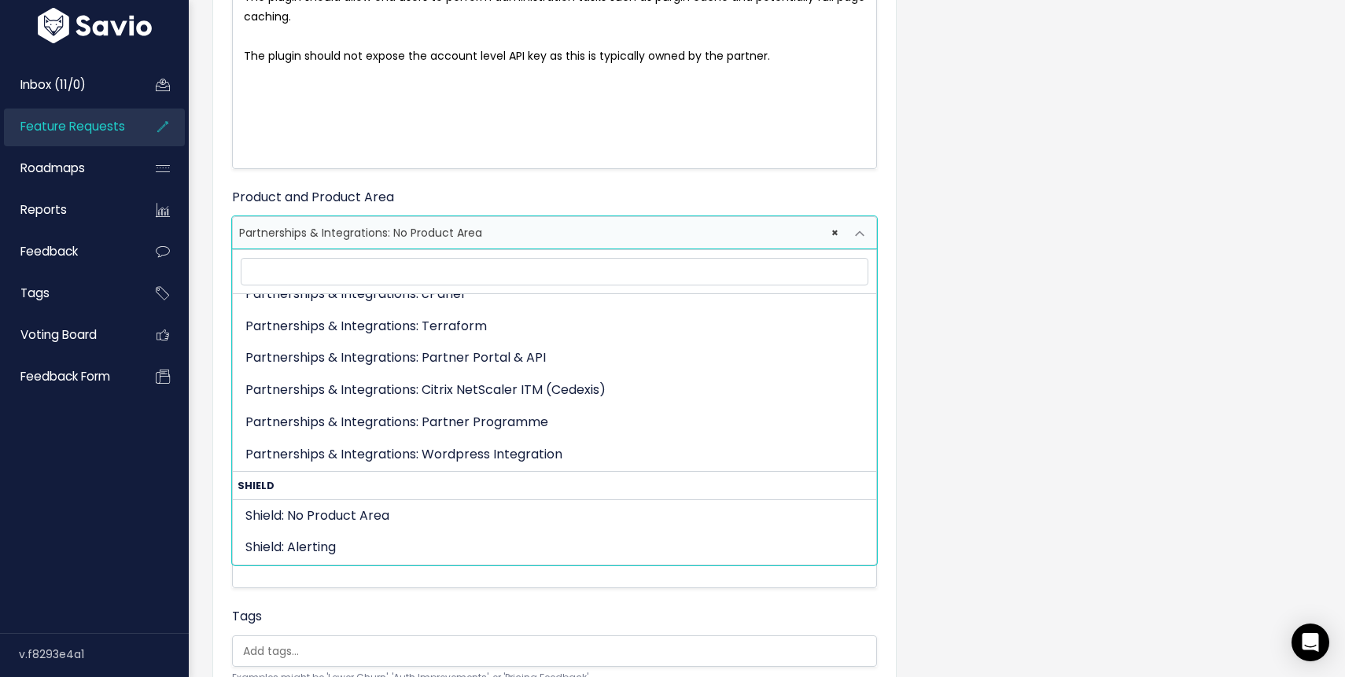
scroll to position [1870, 0]
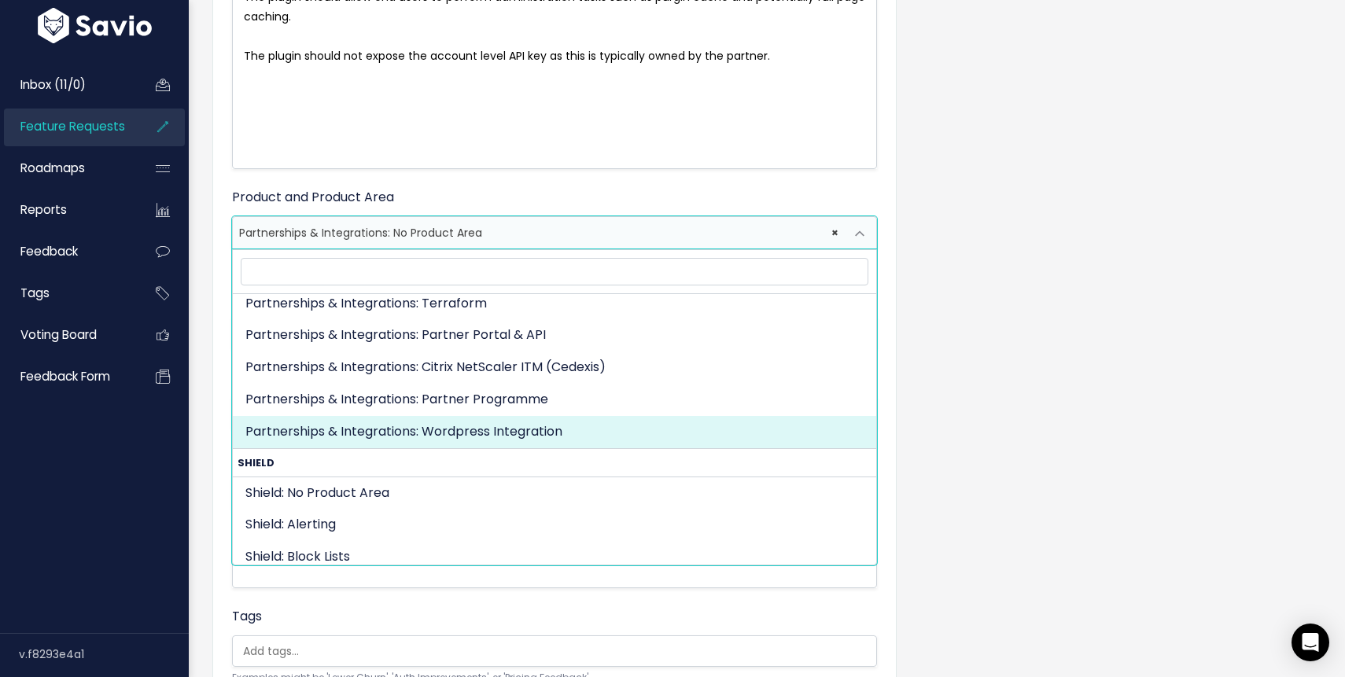
select select "PARTNERSHIPS:WORDPRESS_PLUGIN"
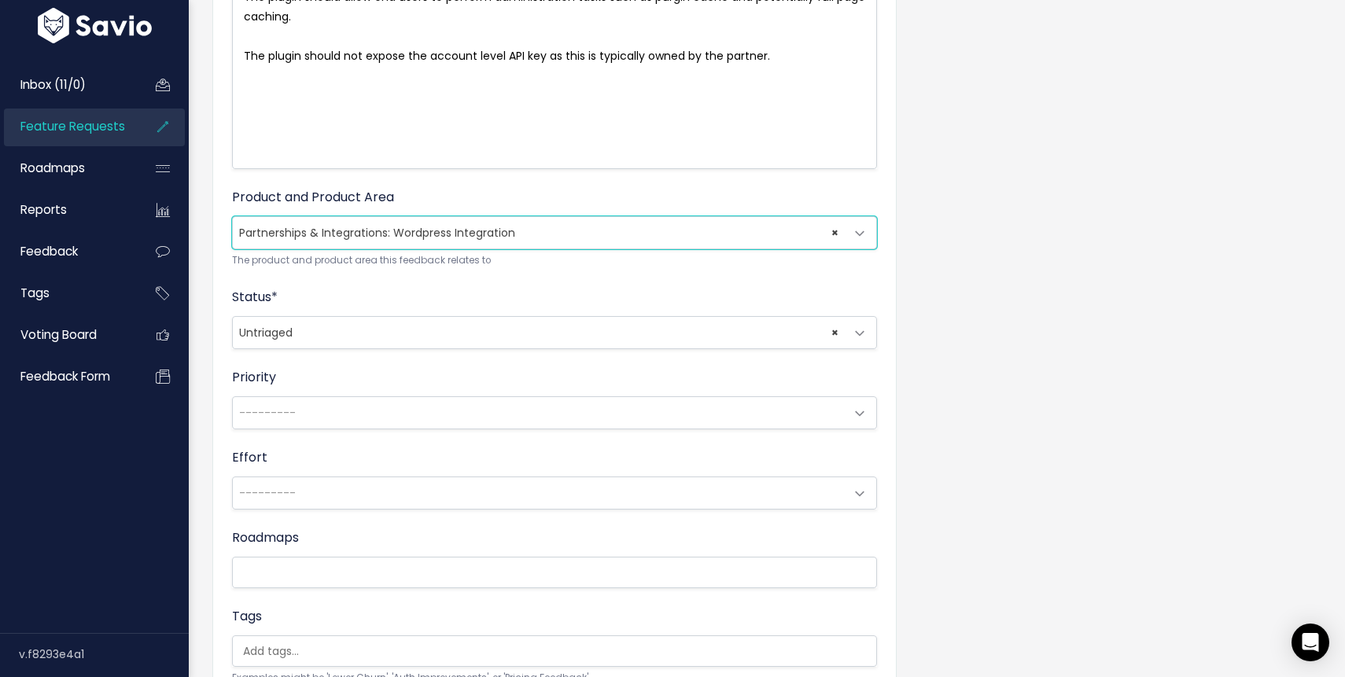
scroll to position [569, 0]
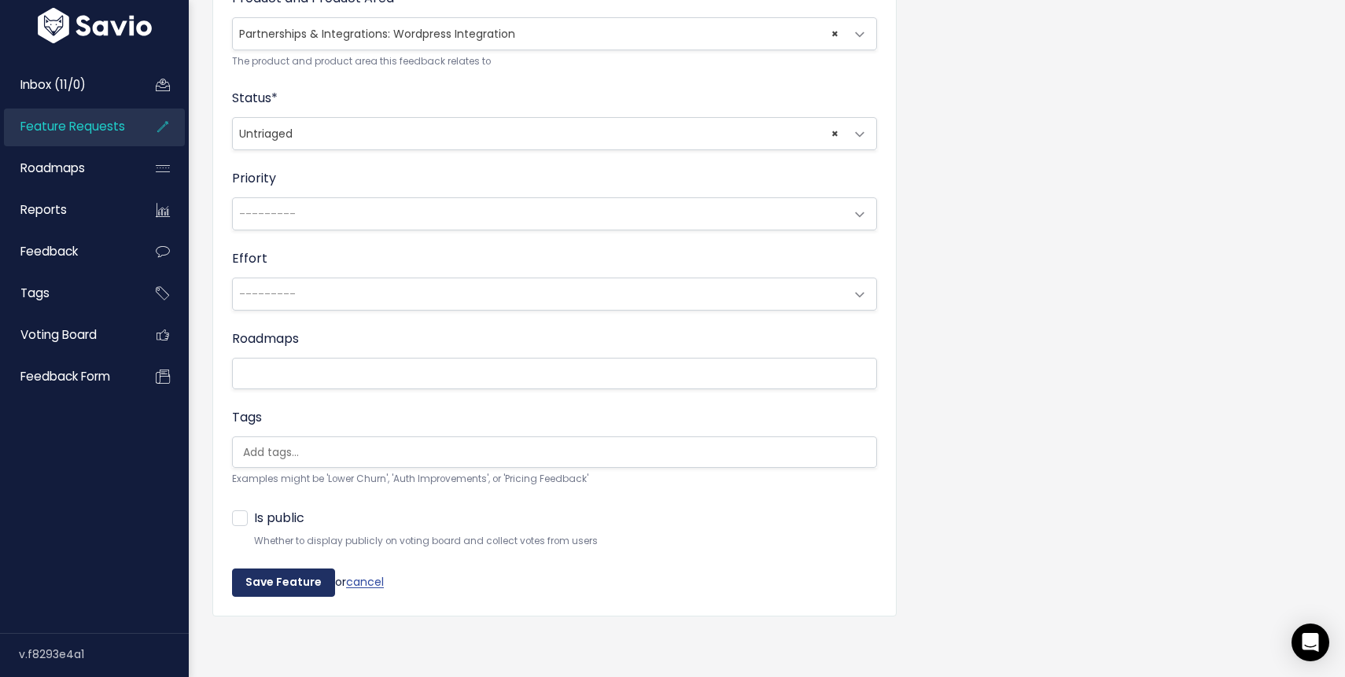
click at [265, 581] on input "Save Feature" at bounding box center [283, 583] width 103 height 28
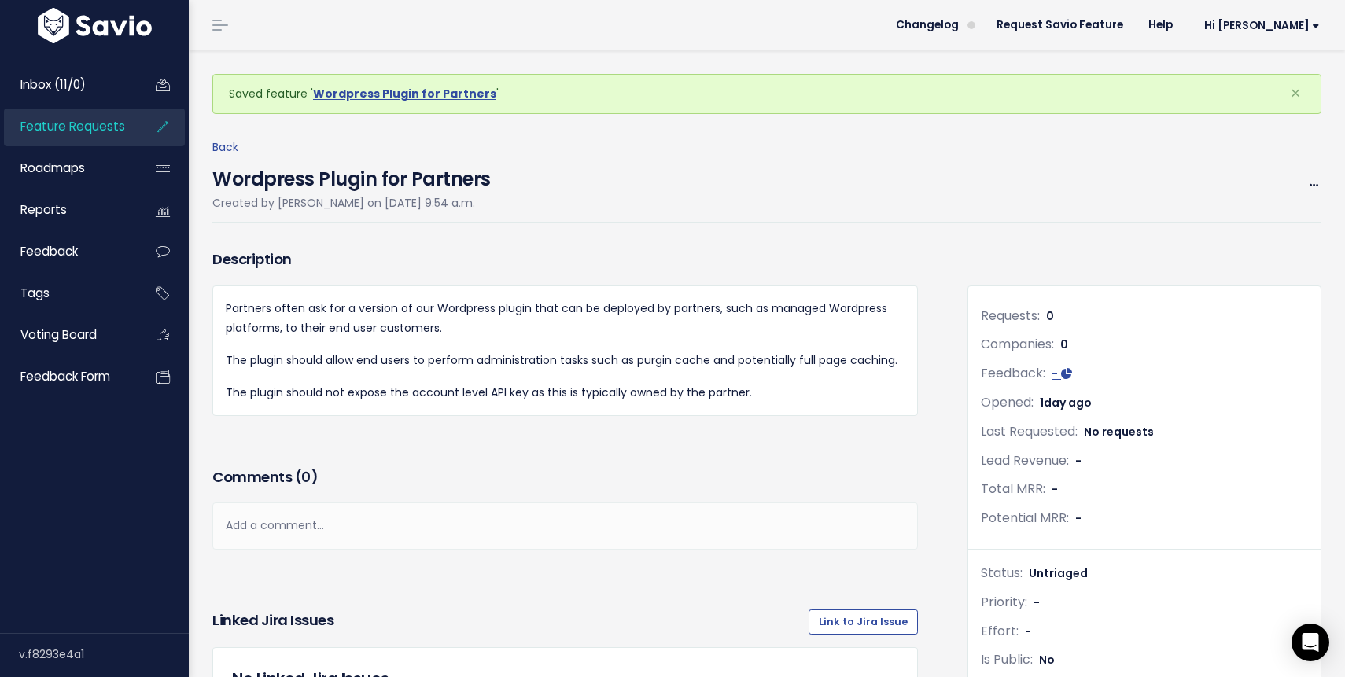
scroll to position [538, 0]
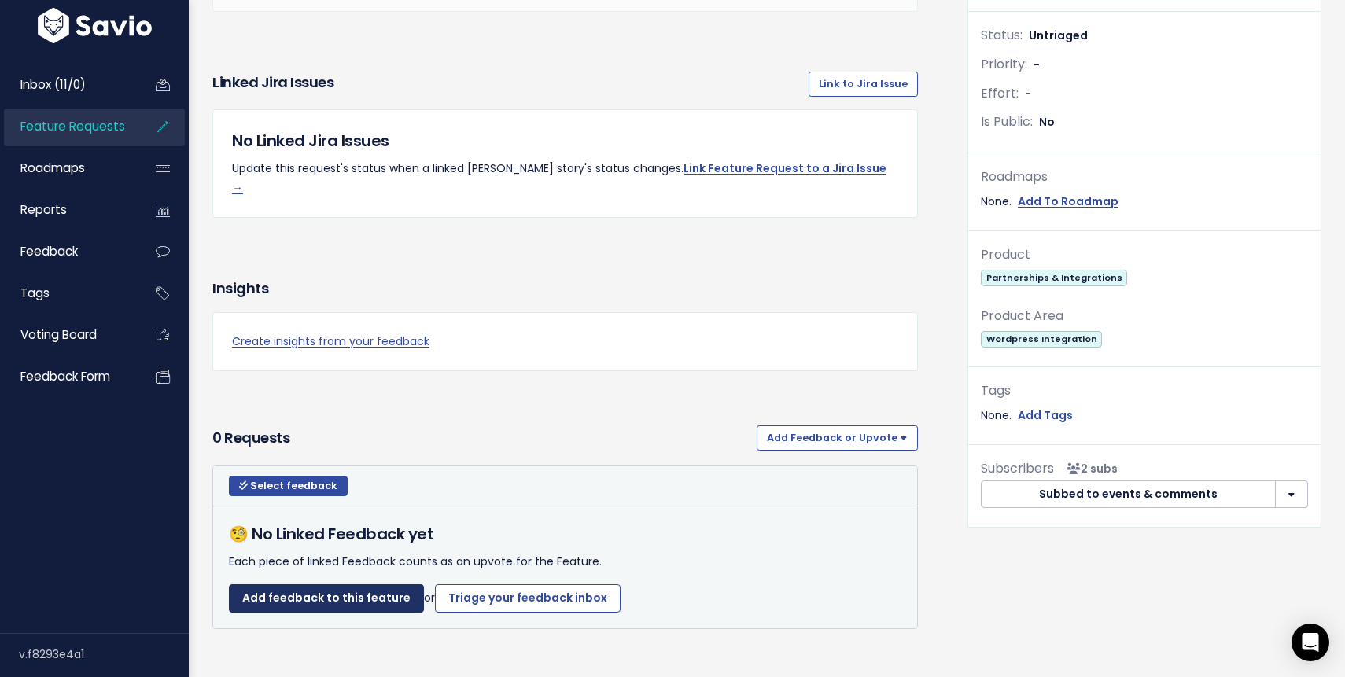
click at [329, 584] on link "Add feedback to this feature" at bounding box center [326, 598] width 195 height 28
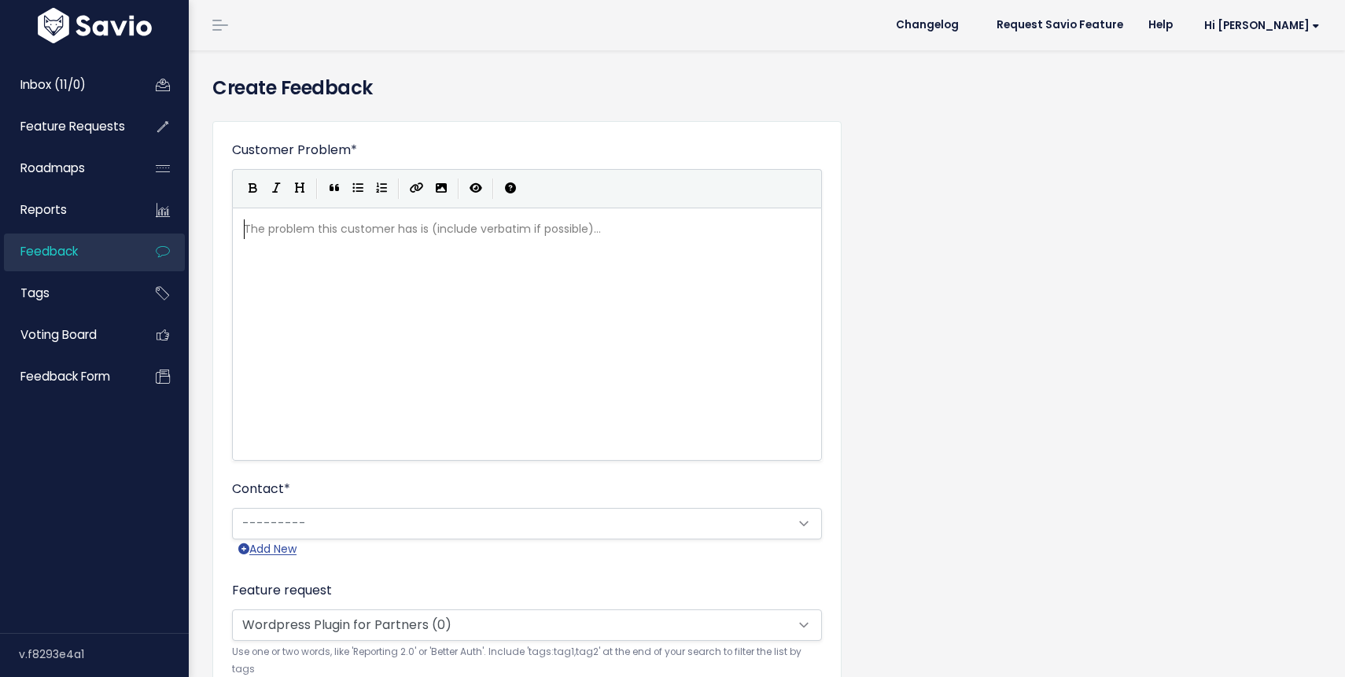
scroll to position [2, 0]
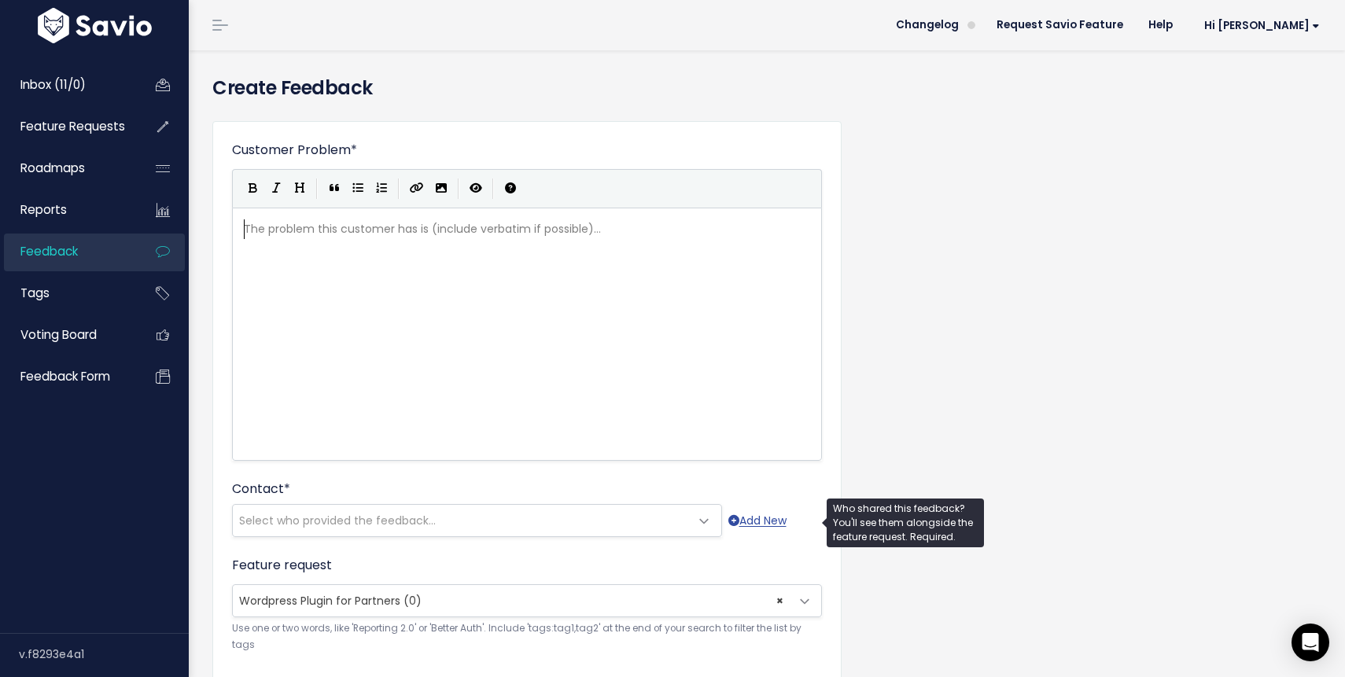
click at [293, 518] on span "Select who provided the feedback..." at bounding box center [337, 521] width 197 height 16
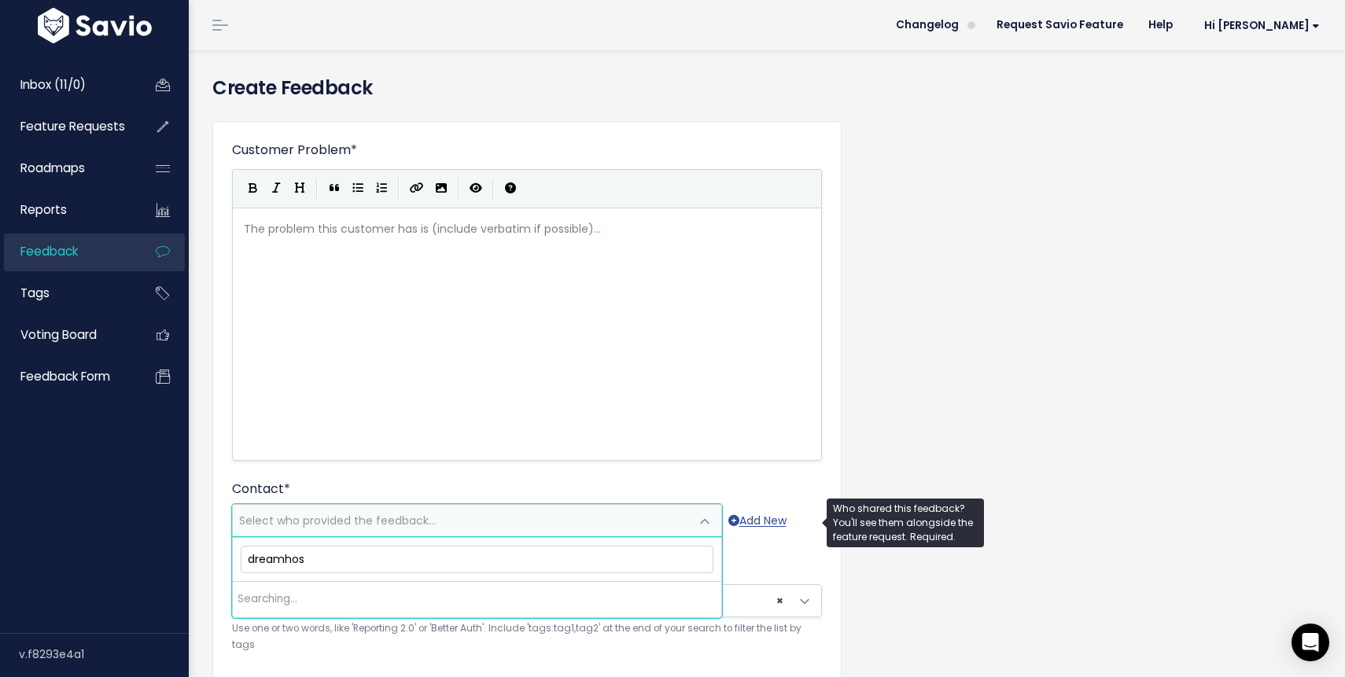
type input "dreamhost"
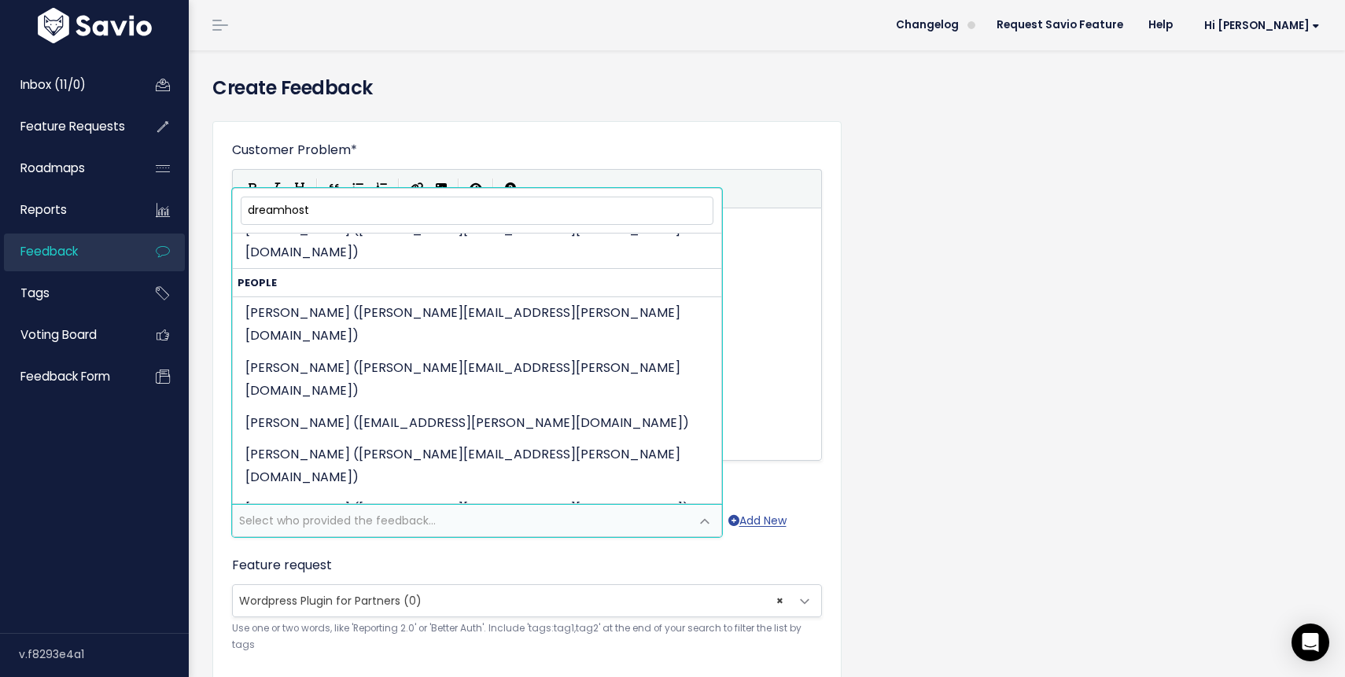
scroll to position [494, 0]
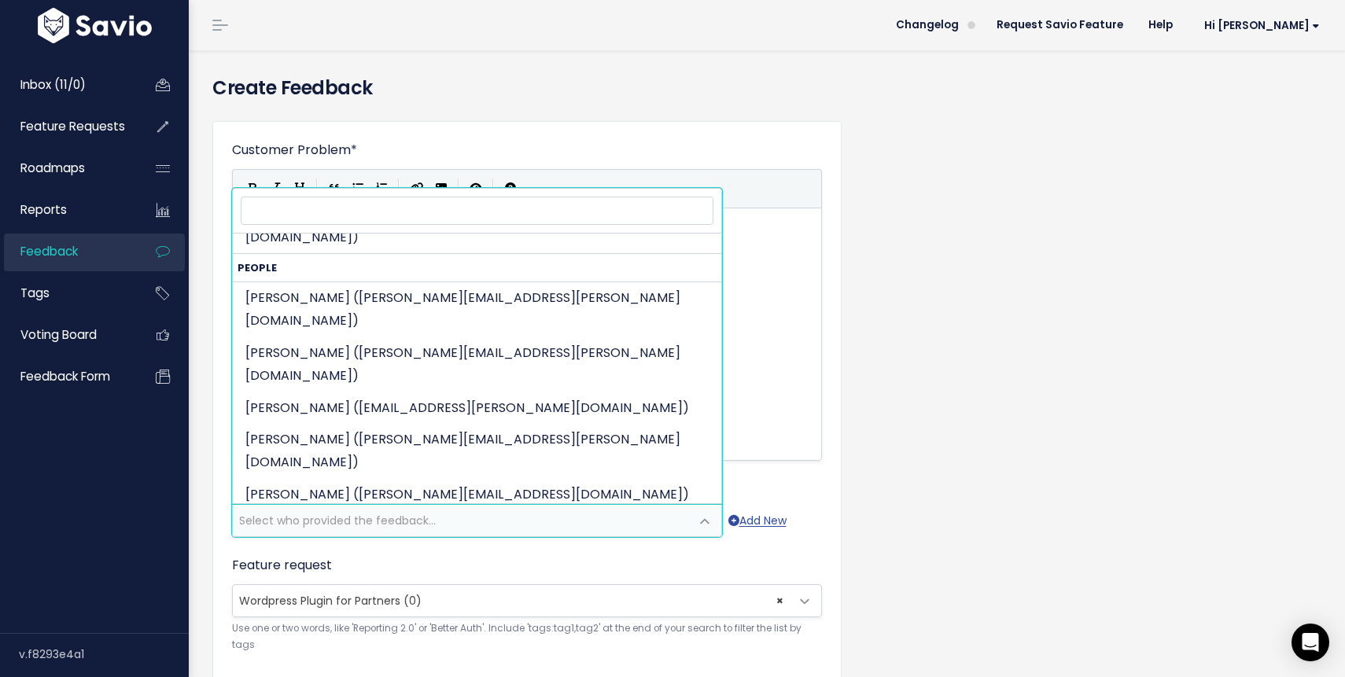
click at [1040, 388] on div "Customer Problem * | | | | The problem this customer has is (include verbatim i…" at bounding box center [767, 583] width 1133 height 948
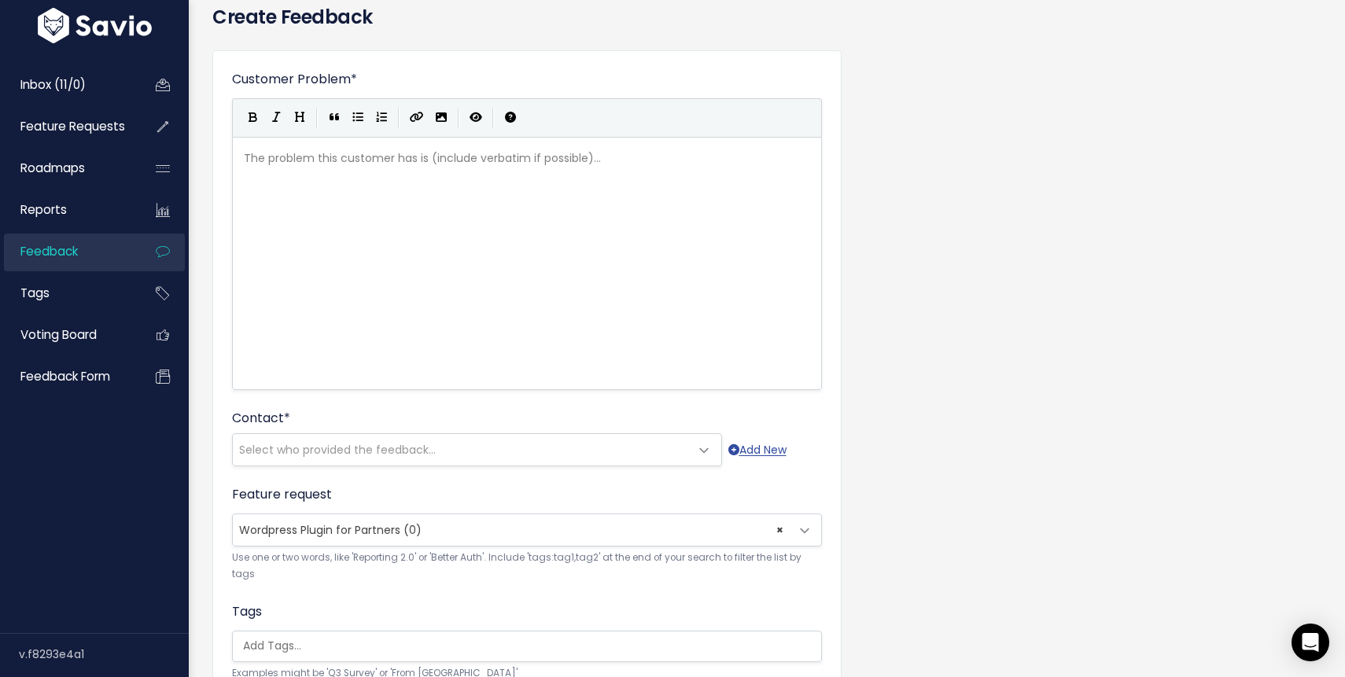
scroll to position [0, 0]
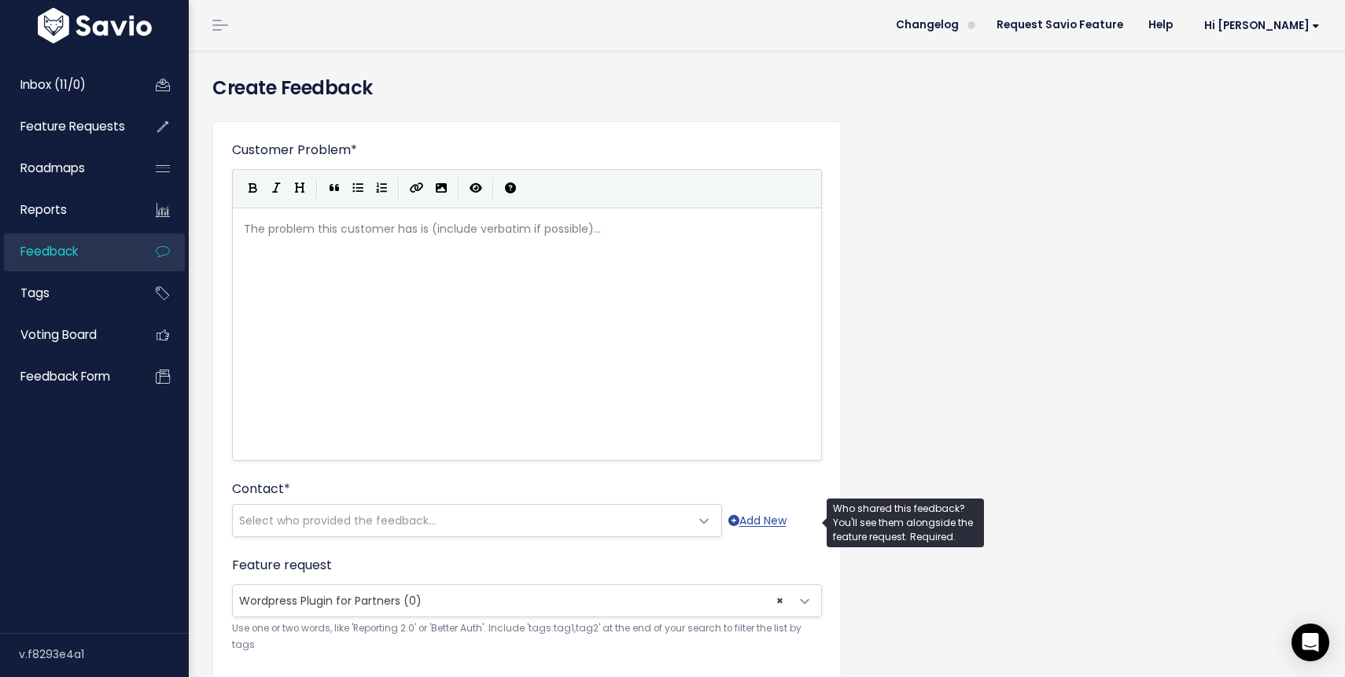
click at [289, 519] on span "Select who provided the feedback..." at bounding box center [337, 521] width 197 height 16
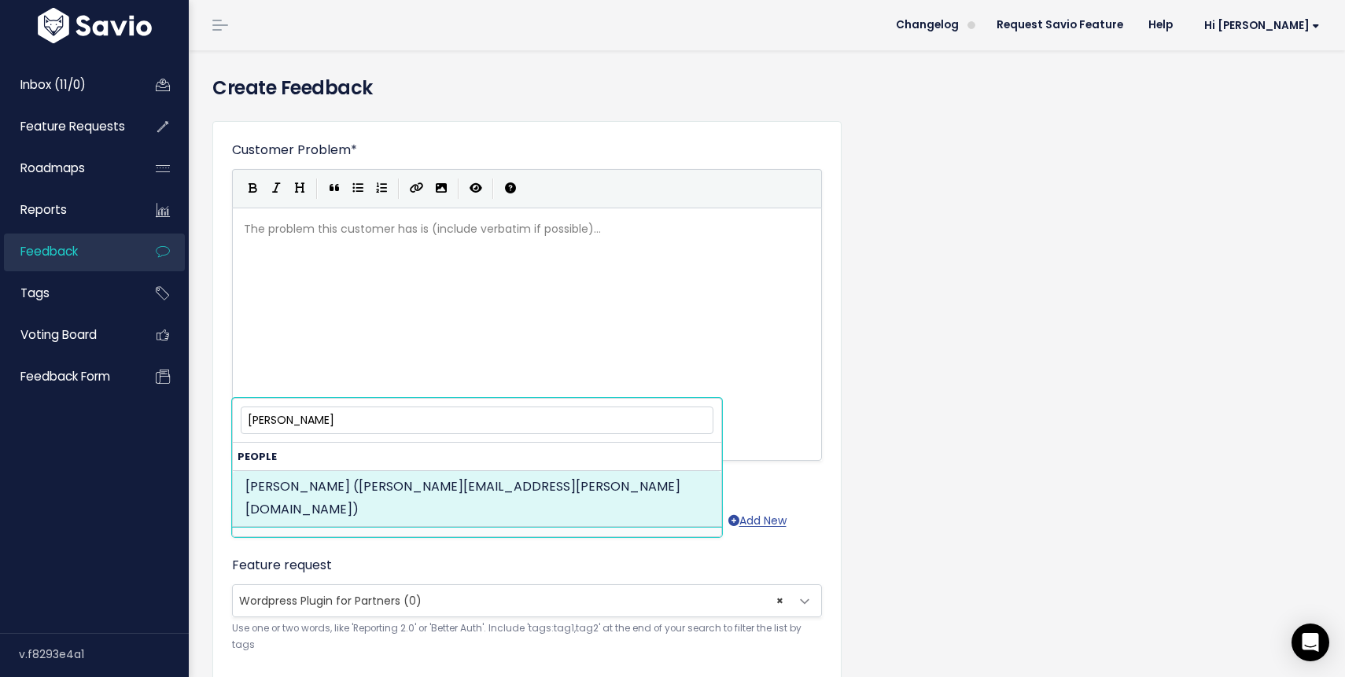
type input "john robison"
select select "74923953"
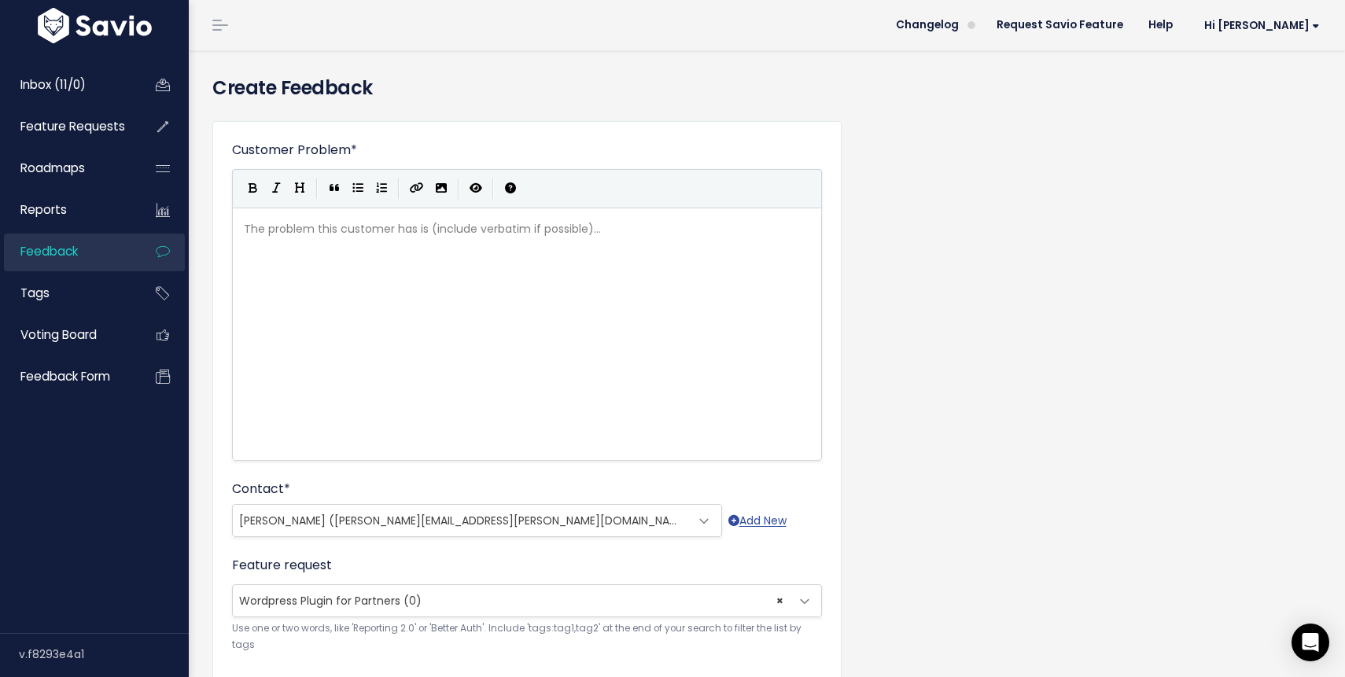
click at [280, 284] on div "The problem this customer has is (include verbatim if possible)... xxxxxxxxxx ​" at bounding box center [547, 353] width 612 height 275
type textarea "When d"
type textarea "Dreamhost omboard"
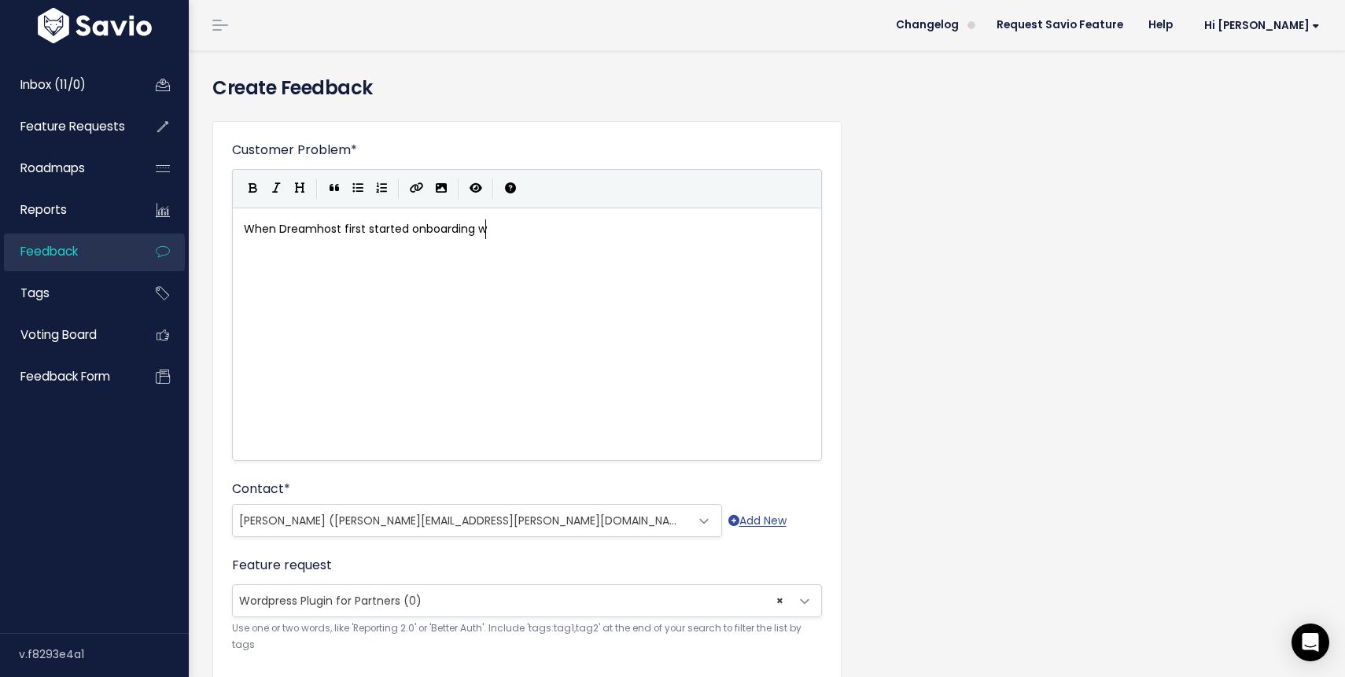
type textarea "first started onboarding wh"
type textarea "they"
type textarea "they wanted to explore deploying the plugin to their custoemrs."
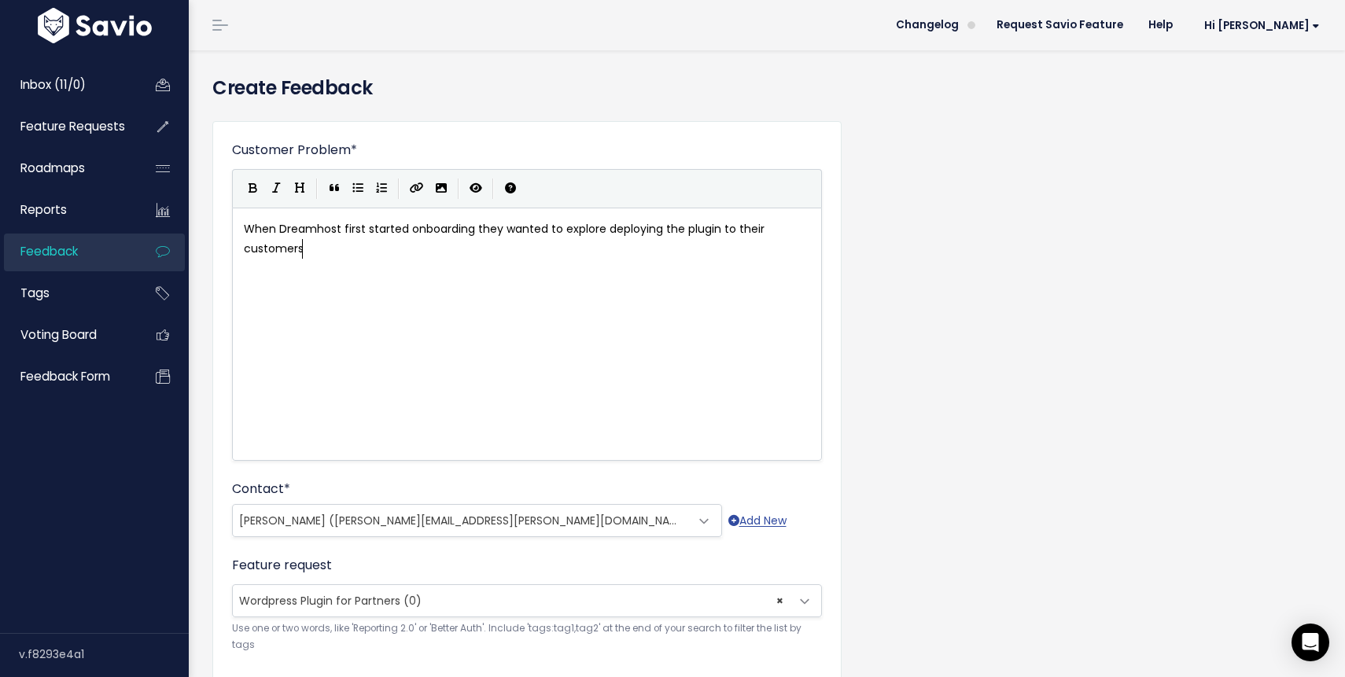
type textarea "mers."
type textarea "If the plugin diudn'"
type textarea "d"
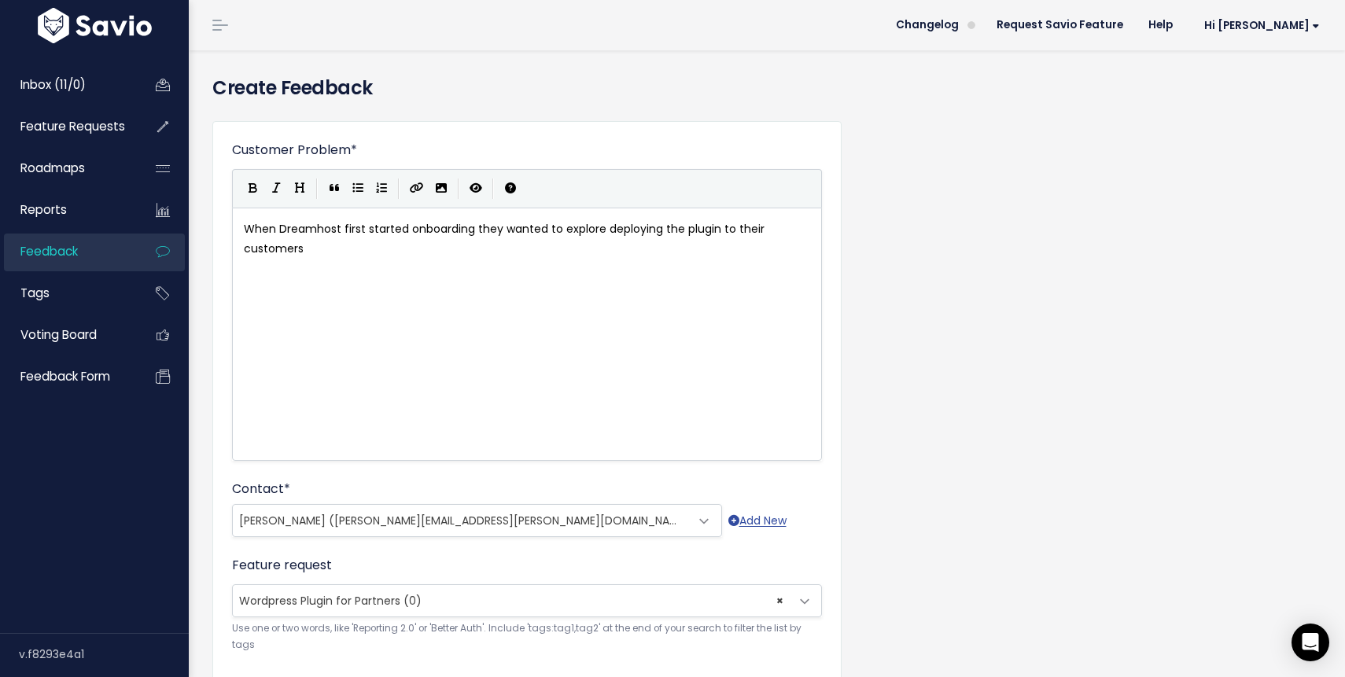
scroll to position [6, 3]
type textarea "whih"
type textarea "ch they belei"
type textarea "ieve would have provided a faster route to market thatn"
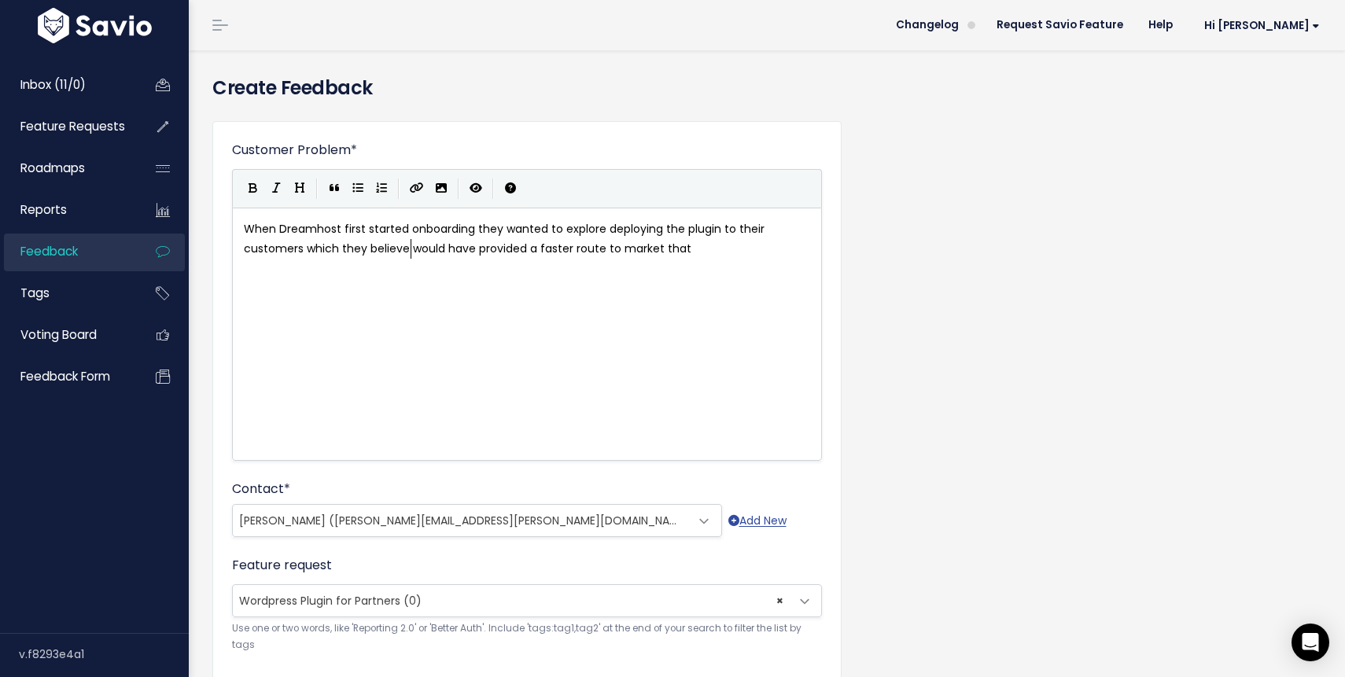
click at [412, 248] on span "When Dreamhost first started onboarding they wanted to explore deploying the pl…" at bounding box center [506, 238] width 524 height 35
click at [622, 250] on pre "When Dreamhost first started onboarding they wanted to explore deploying the pl…" at bounding box center [527, 238] width 573 height 39
type textarea "n a full platform integration."
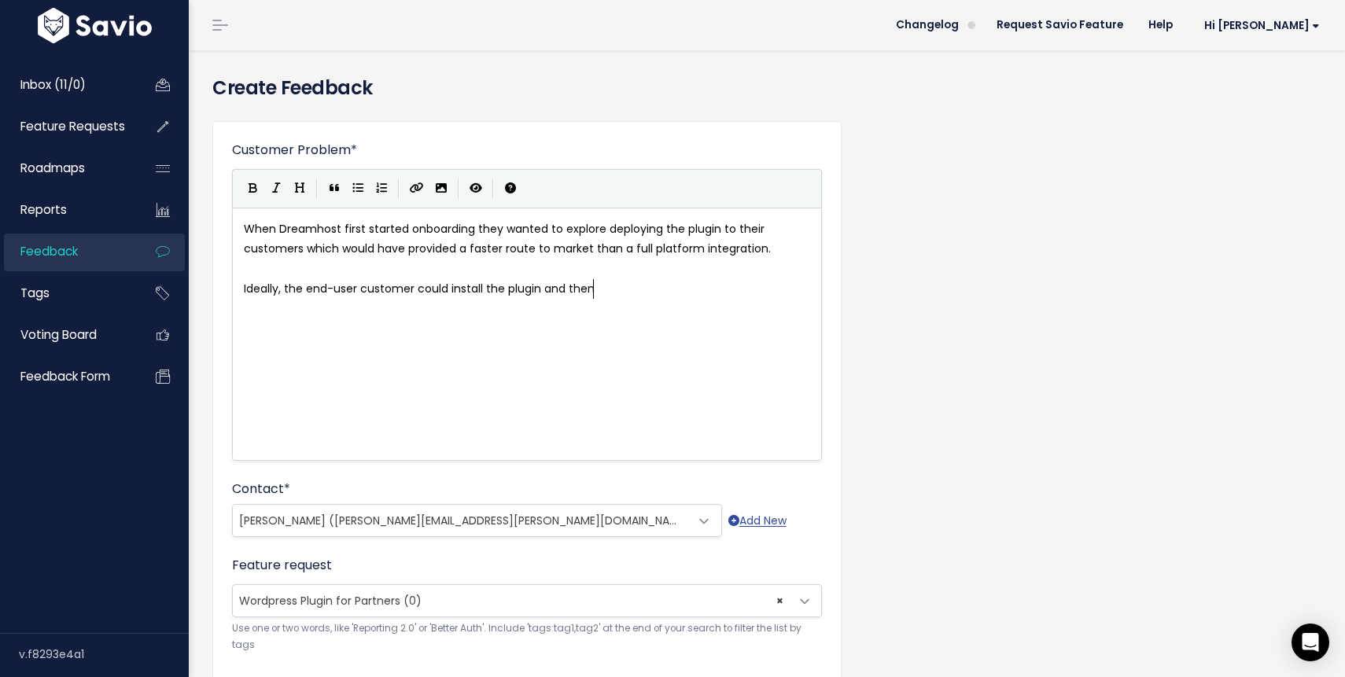
type textarea "Ideally, the end-user customer could install the plugin and then"
type textarea "which"
type textarea ", which then connects go"
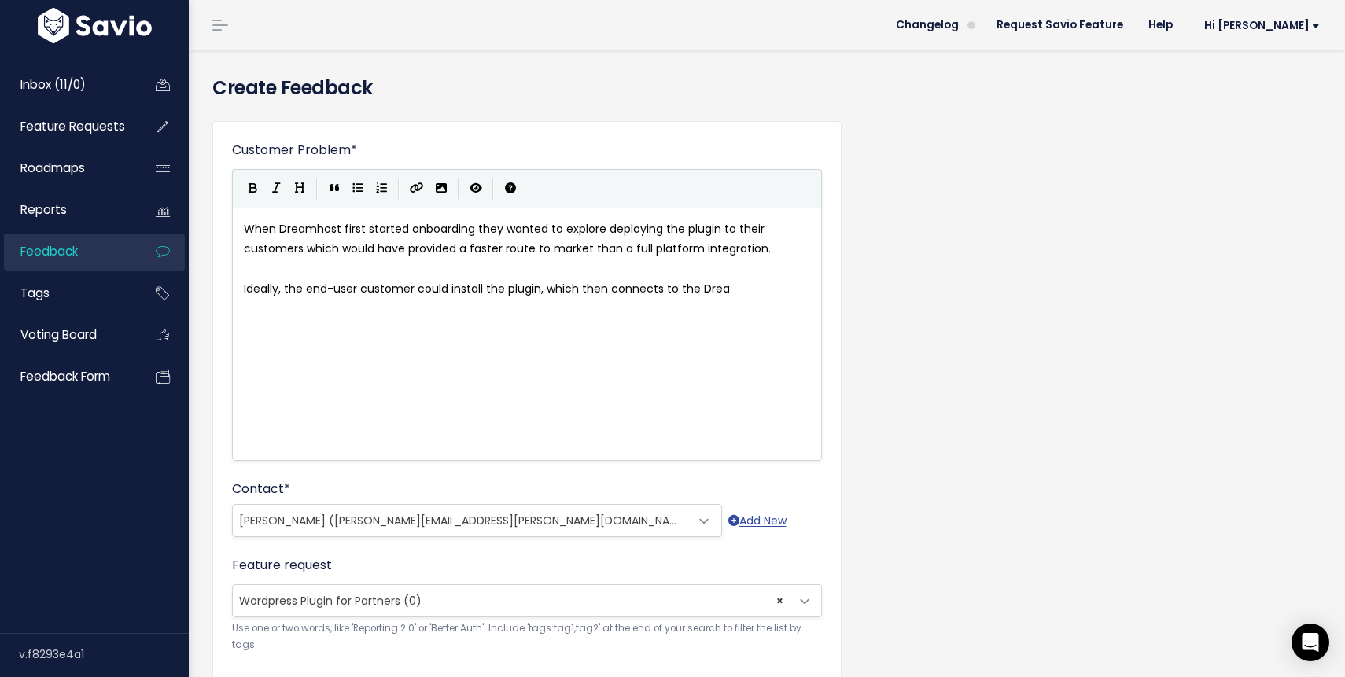
type textarea "to the Dreah"
type textarea "mhost accoun and"
type textarea "t and automatically deplo"
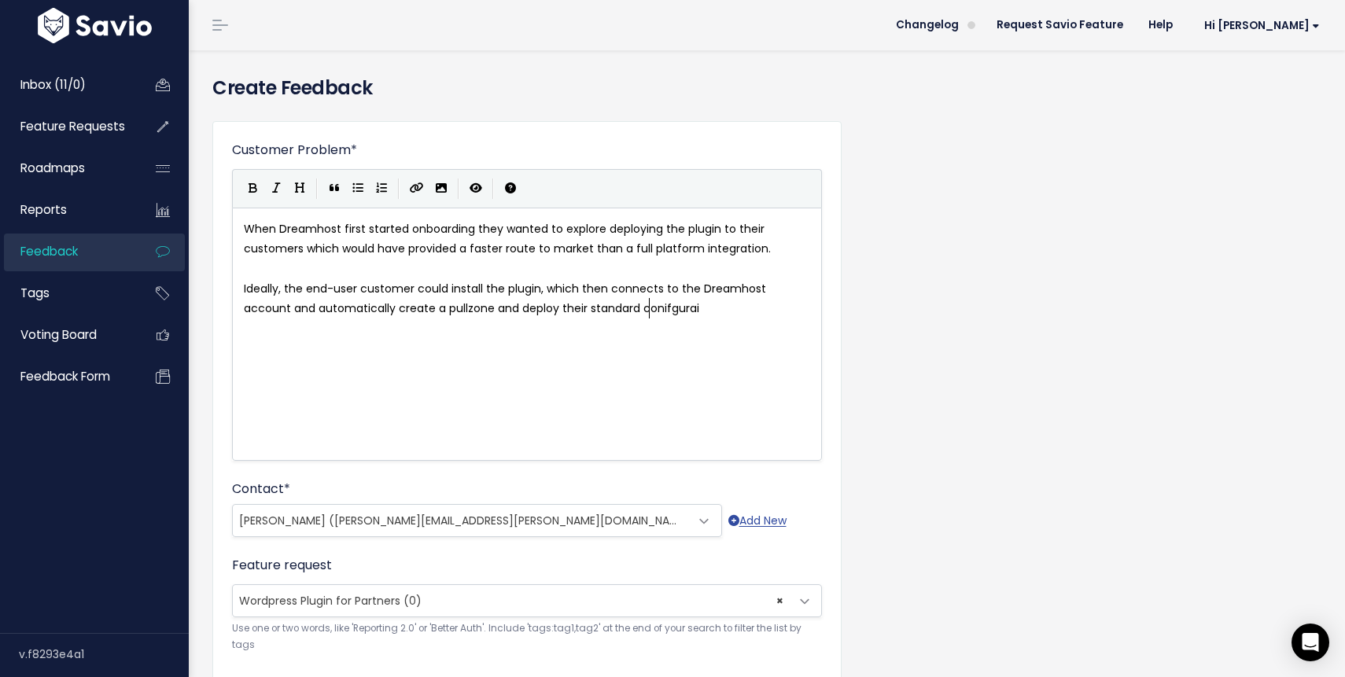
type textarea "create a pullzone and deploy their standard conifguraiton"
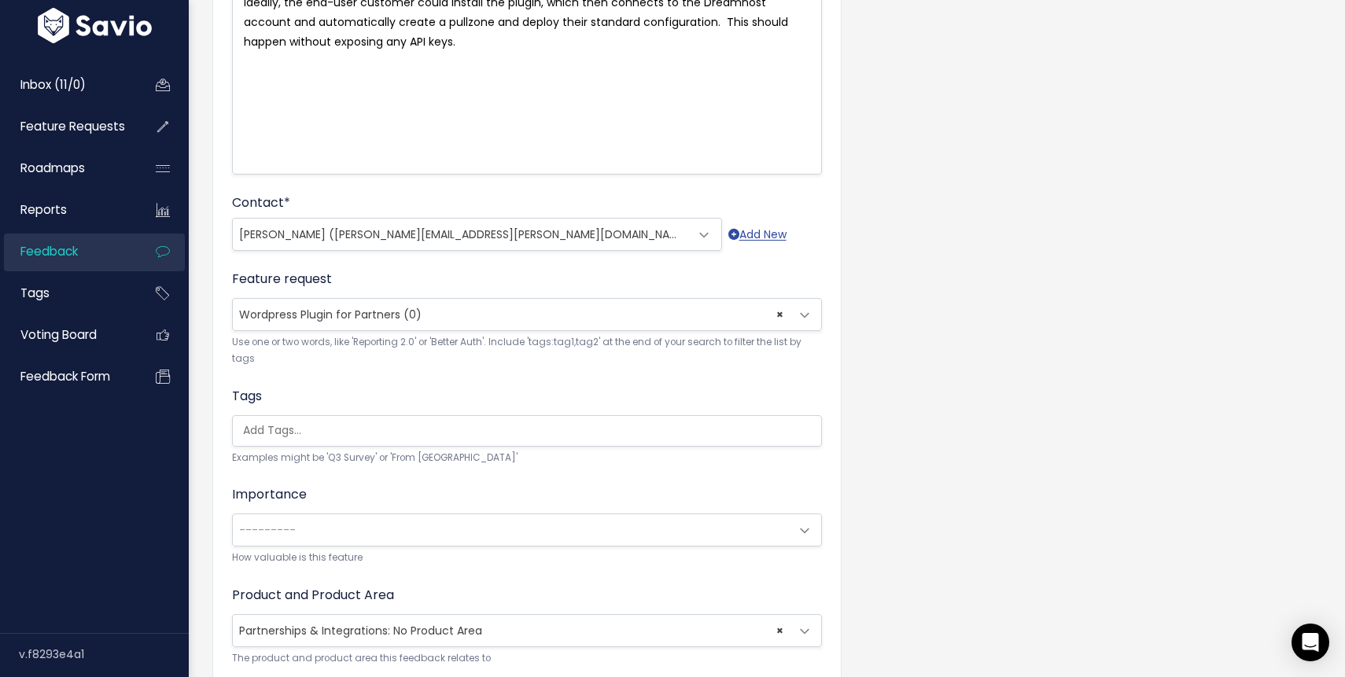
scroll to position [367, 0]
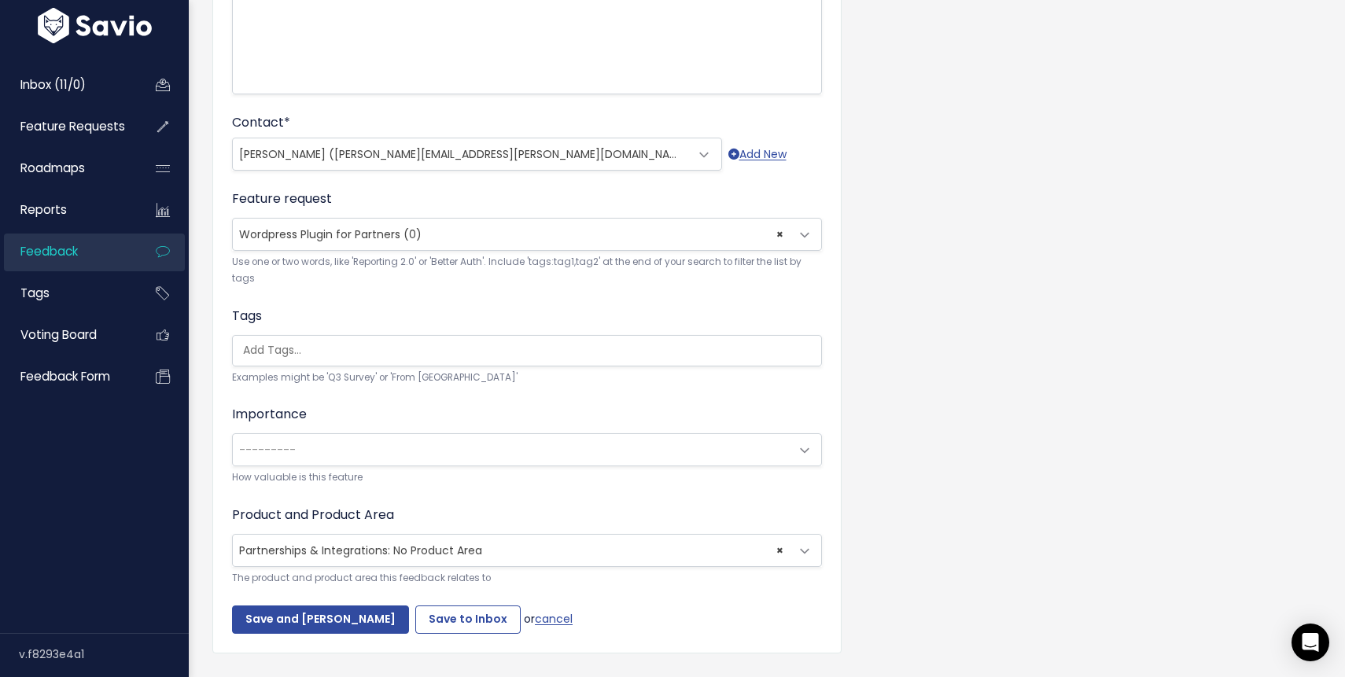
type textarea "figuration. This should happen without exposing any API keys."
click at [344, 447] on span "---------" at bounding box center [511, 449] width 557 height 31
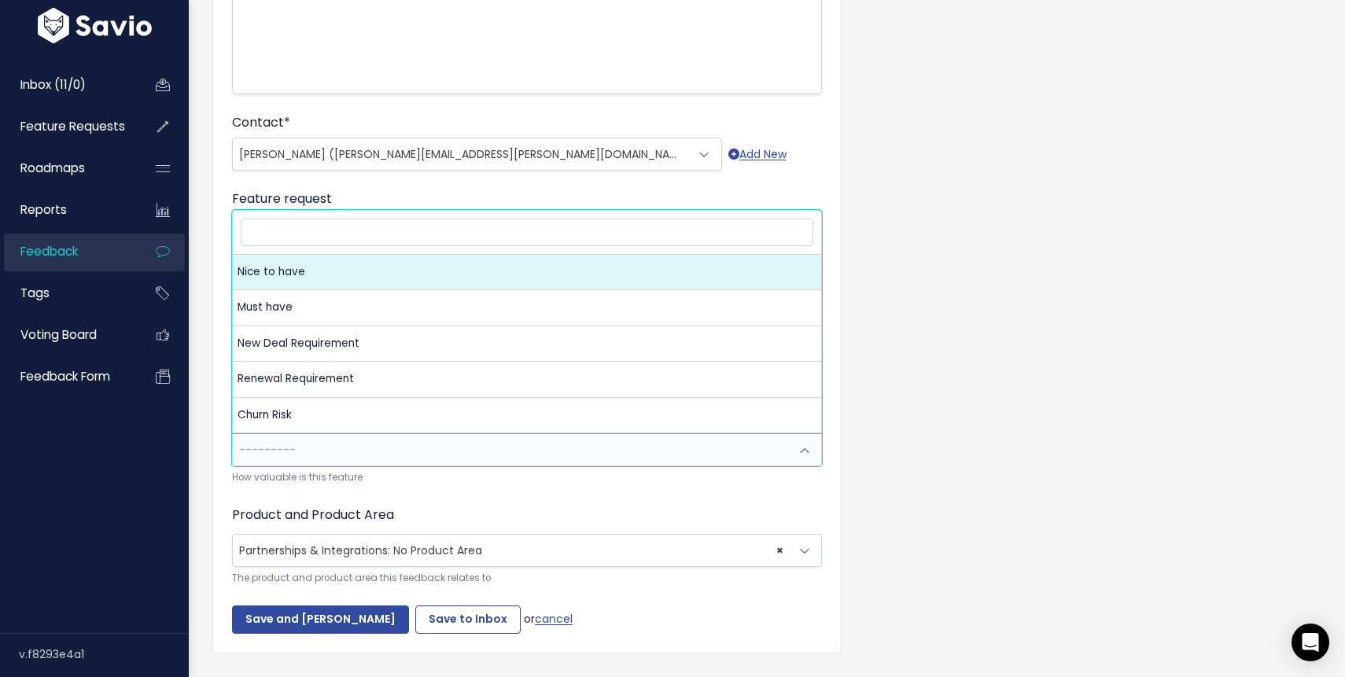
select select "NICE_TO_HAVE"
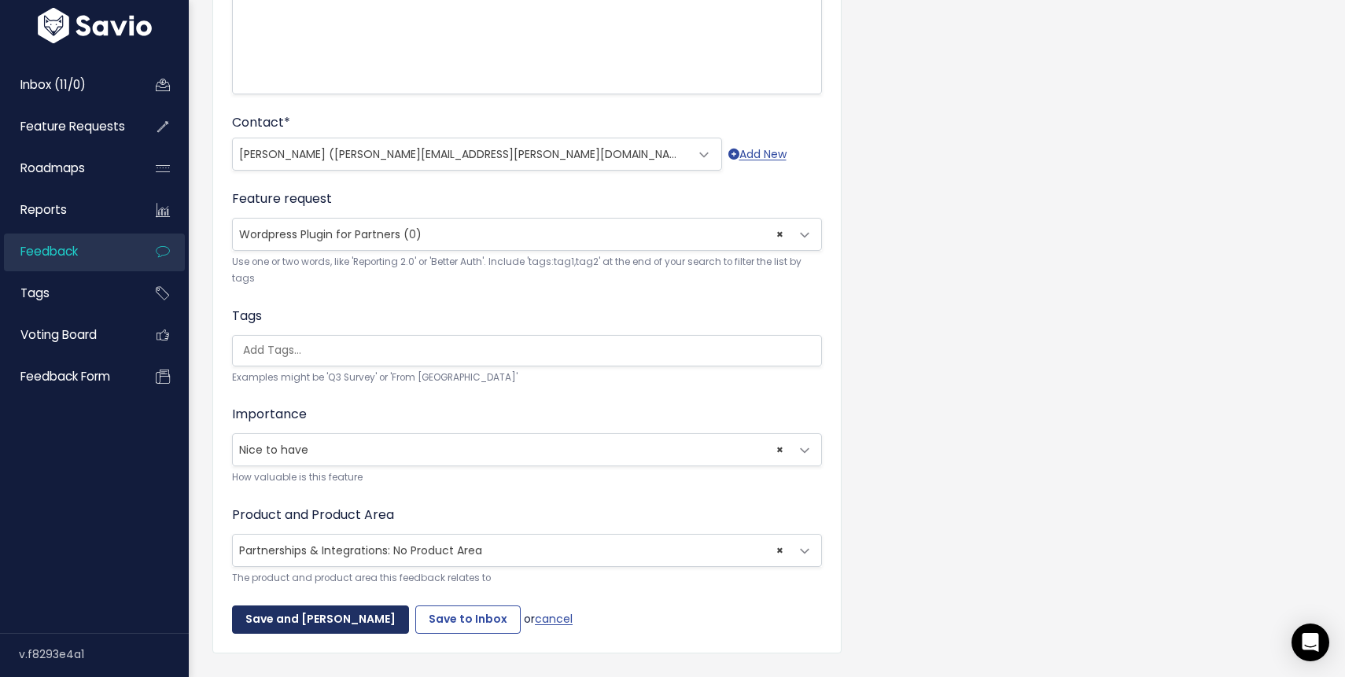
click at [302, 620] on input "Save and Mark Triaged" at bounding box center [320, 620] width 177 height 28
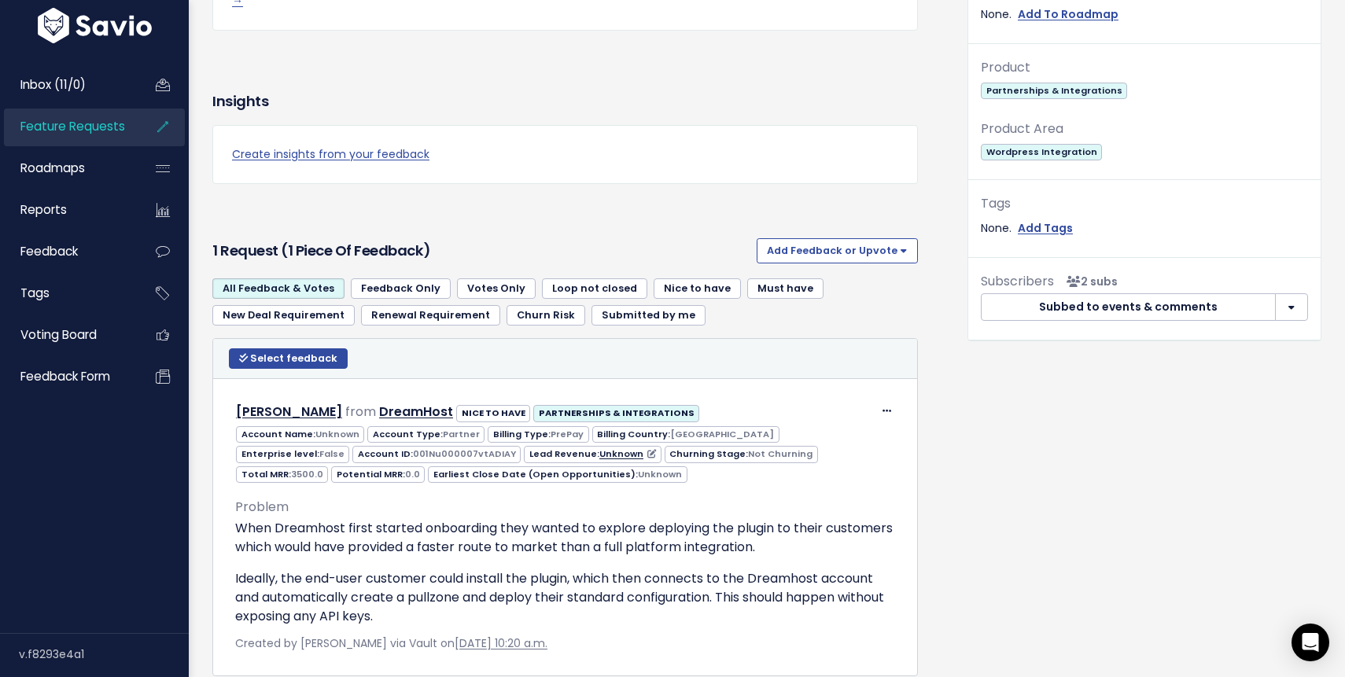
scroll to position [765, 0]
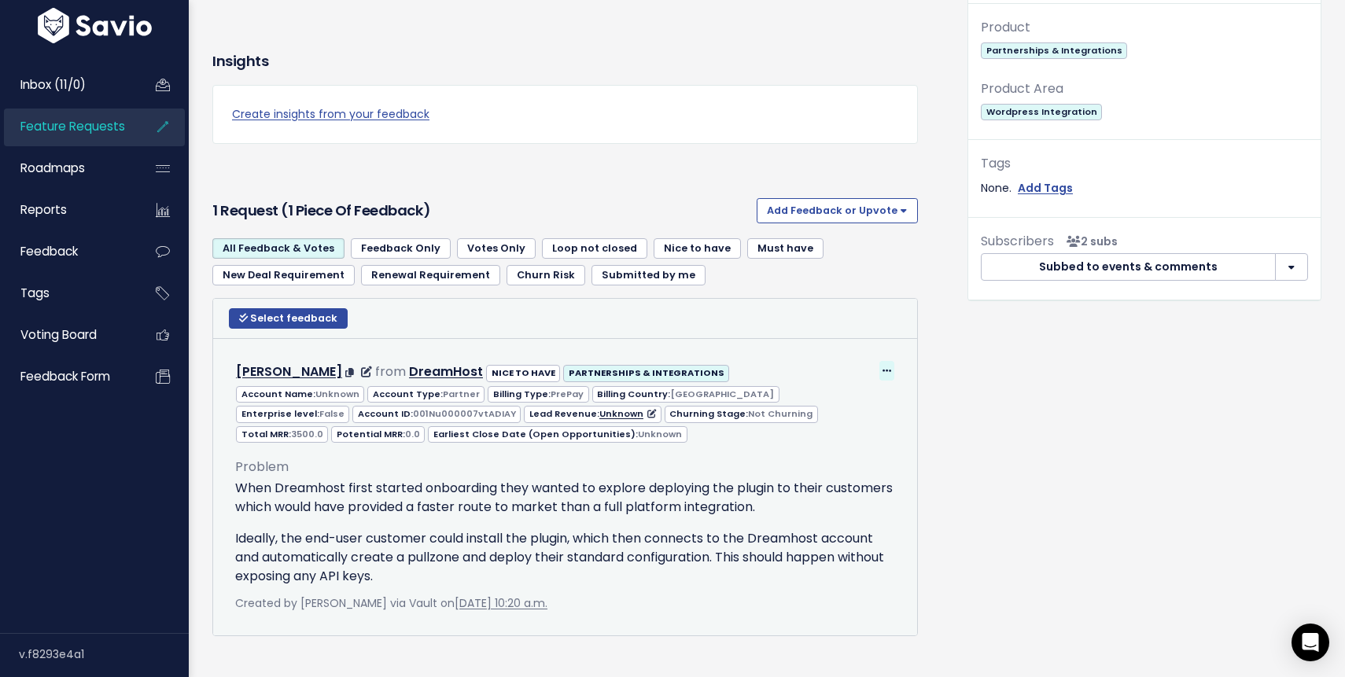
click at [886, 367] on icon at bounding box center [886, 372] width 9 height 10
click at [824, 400] on link "Edit" at bounding box center [846, 415] width 113 height 31
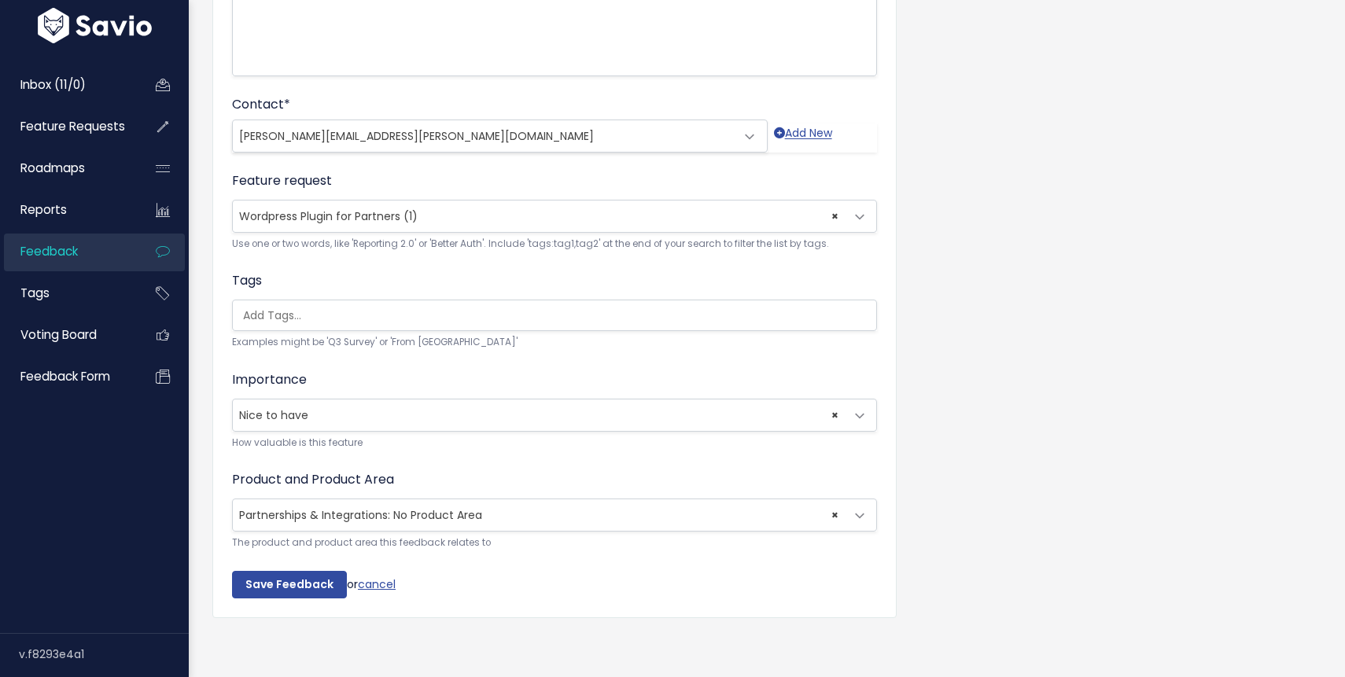
scroll to position [387, 0]
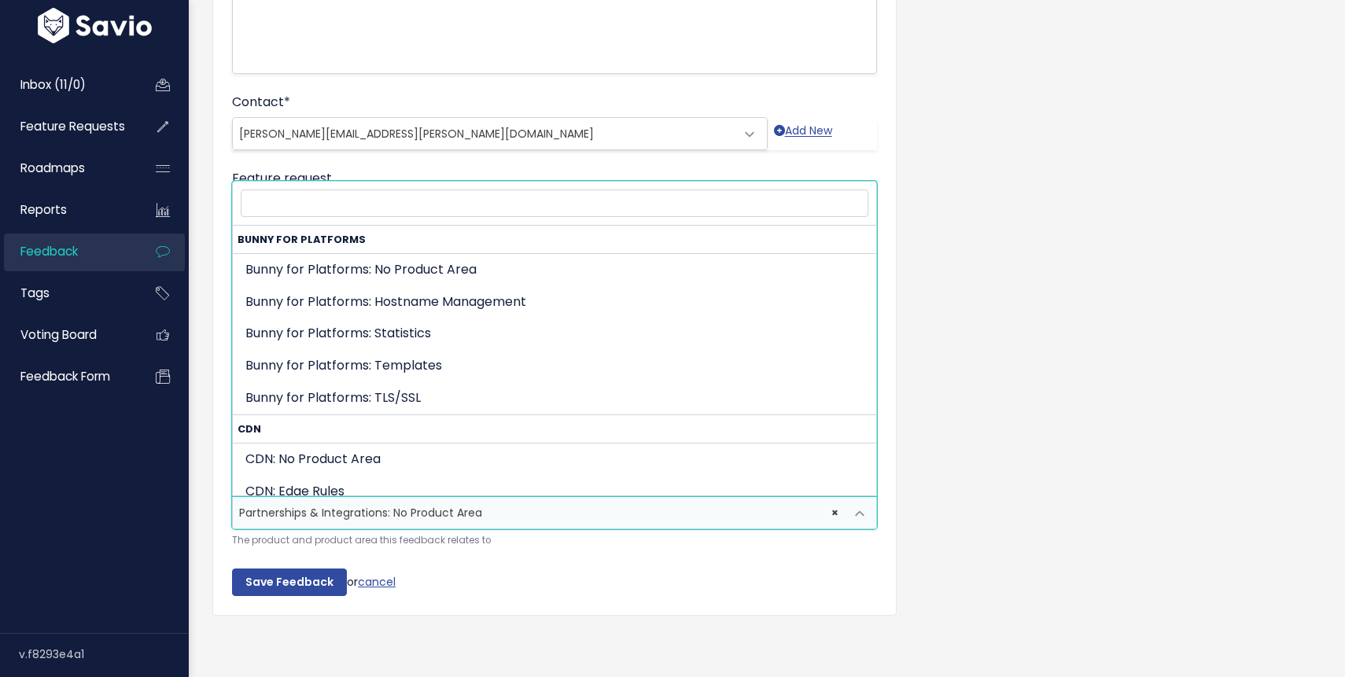
click at [861, 510] on span at bounding box center [859, 513] width 31 height 31
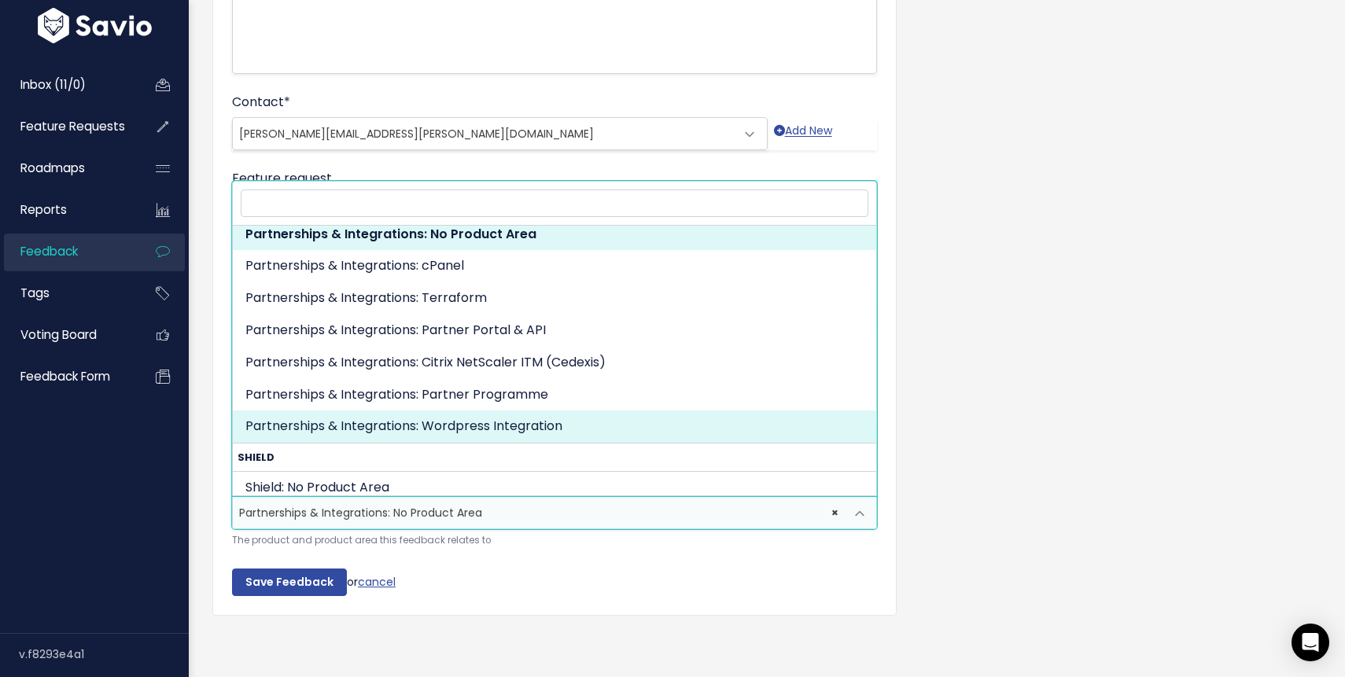
scroll to position [1805, 0]
select select "PARTNERSHIPS:WORDPRESS_PLUGIN"
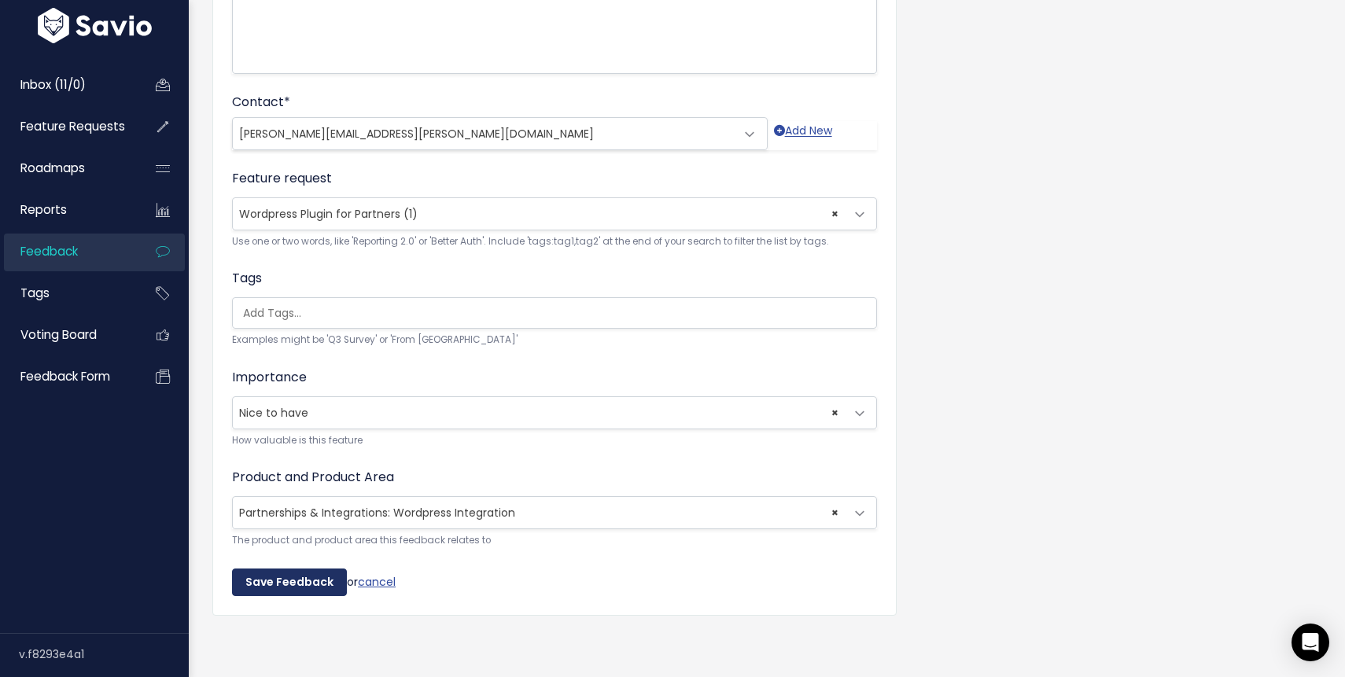
click at [295, 579] on input "Save Feedback" at bounding box center [289, 583] width 115 height 28
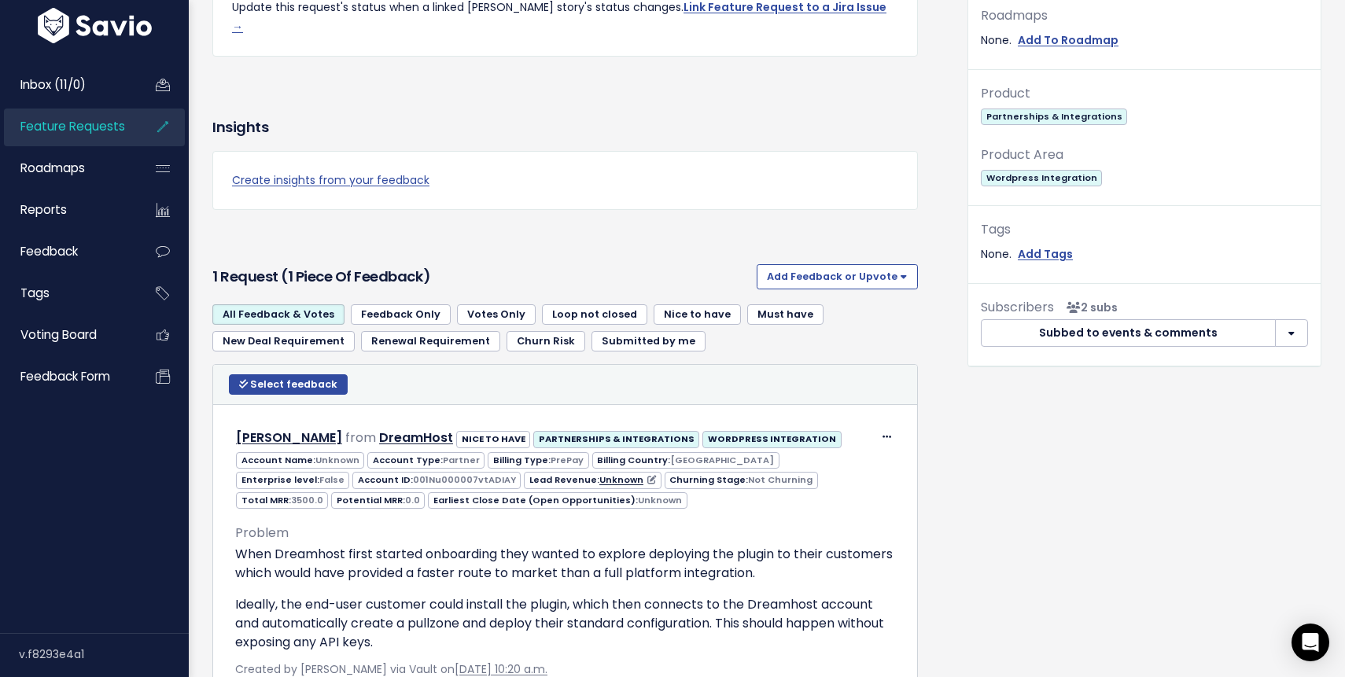
scroll to position [772, 0]
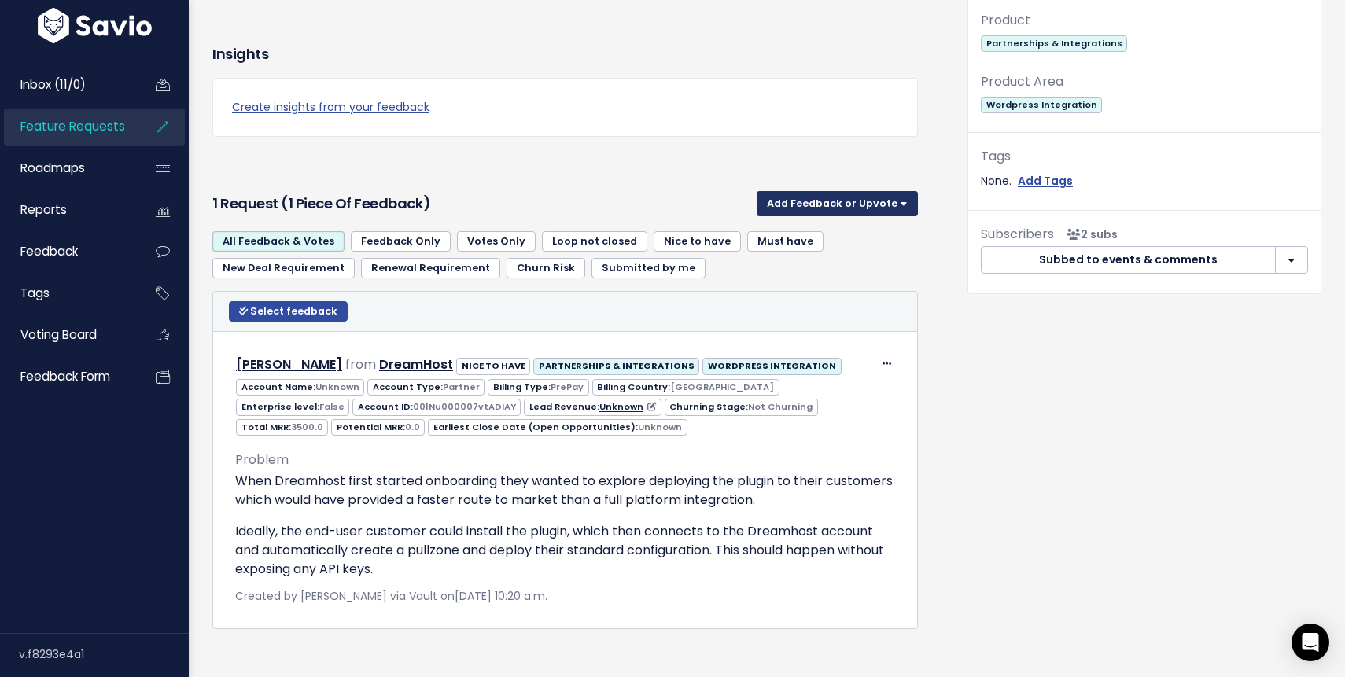
click at [856, 191] on button "Add Feedback or Upvote" at bounding box center [837, 203] width 161 height 25
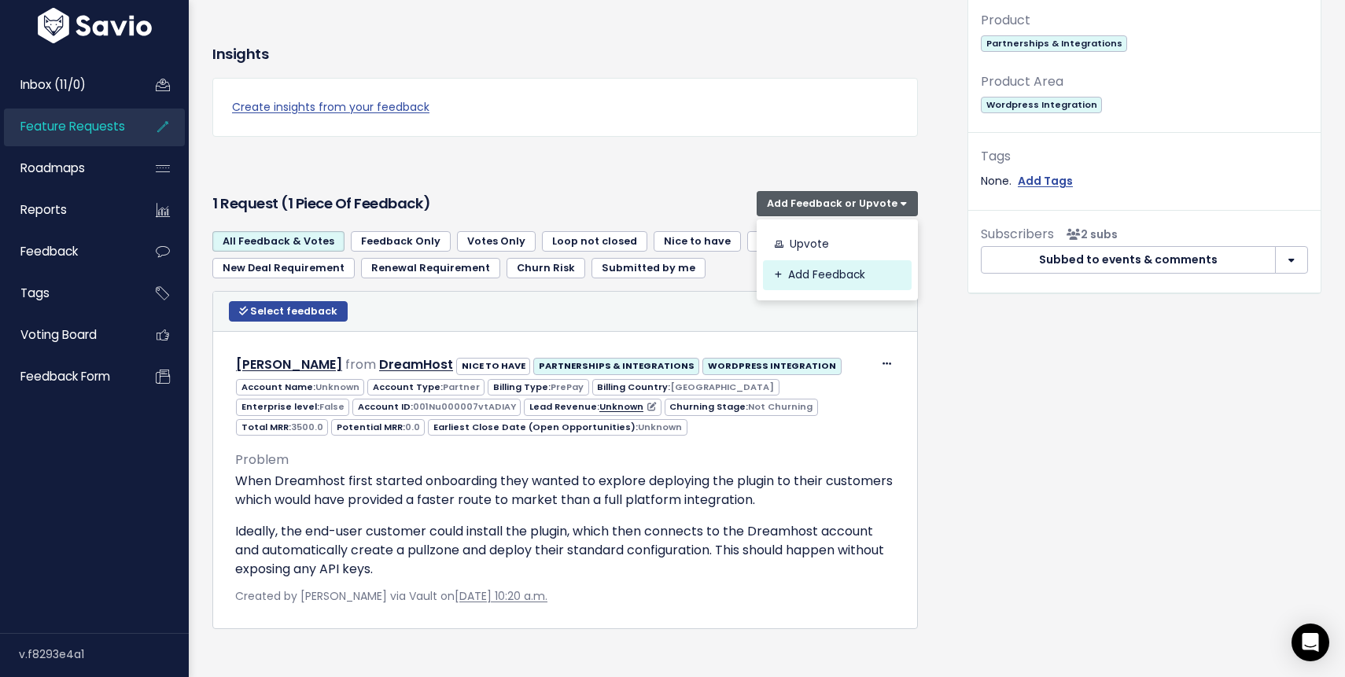
click at [815, 260] on link "Add Feedback" at bounding box center [837, 275] width 149 height 31
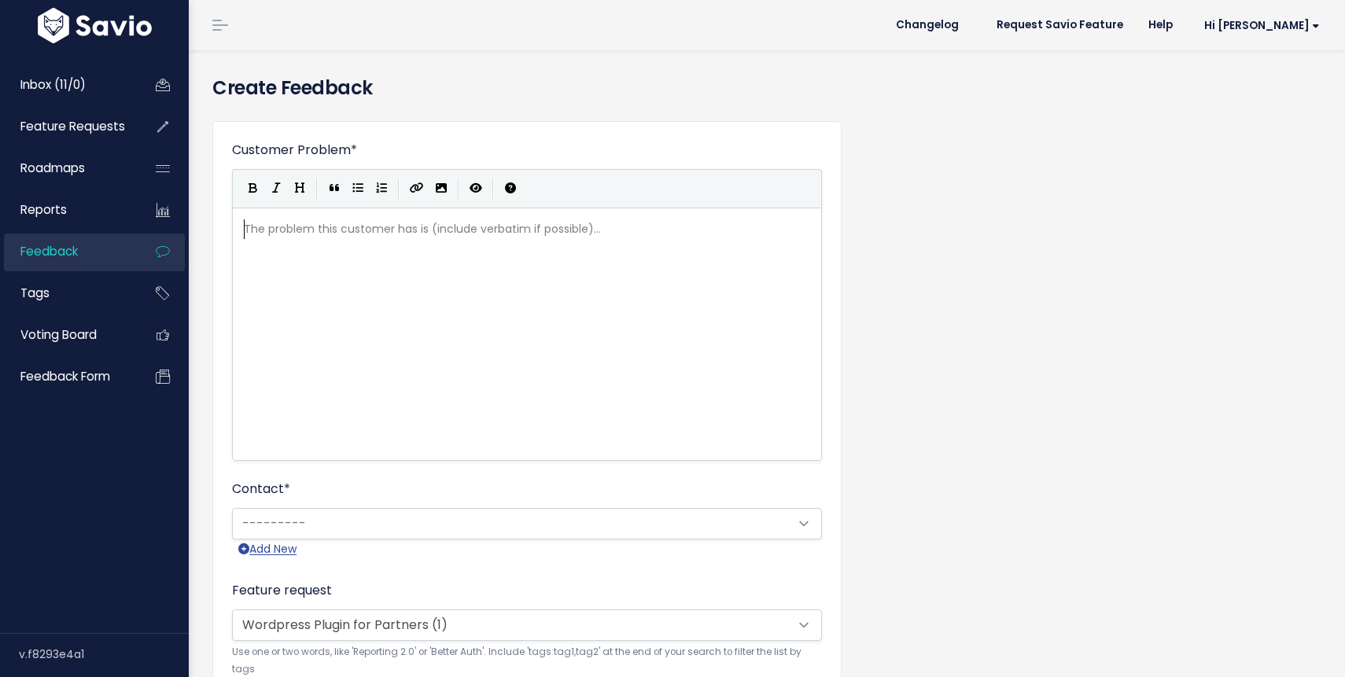
scroll to position [2, 0]
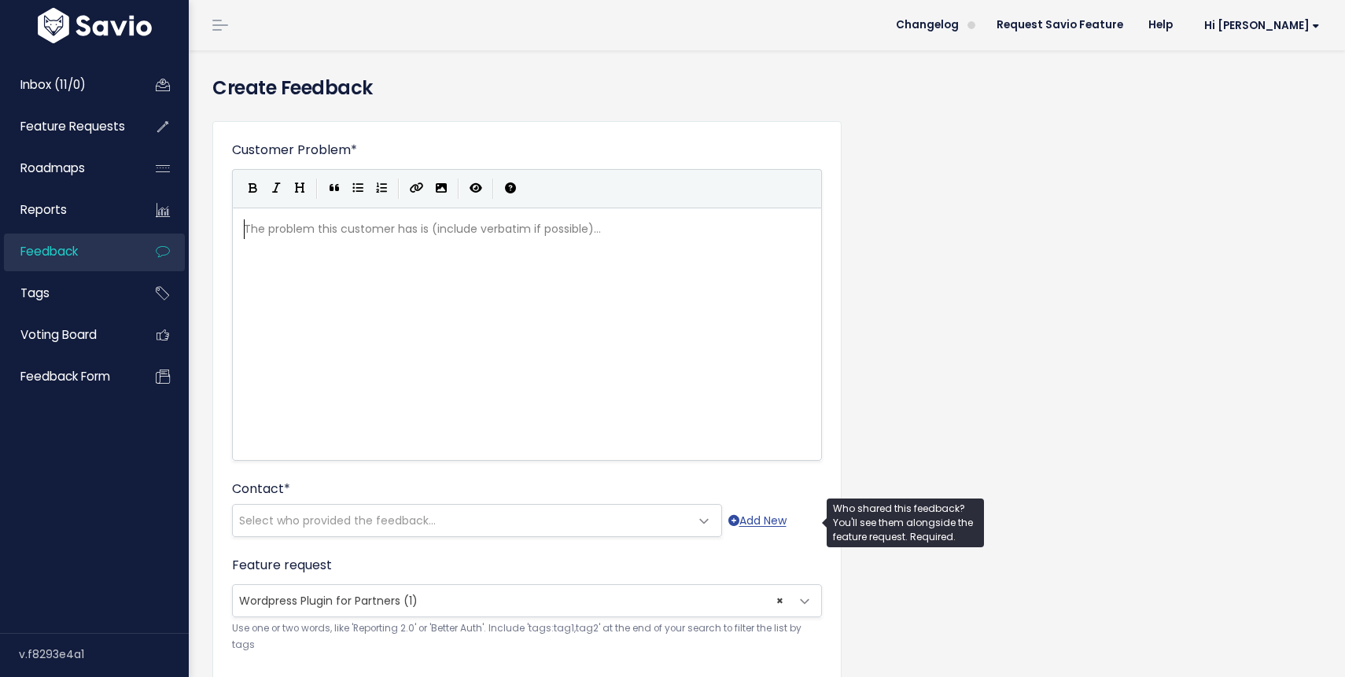
click at [337, 513] on span "Select who provided the feedback..." at bounding box center [337, 521] width 197 height 16
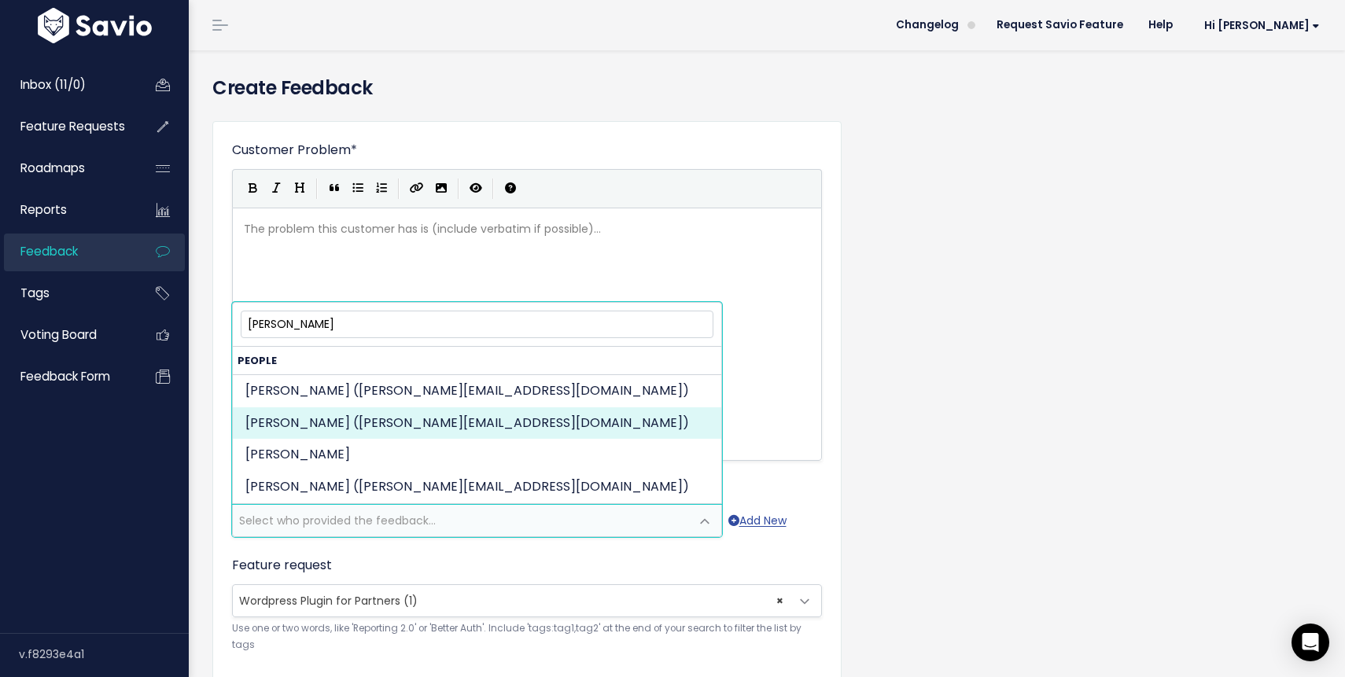
type input "[PERSON_NAME]"
select select "92168271"
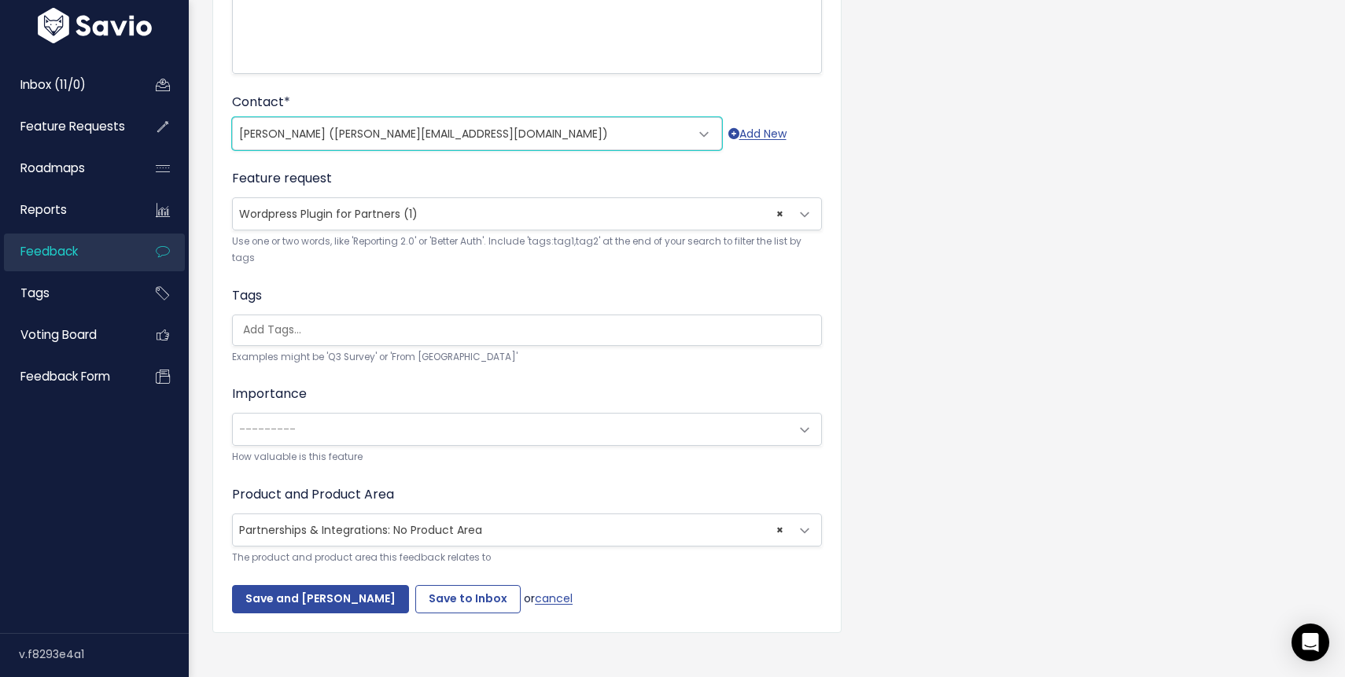
scroll to position [395, 0]
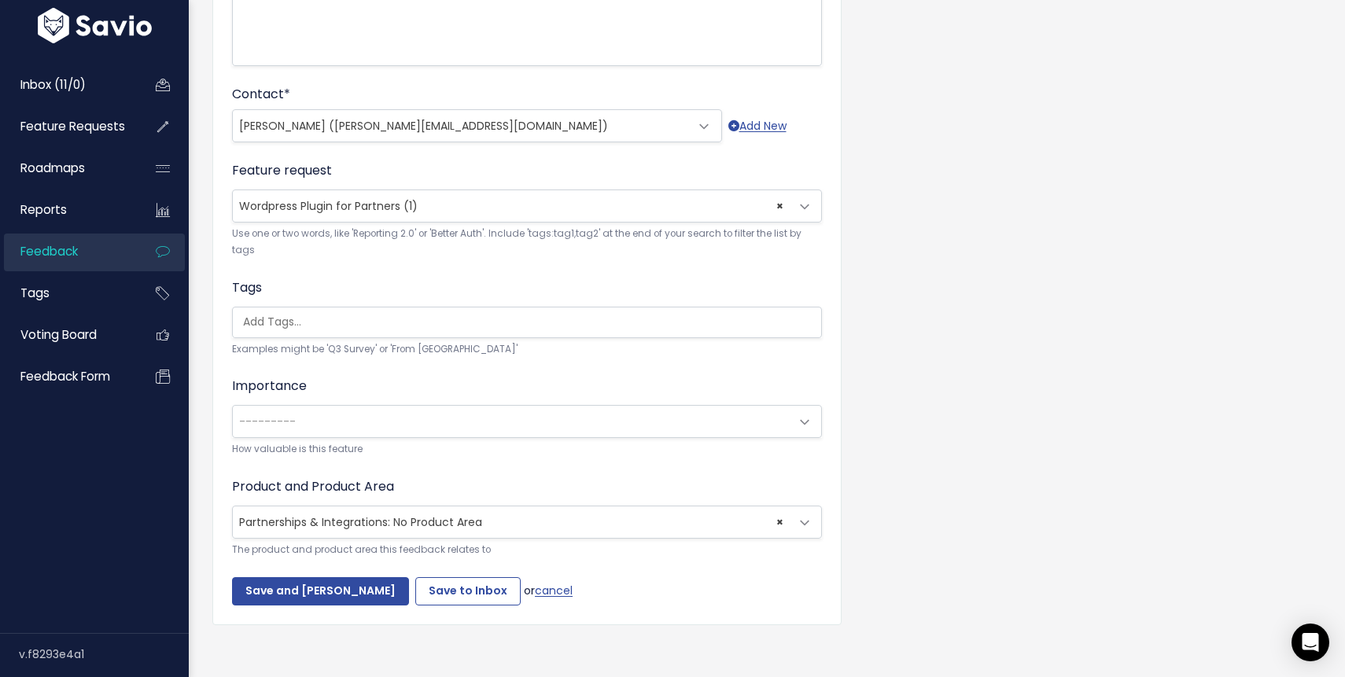
click at [359, 426] on span "---------" at bounding box center [511, 421] width 557 height 31
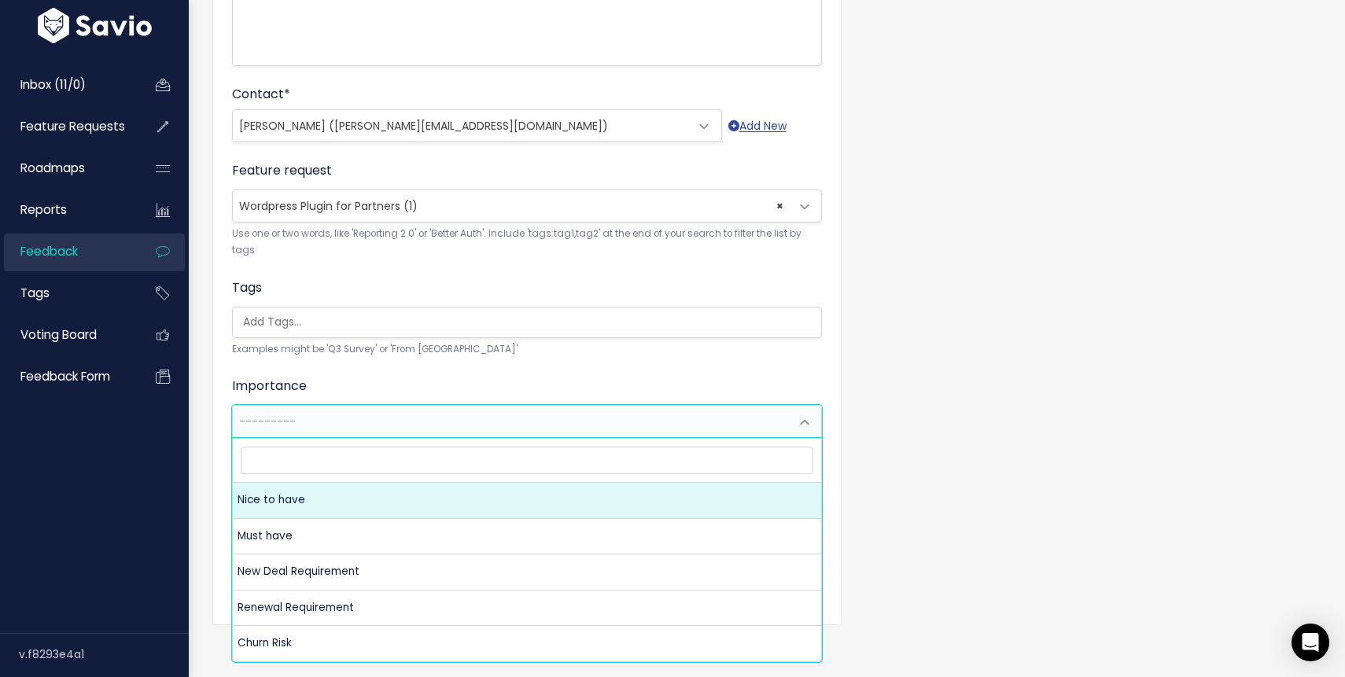
select select "NICE_TO_HAVE"
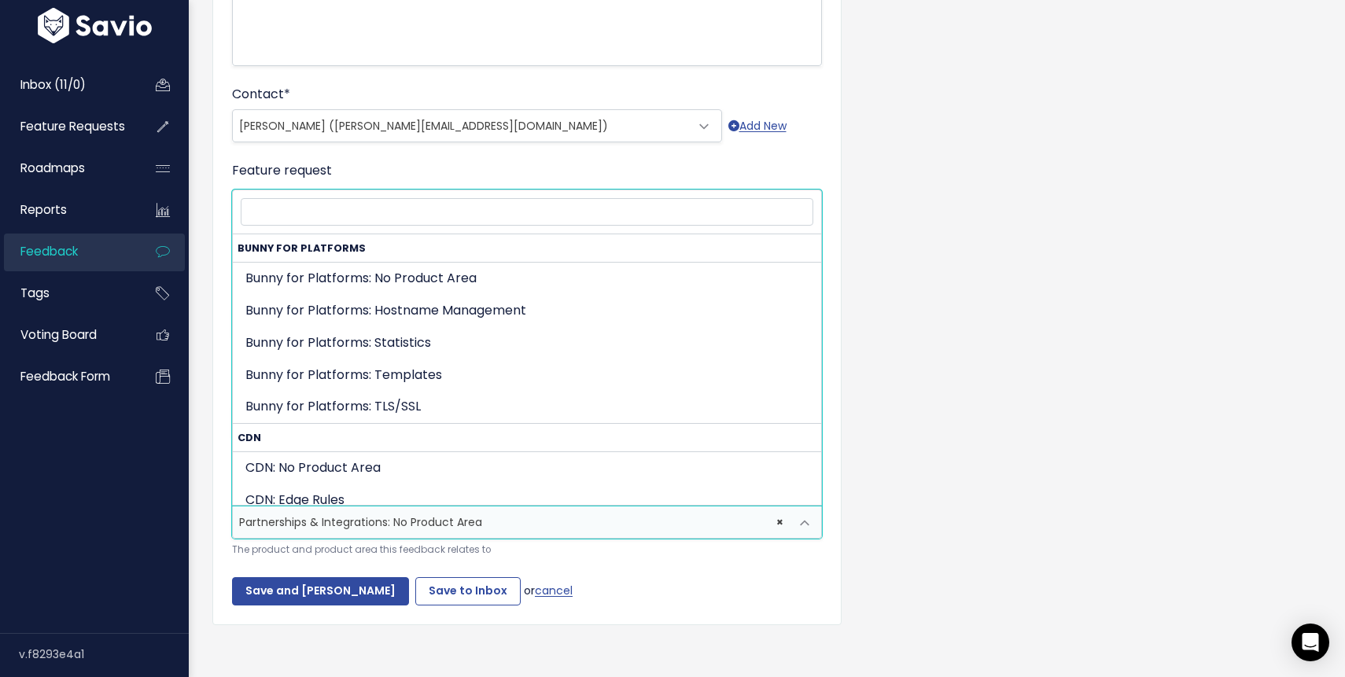
click at [470, 524] on span "× Partnerships & Integrations: No Product Area" at bounding box center [511, 522] width 557 height 31
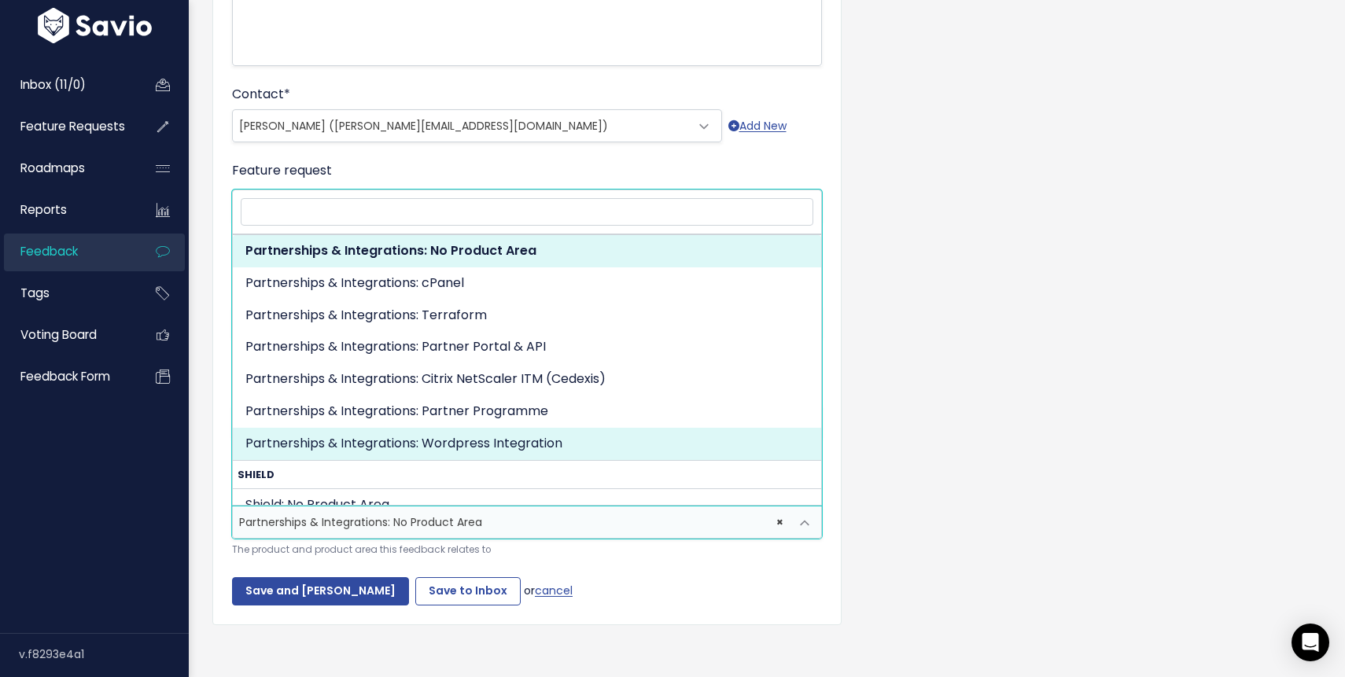
scroll to position [1818, 0]
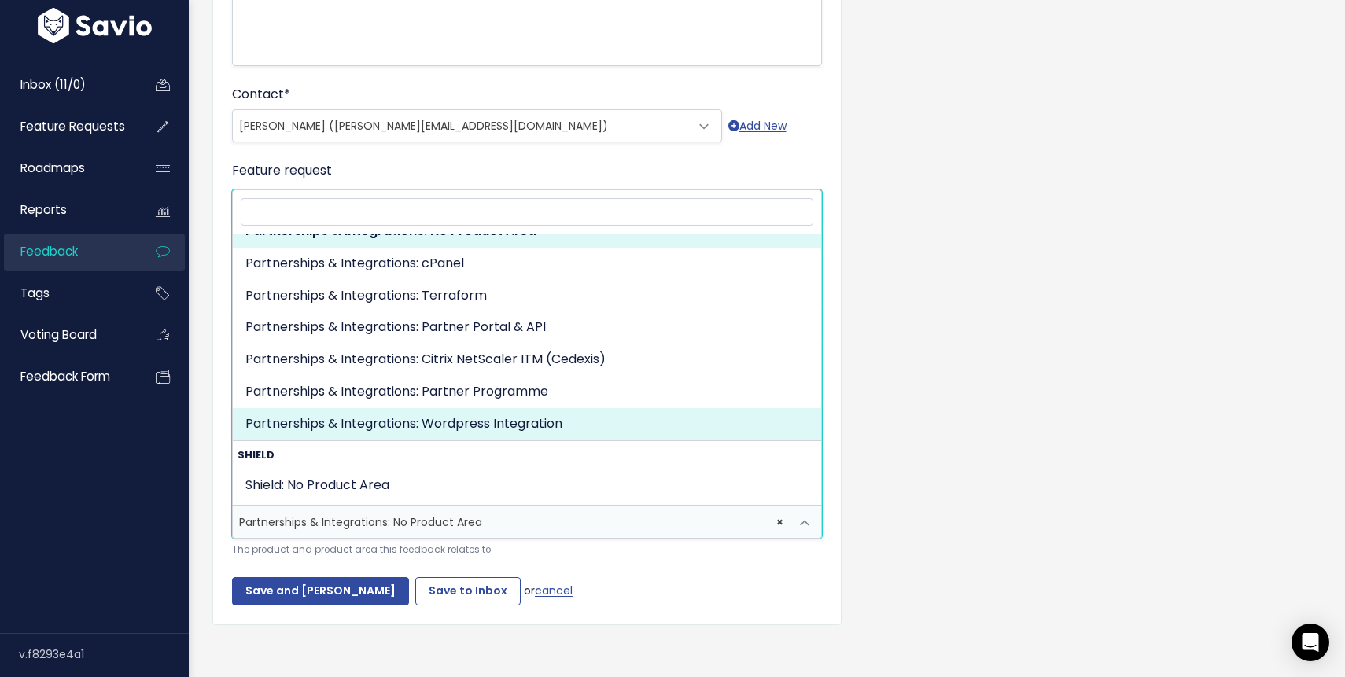
select select "PARTNERSHIPS:WORDPRESS_PLUGIN"
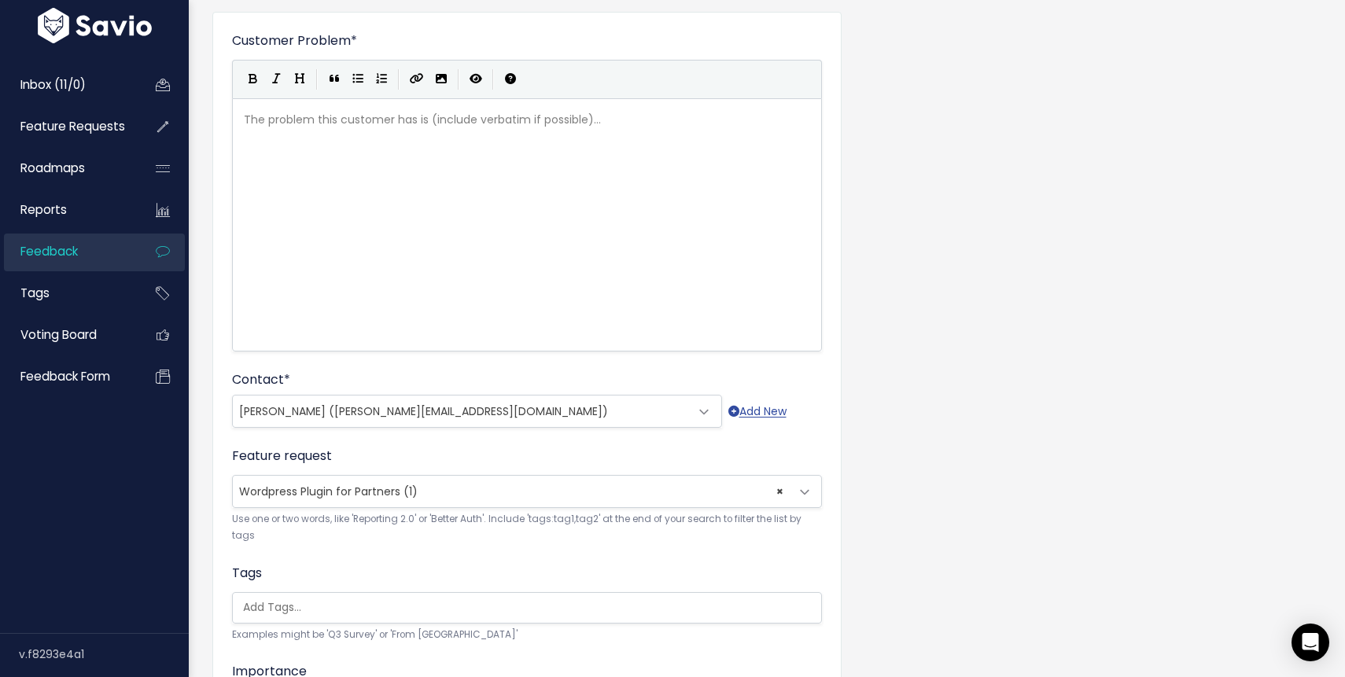
scroll to position [0, 0]
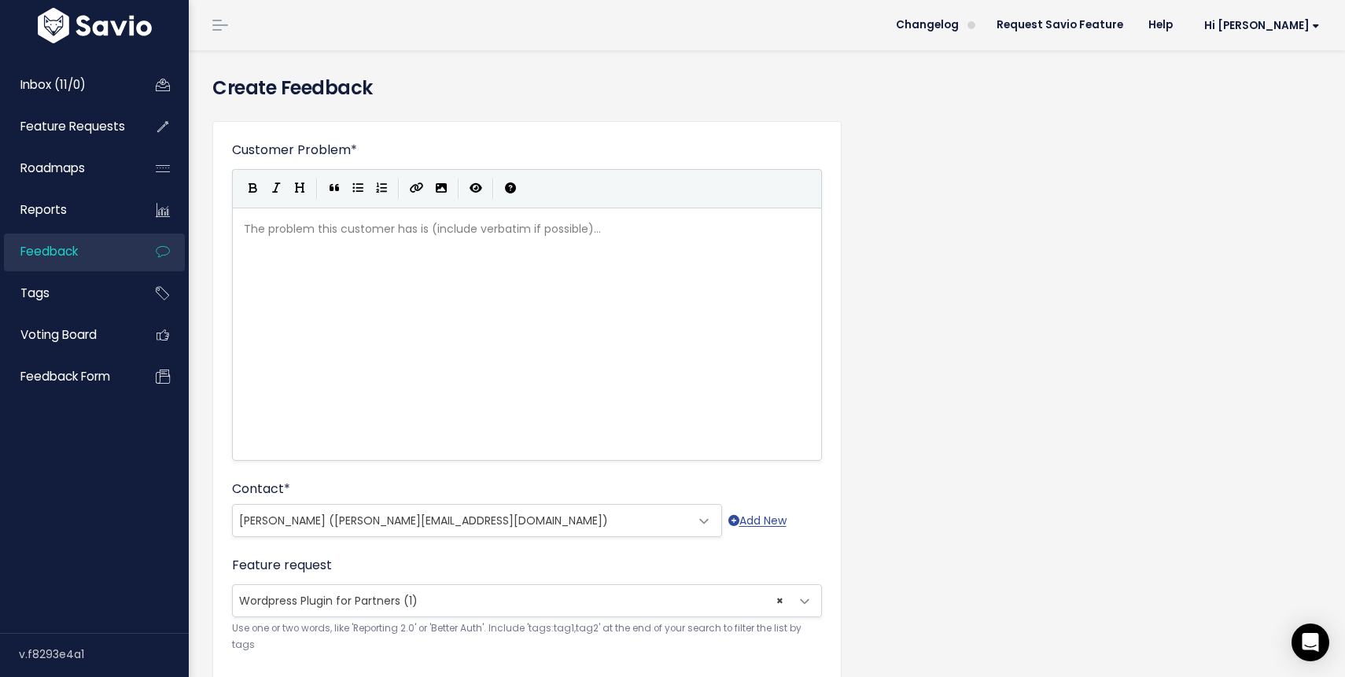
click at [304, 260] on div "The problem this customer has is (include verbatim if possible)... xxxxxxxxxx ​" at bounding box center [547, 353] width 612 height 275
paste textarea """
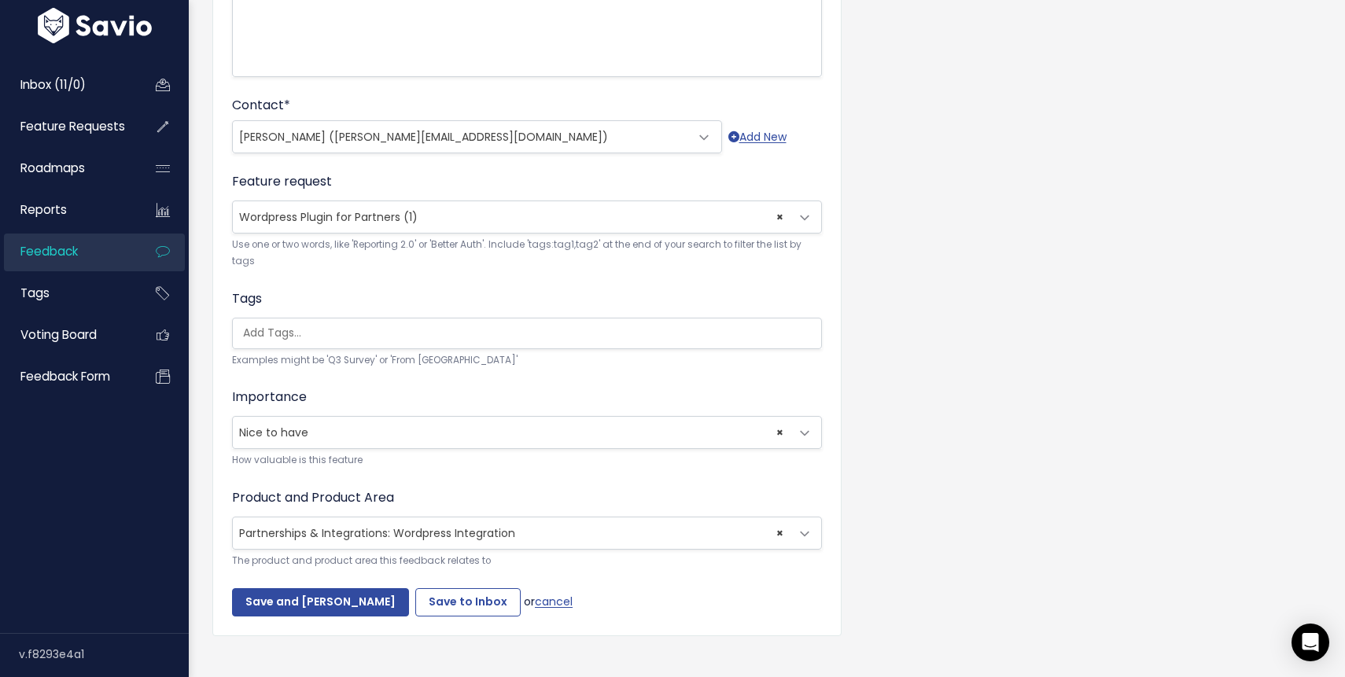
scroll to position [403, 0]
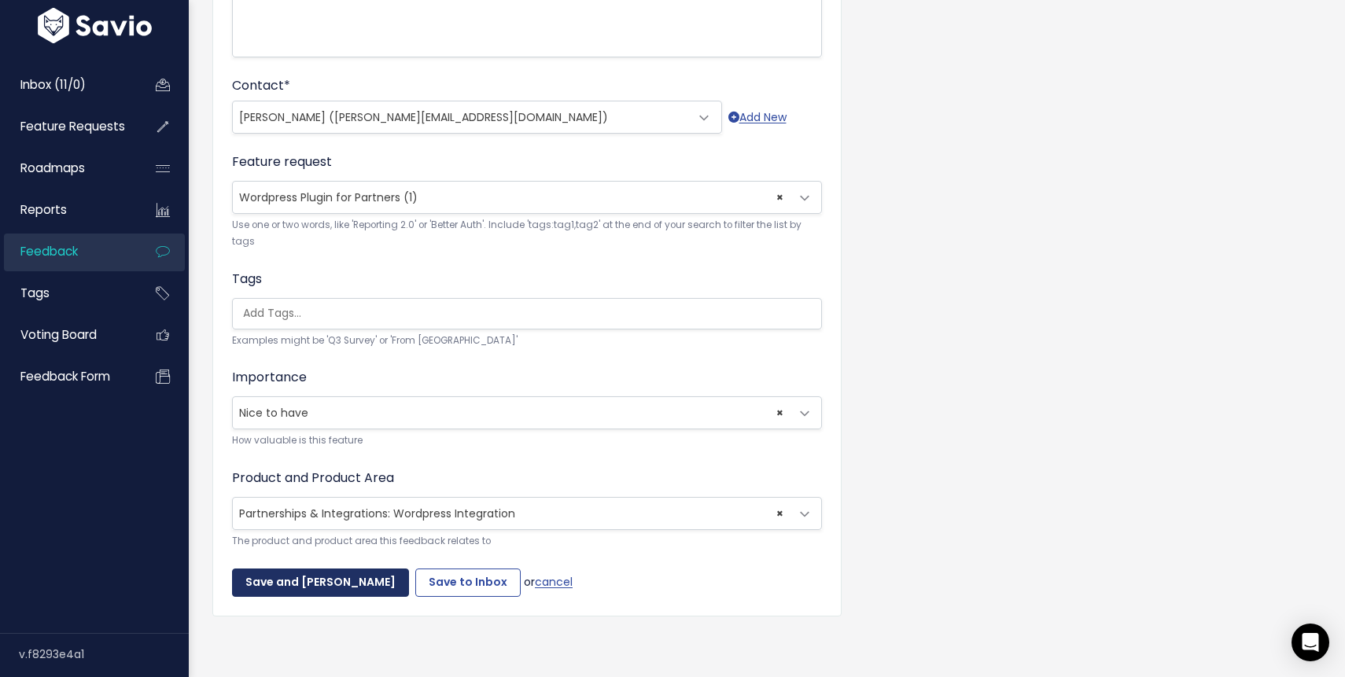
type textarea """"
click at [330, 580] on input "Save and [PERSON_NAME]" at bounding box center [320, 583] width 177 height 28
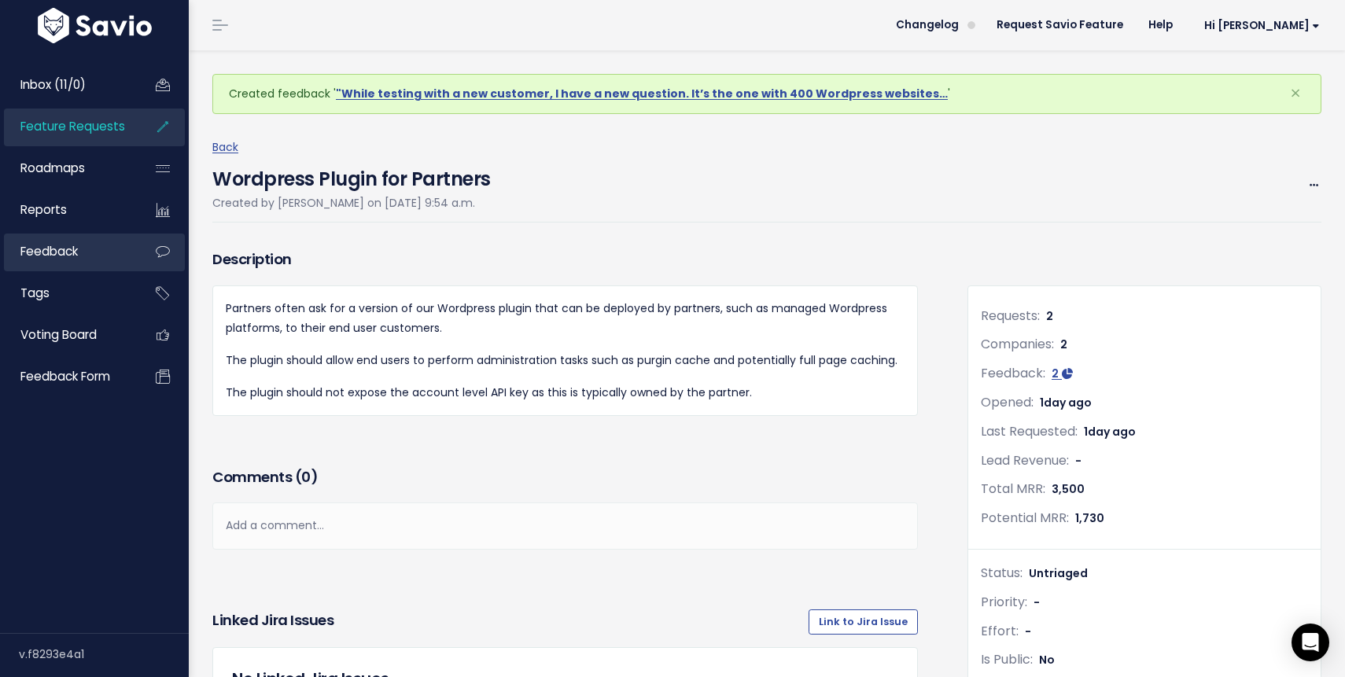
click at [76, 255] on span "Feedback" at bounding box center [48, 251] width 57 height 17
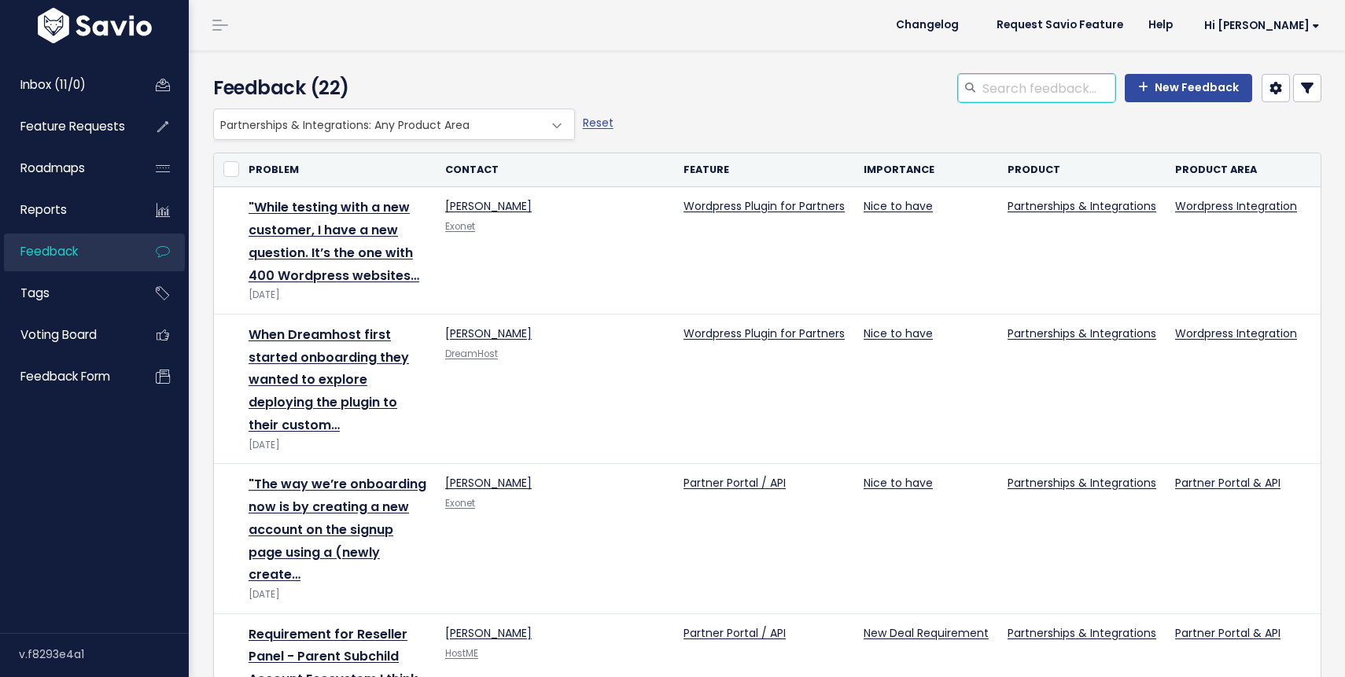
click at [1012, 94] on input "search" at bounding box center [1048, 88] width 134 height 28
type input "[PERSON_NAME]"
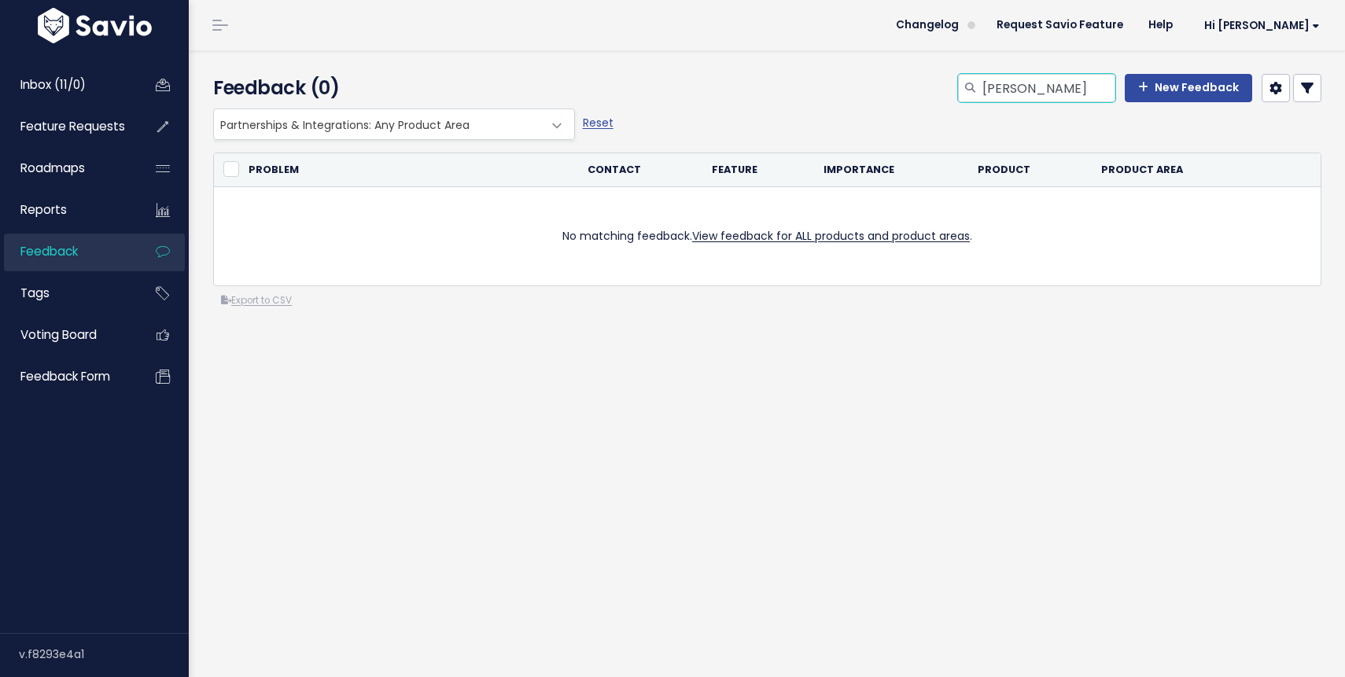
drag, startPoint x: 1042, startPoint y: 90, endPoint x: 912, endPoint y: 86, distance: 129.8
click at [912, 87] on div "[PERSON_NAME] New Feedback" at bounding box center [956, 91] width 755 height 35
click at [1035, 85] on input "[PERSON_NAME]" at bounding box center [1048, 88] width 134 height 28
type input "[PERSON_NAME][EMAIL_ADDRESS][DOMAIN_NAME]"
click at [560, 121] on span at bounding box center [557, 125] width 31 height 31
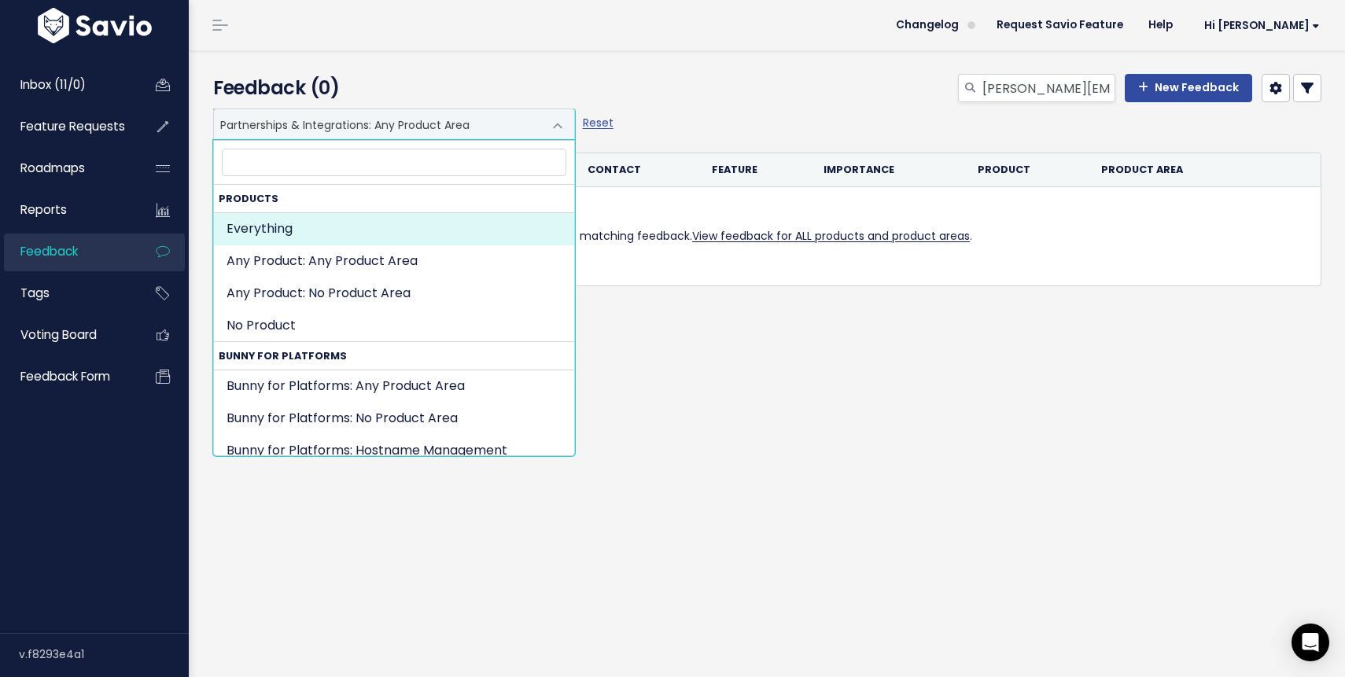
select select ":"
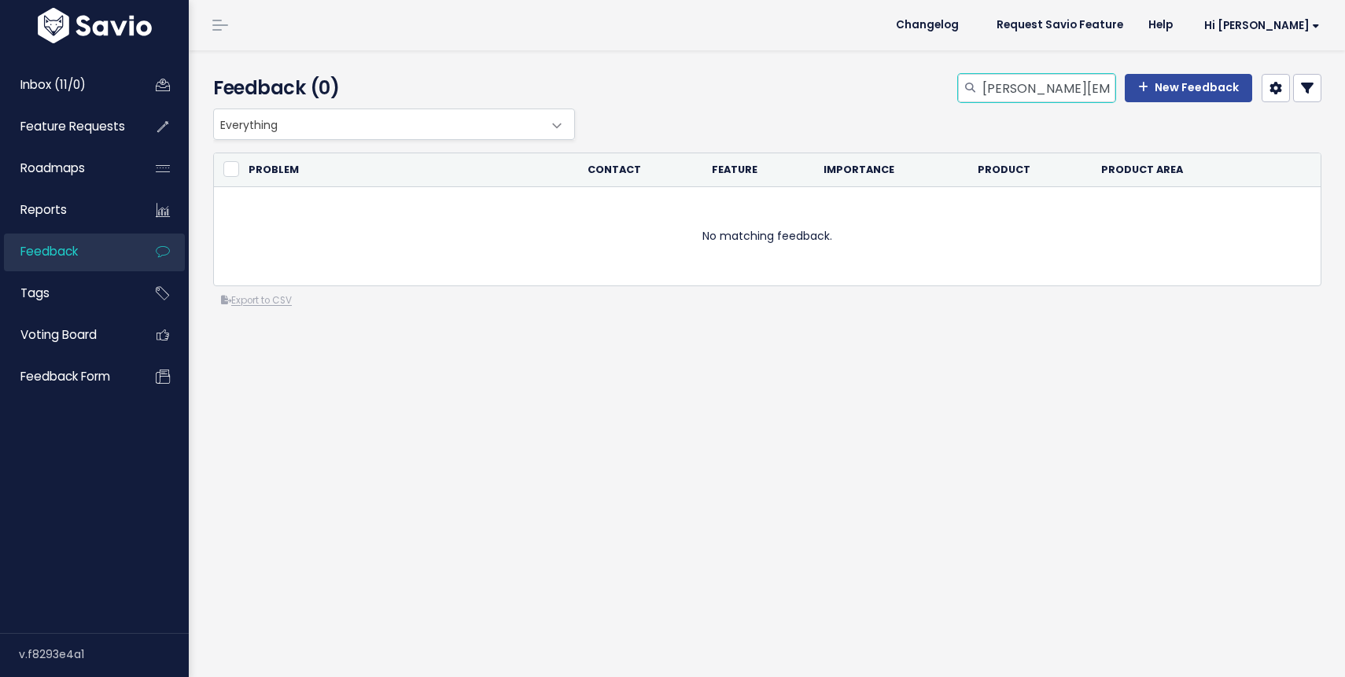
click at [1097, 92] on input "jesper@exonet.nl" at bounding box center [1048, 88] width 134 height 28
type input "jesper*"
drag, startPoint x: 1045, startPoint y: 87, endPoint x: 908, endPoint y: 81, distance: 137.0
click at [909, 81] on div "jesper* New Feedback" at bounding box center [956, 91] width 755 height 35
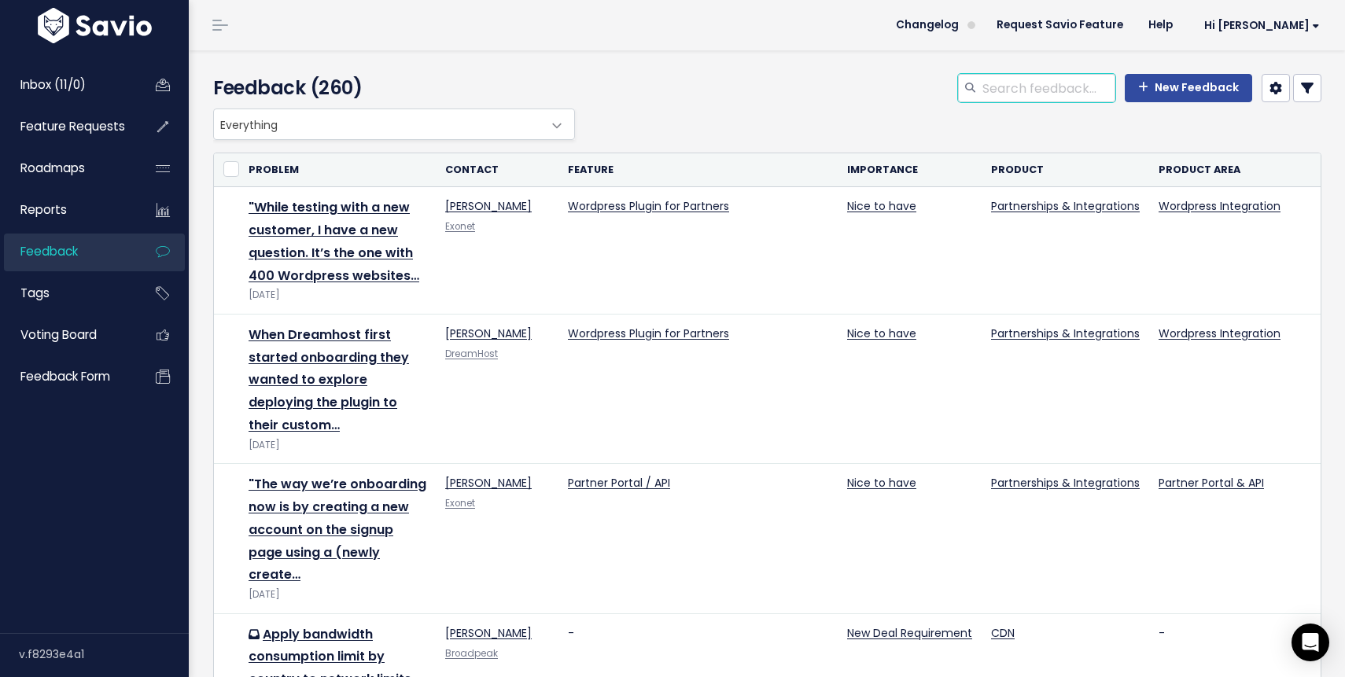
click at [1032, 80] on input "search" at bounding box center [1048, 88] width 134 height 28
type input "api key"
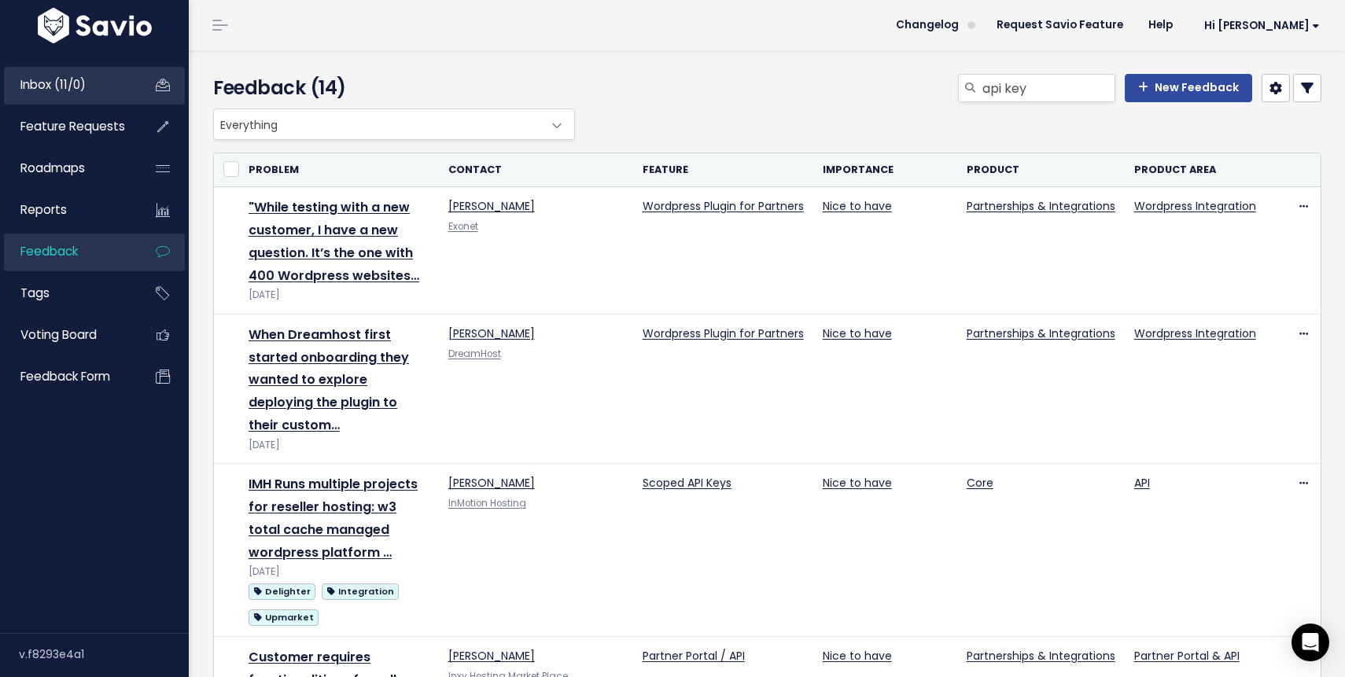
click at [79, 90] on span "Inbox (11/0)" at bounding box center [52, 84] width 65 height 17
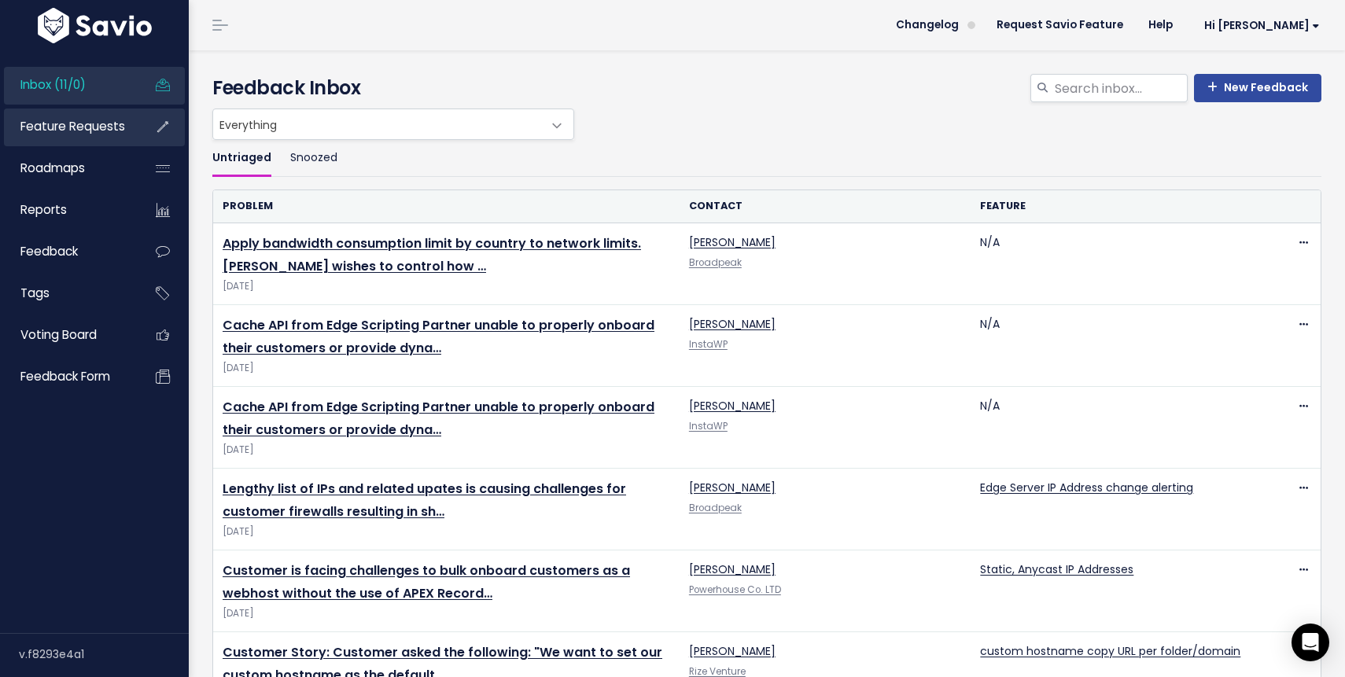
click at [81, 123] on span "Feature Requests" at bounding box center [72, 126] width 105 height 17
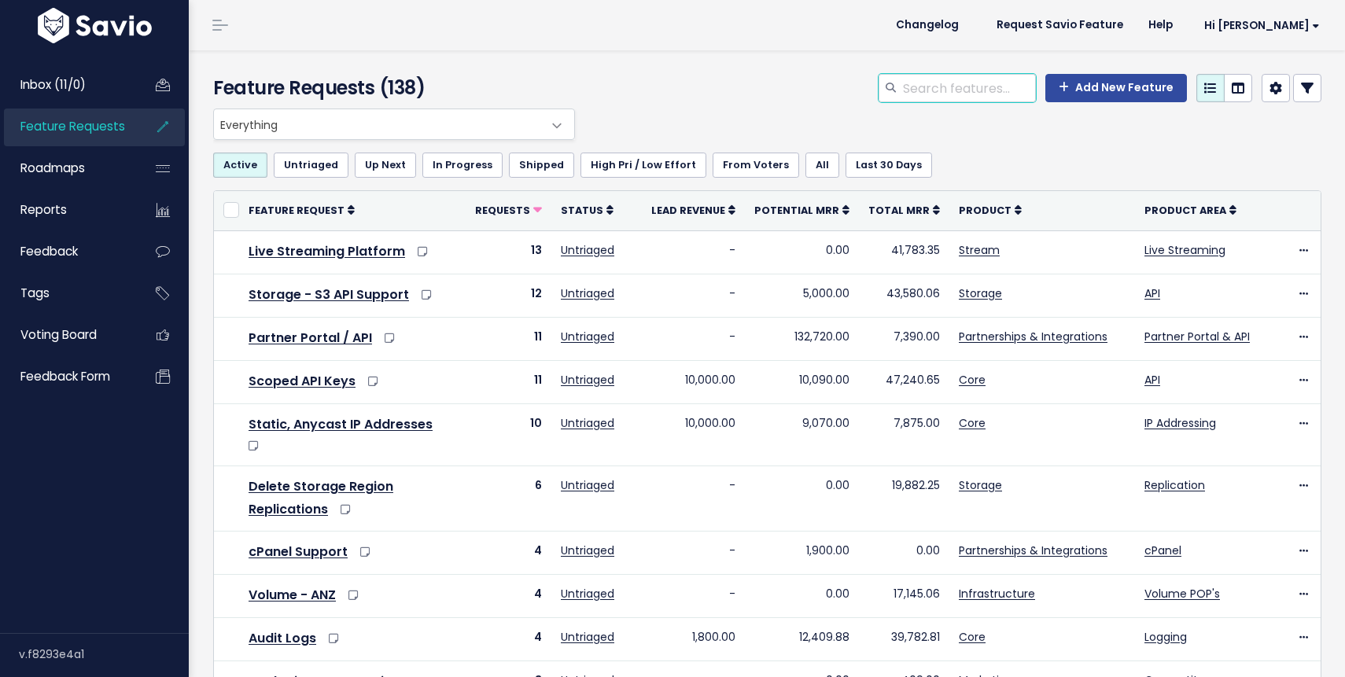
click at [945, 92] on input "search" at bounding box center [968, 88] width 134 height 28
type input "api"
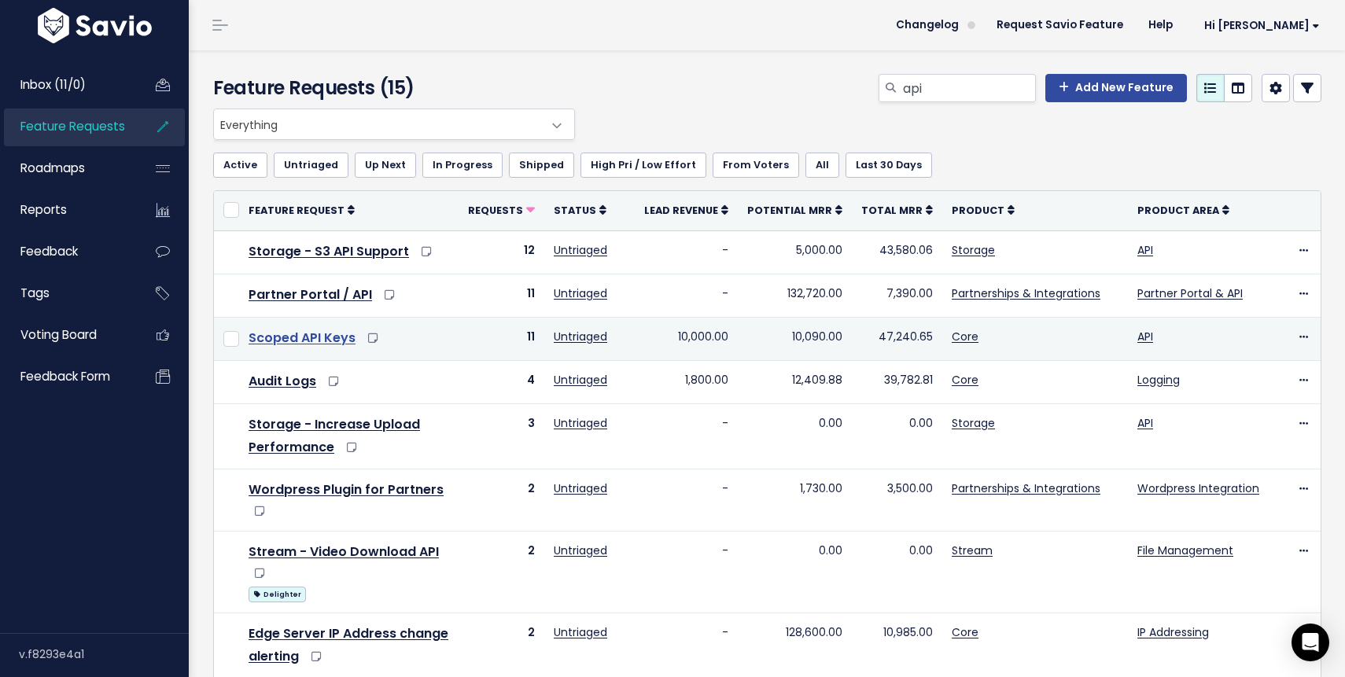
click at [309, 337] on link "Scoped API Keys" at bounding box center [302, 338] width 107 height 18
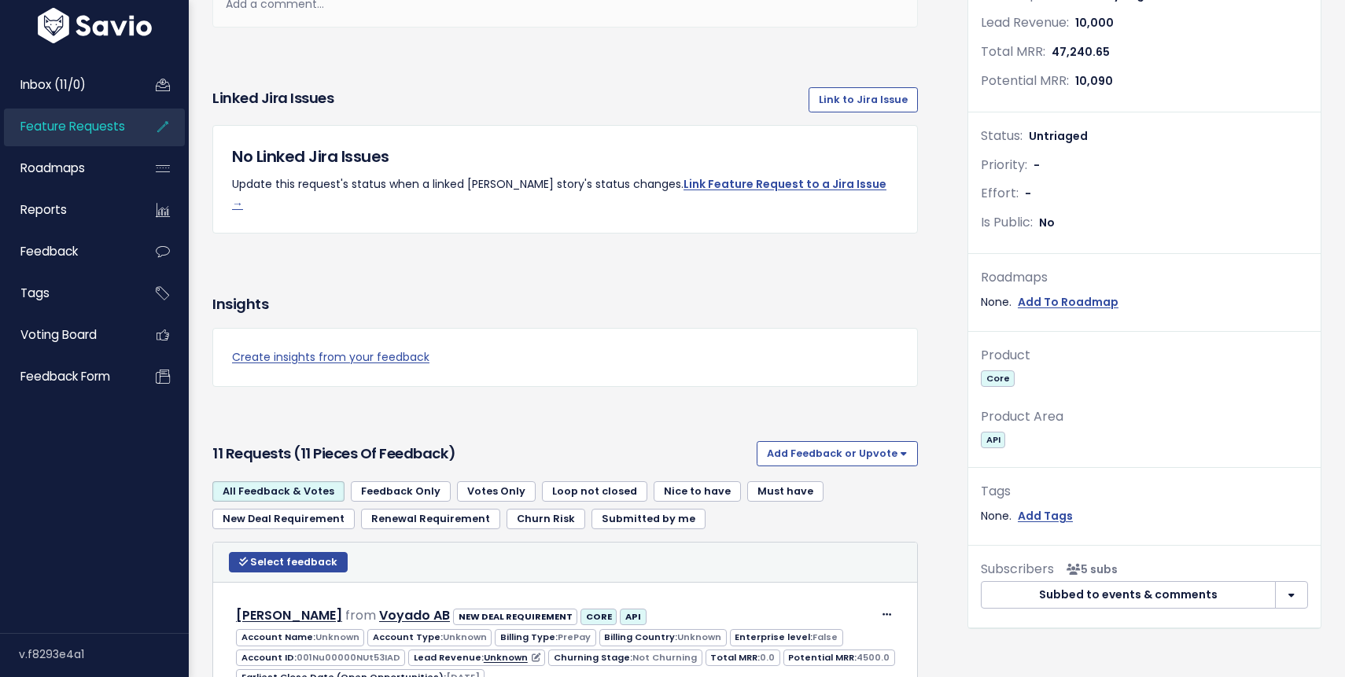
scroll to position [615, 0]
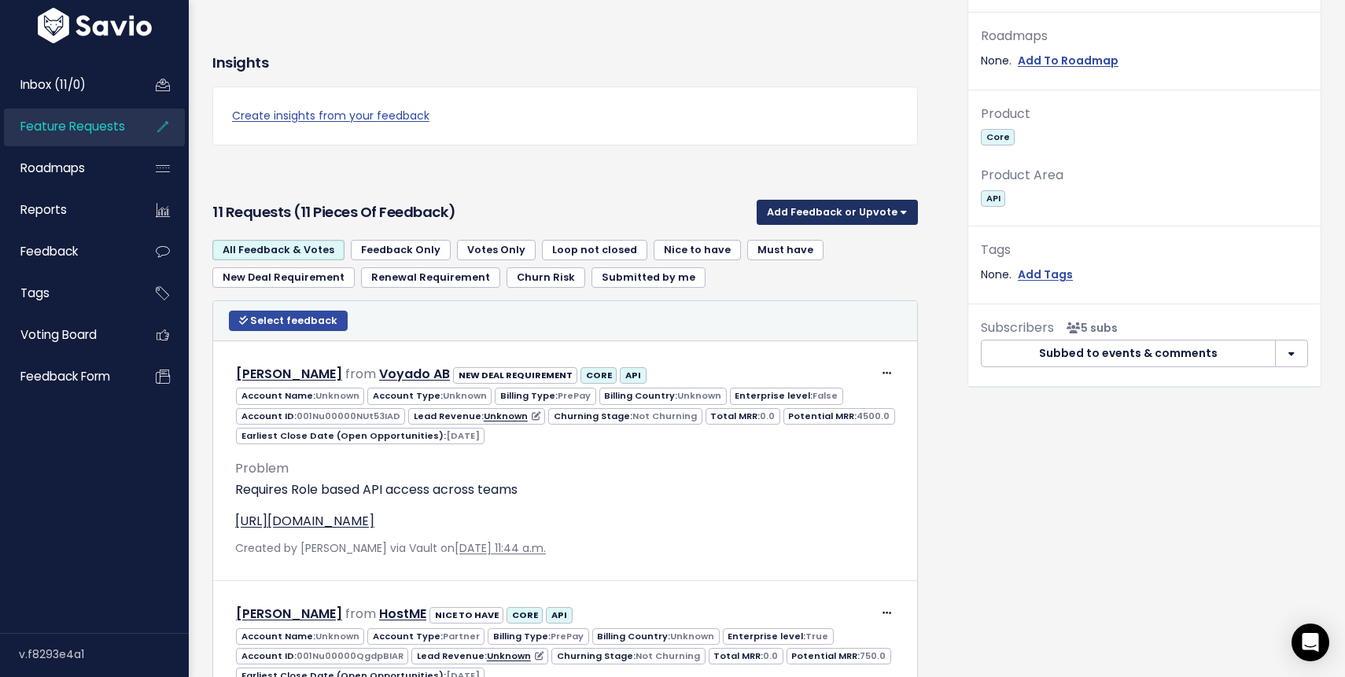
click at [832, 200] on button "Add Feedback or Upvote" at bounding box center [837, 212] width 161 height 25
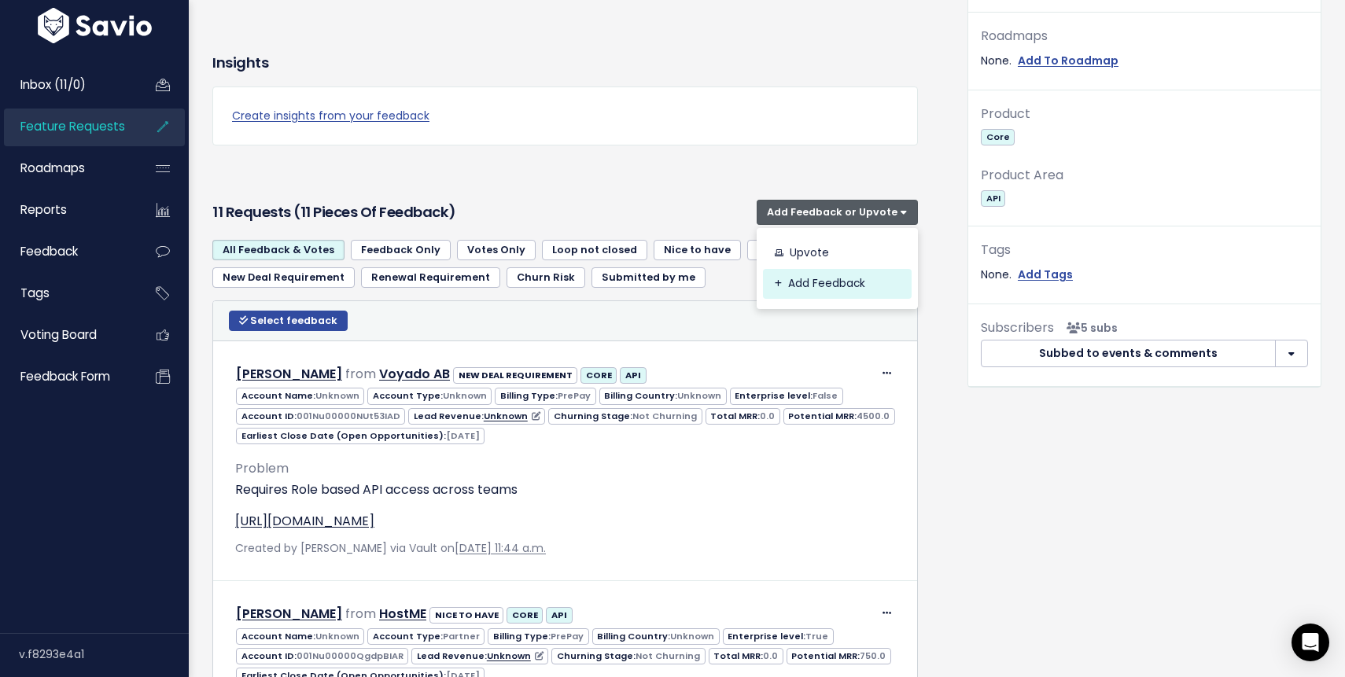
click at [831, 269] on link "Add Feedback" at bounding box center [837, 284] width 149 height 31
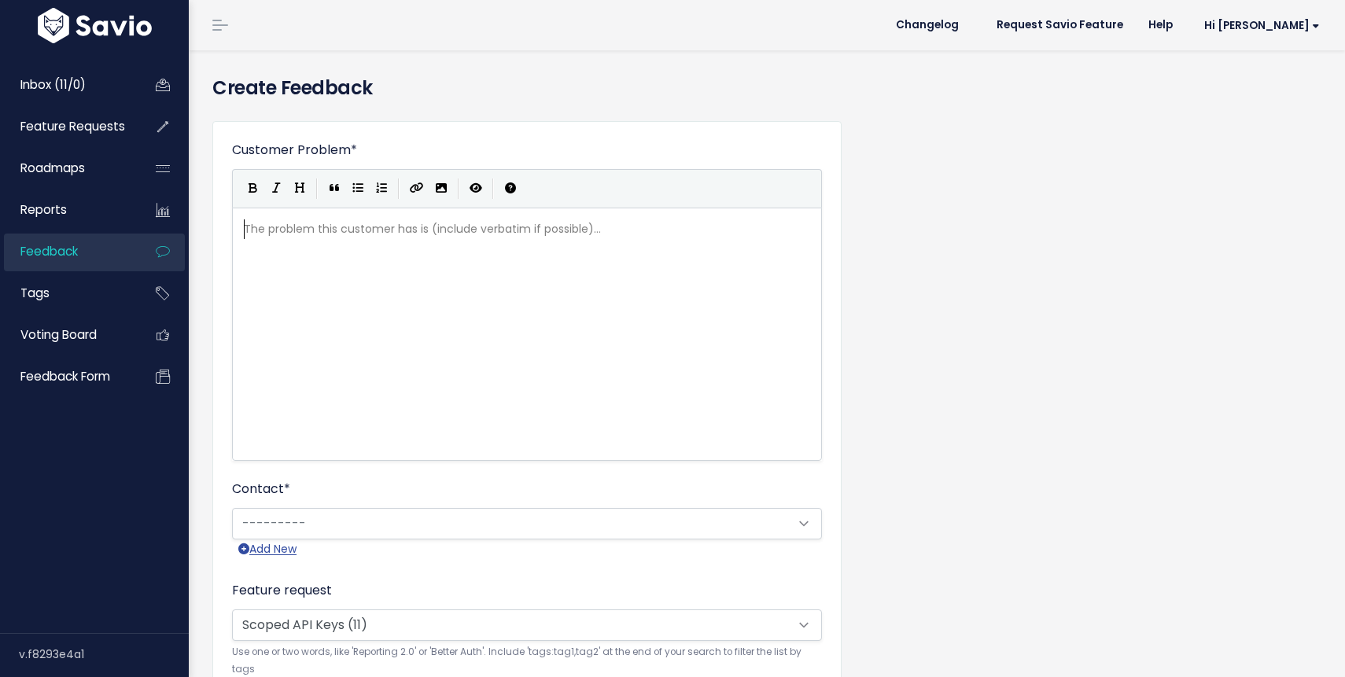
scroll to position [2, 0]
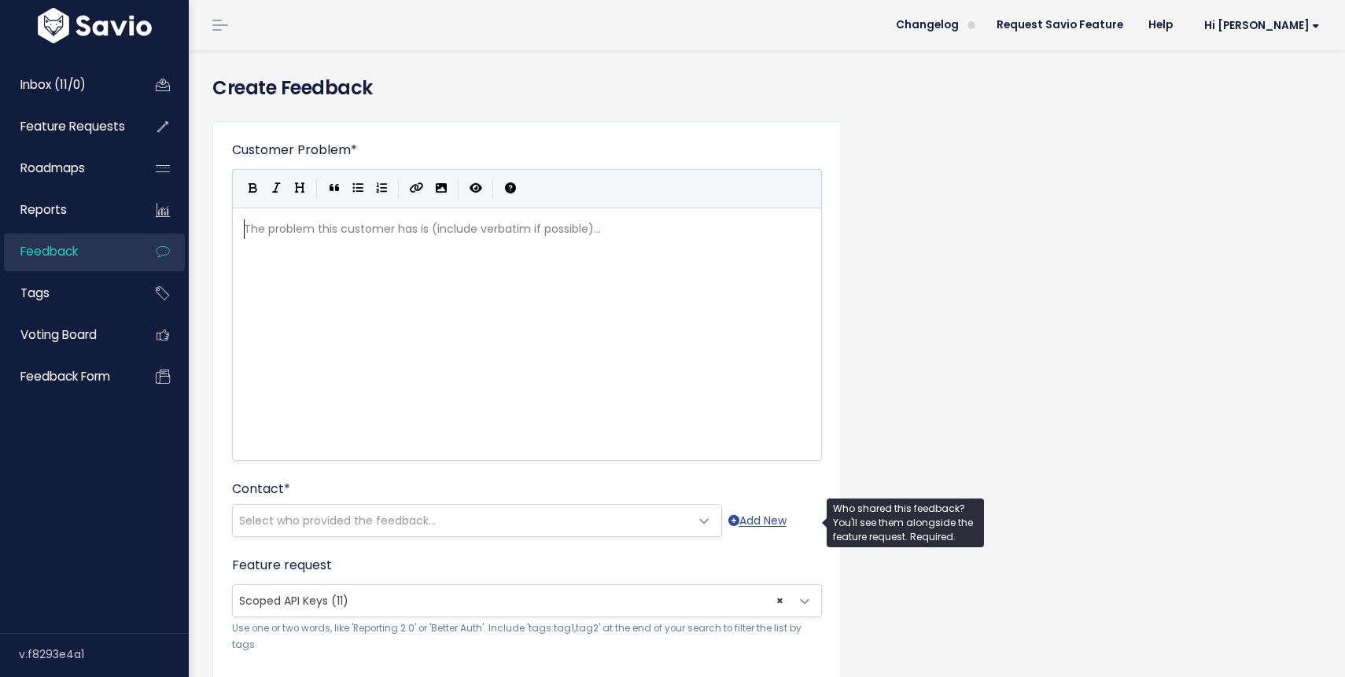
click at [324, 514] on span "Select who provided the feedback..." at bounding box center [337, 521] width 197 height 16
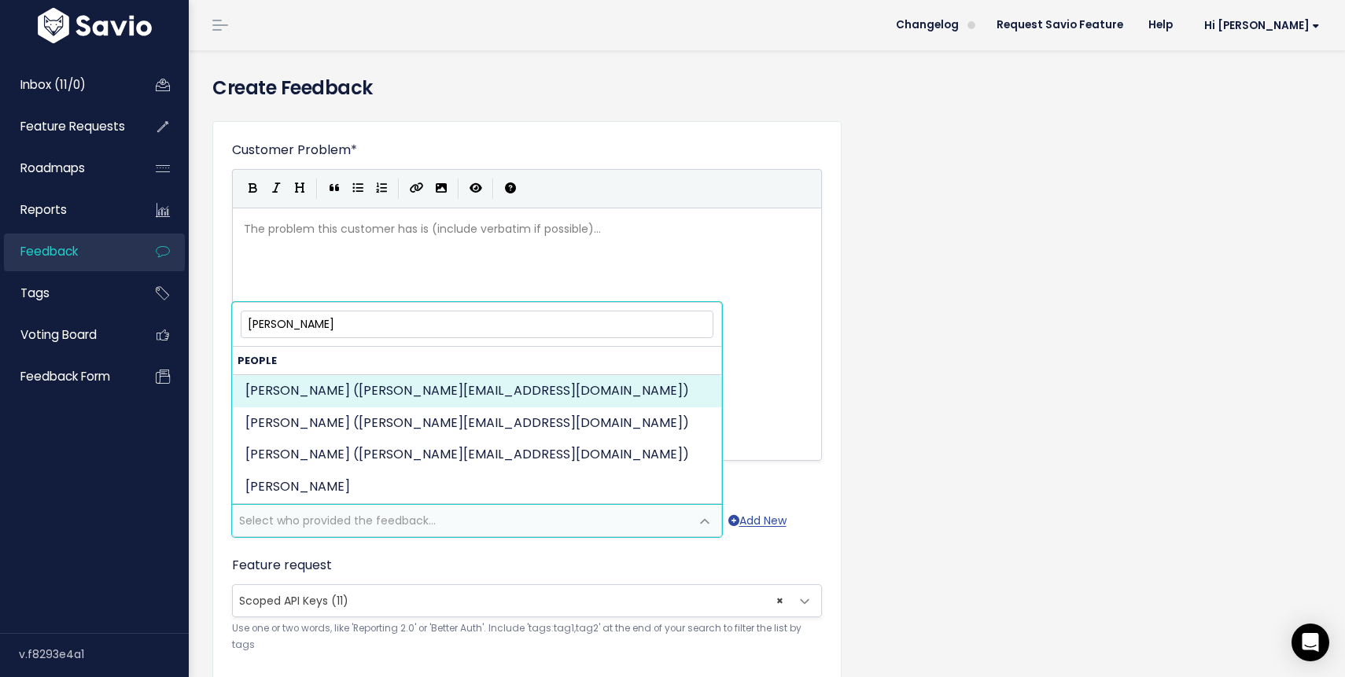
type input "[PERSON_NAME]"
select select "92168271"
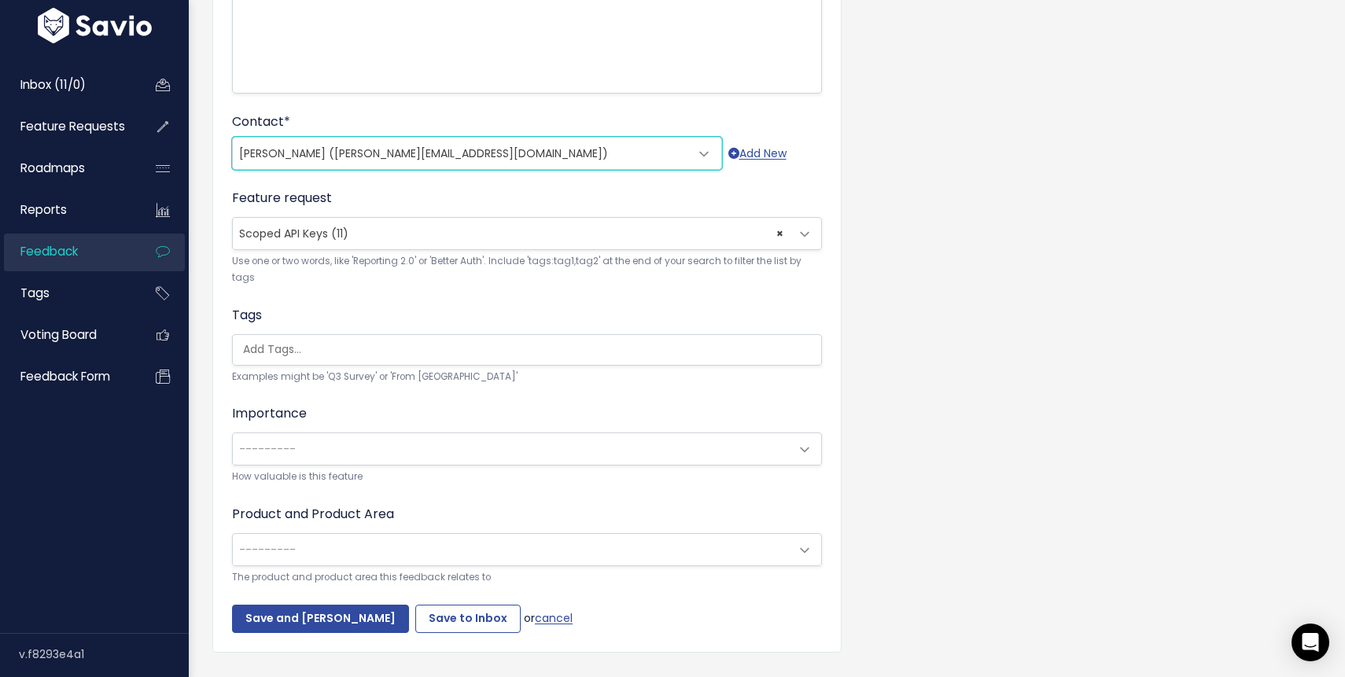
scroll to position [403, 0]
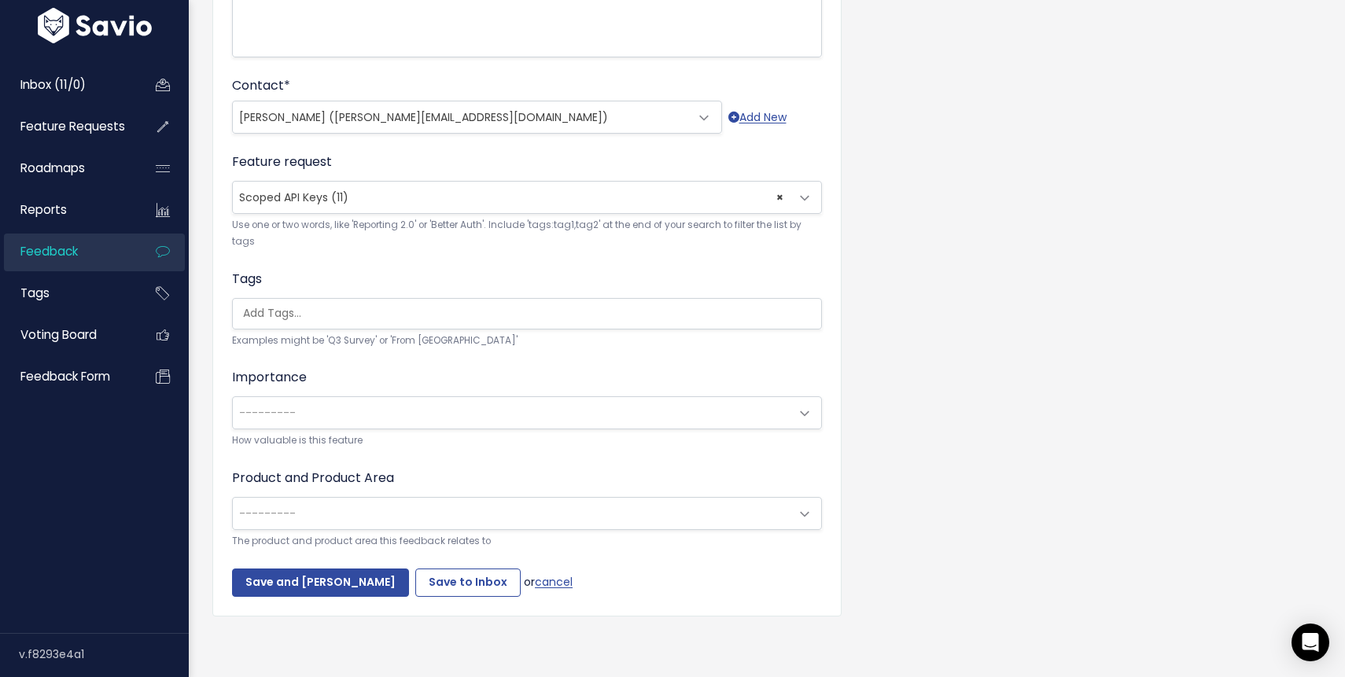
click at [503, 525] on span "---------" at bounding box center [511, 513] width 557 height 31
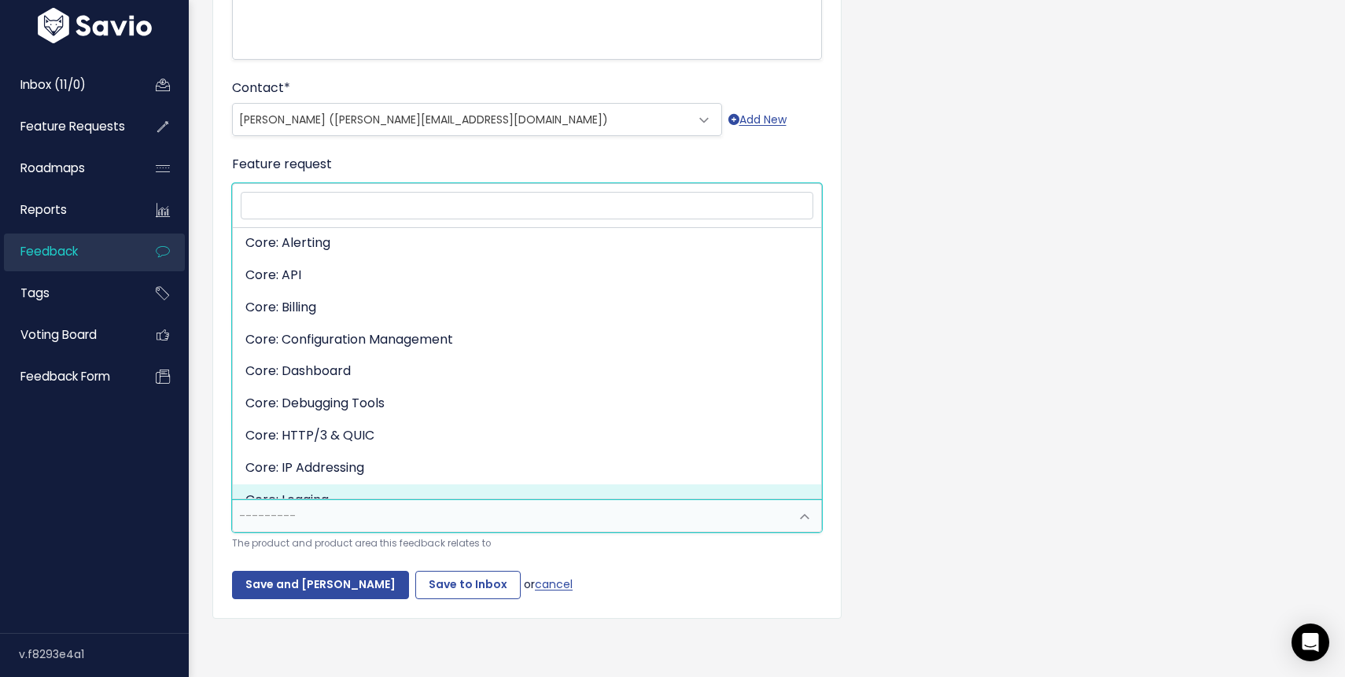
scroll to position [753, 0]
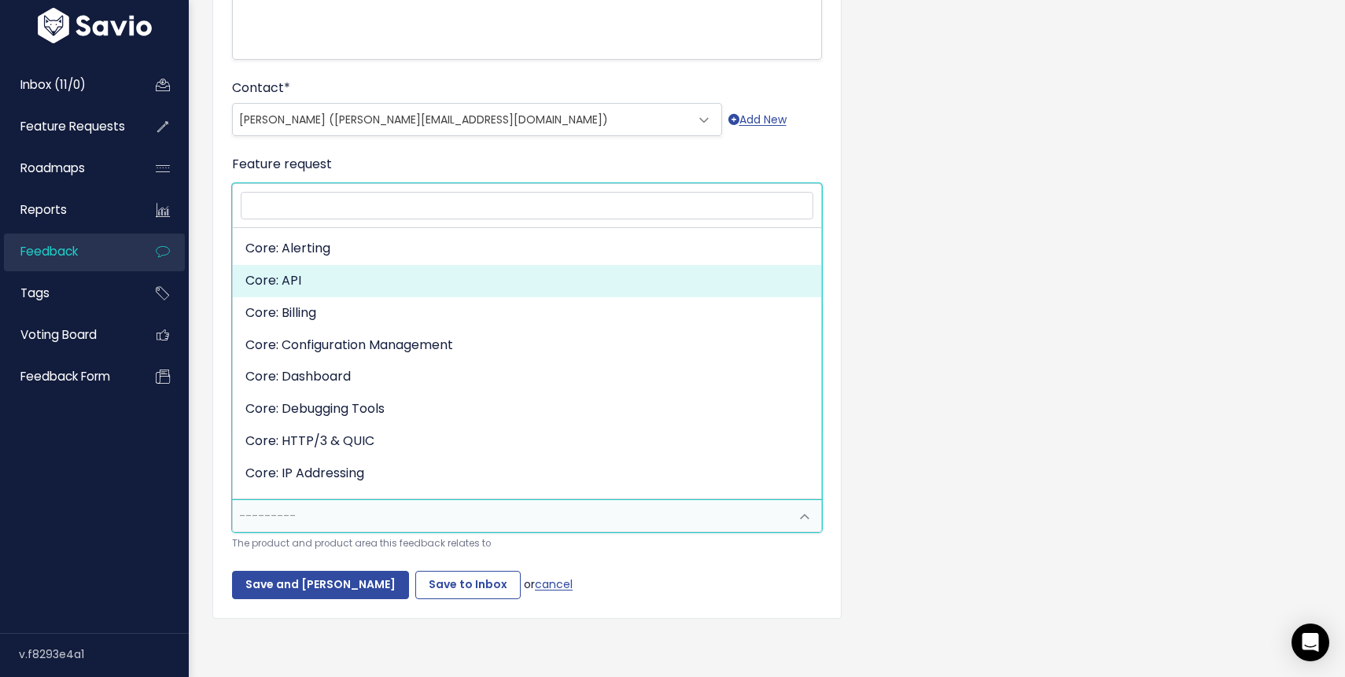
select select "MAIN:API"
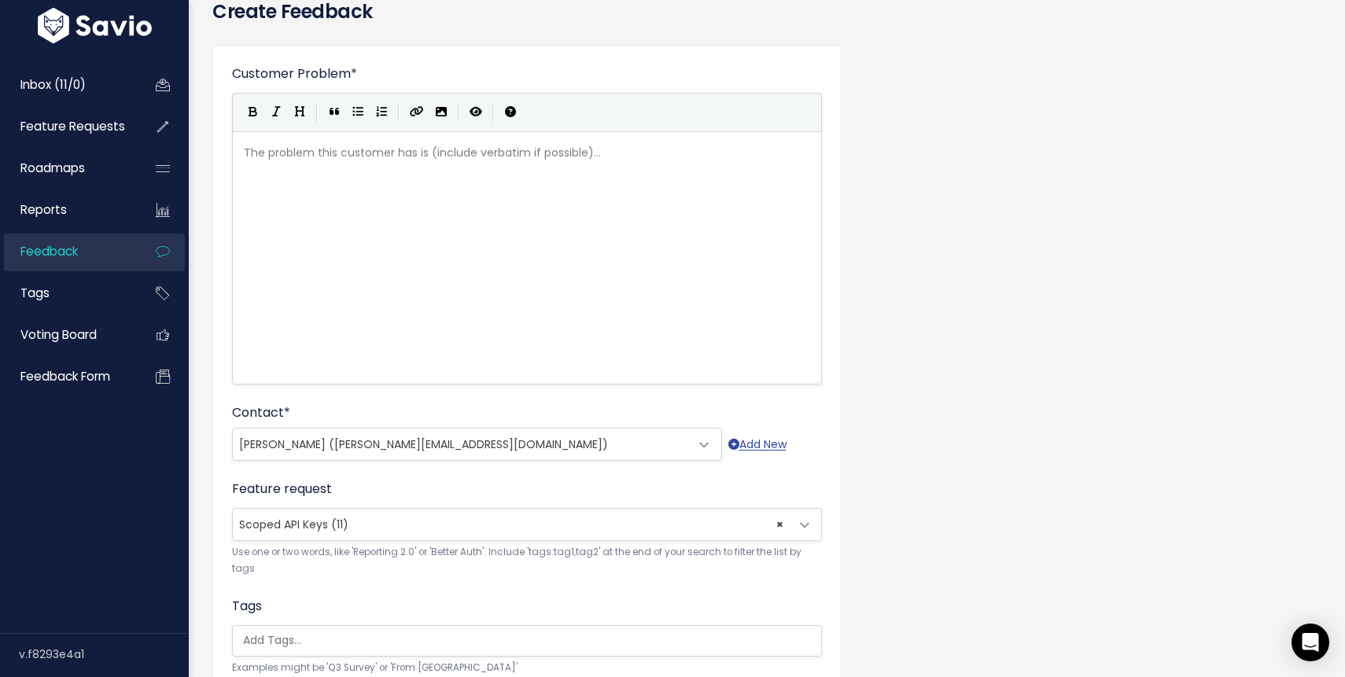
scroll to position [0, 0]
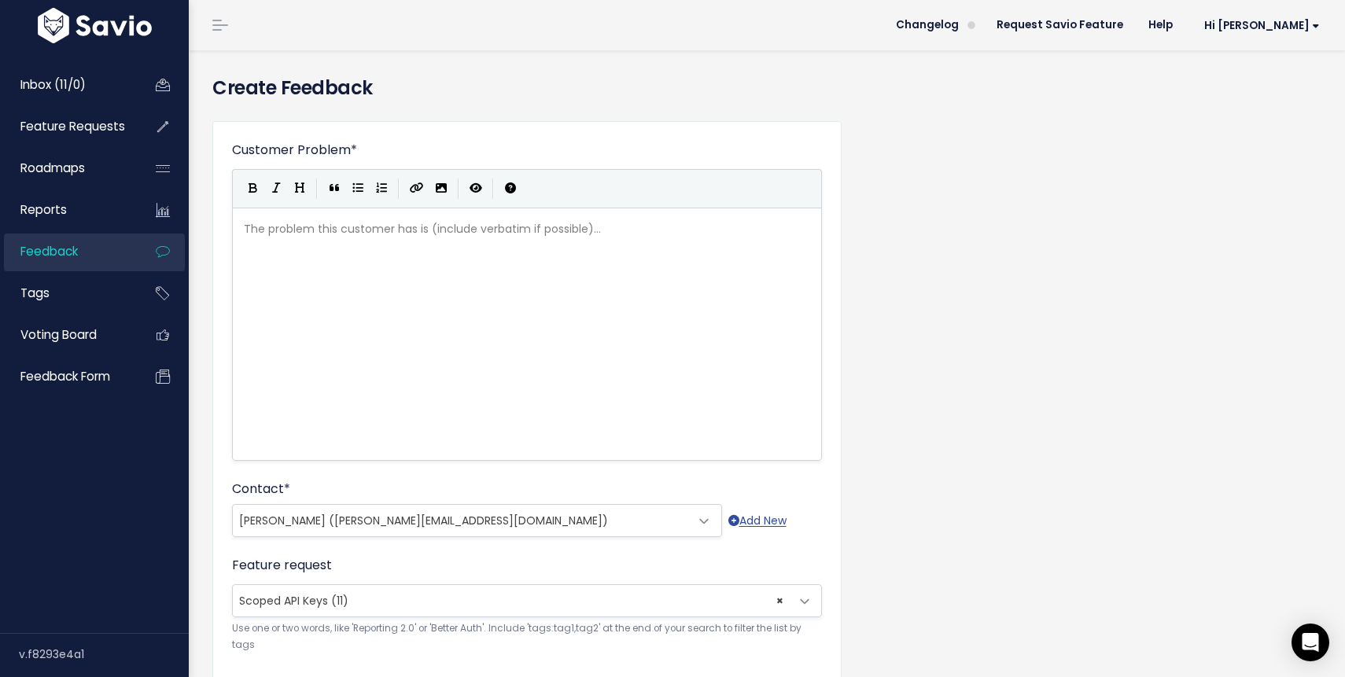
click at [300, 275] on div "The problem this customer has is (include verbatim if possible)... xxxxxxxxxx ​" at bounding box center [547, 353] width 612 height 275
click at [418, 260] on div "The problem this customer has is (include verbatim if possible)... xxxxxxxxxx ​" at bounding box center [547, 353] width 612 height 275
paste textarea """
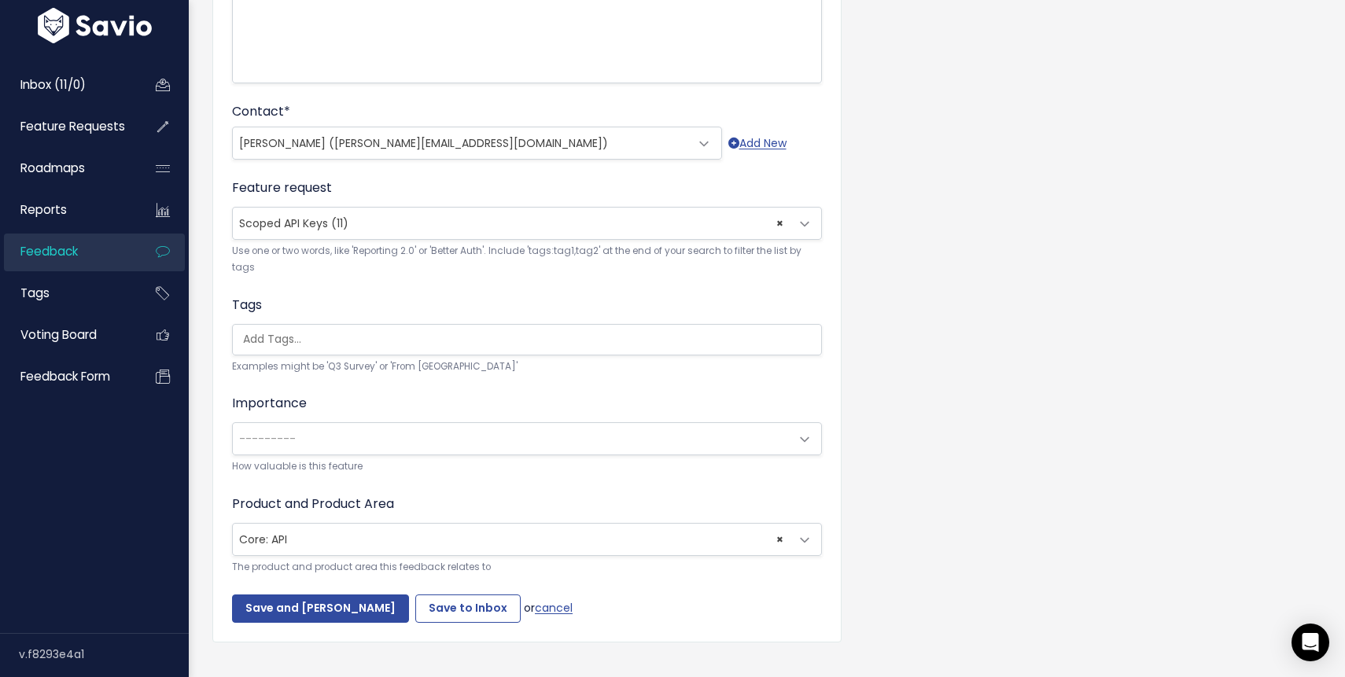
scroll to position [403, 0]
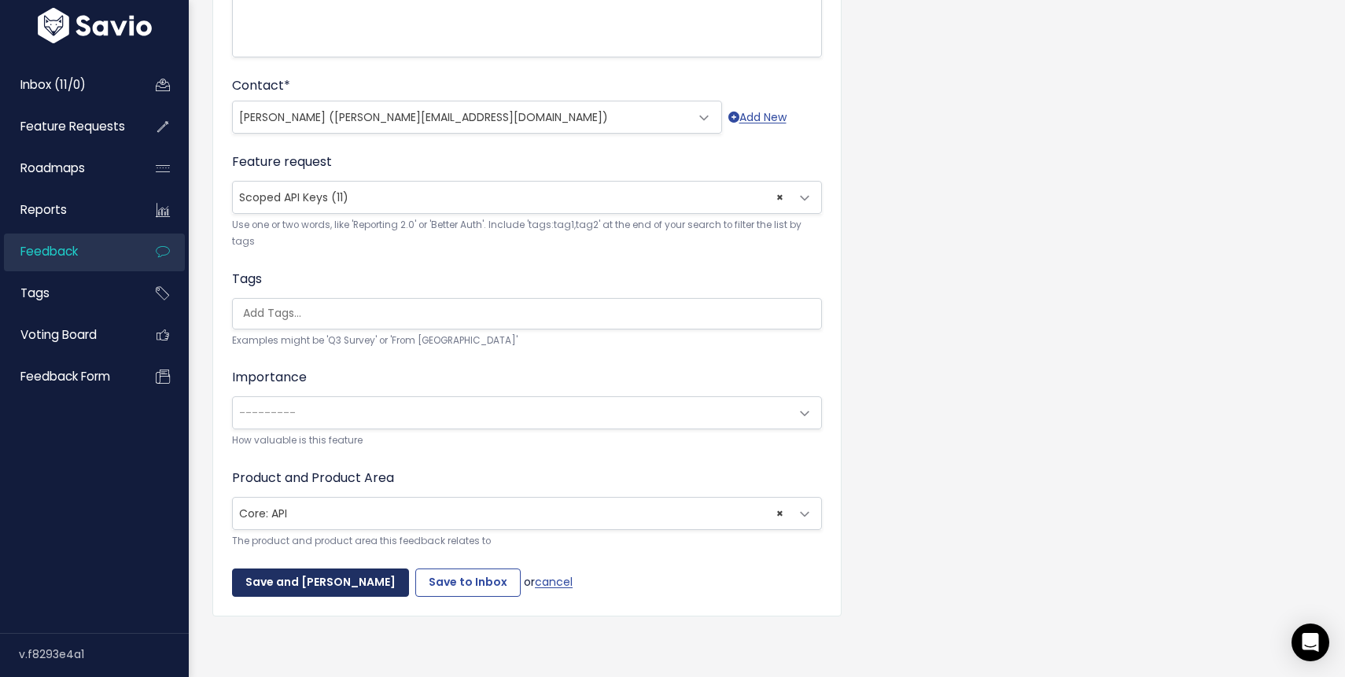
type textarea """"
click at [324, 577] on input "Save and Mark Triaged" at bounding box center [320, 583] width 177 height 28
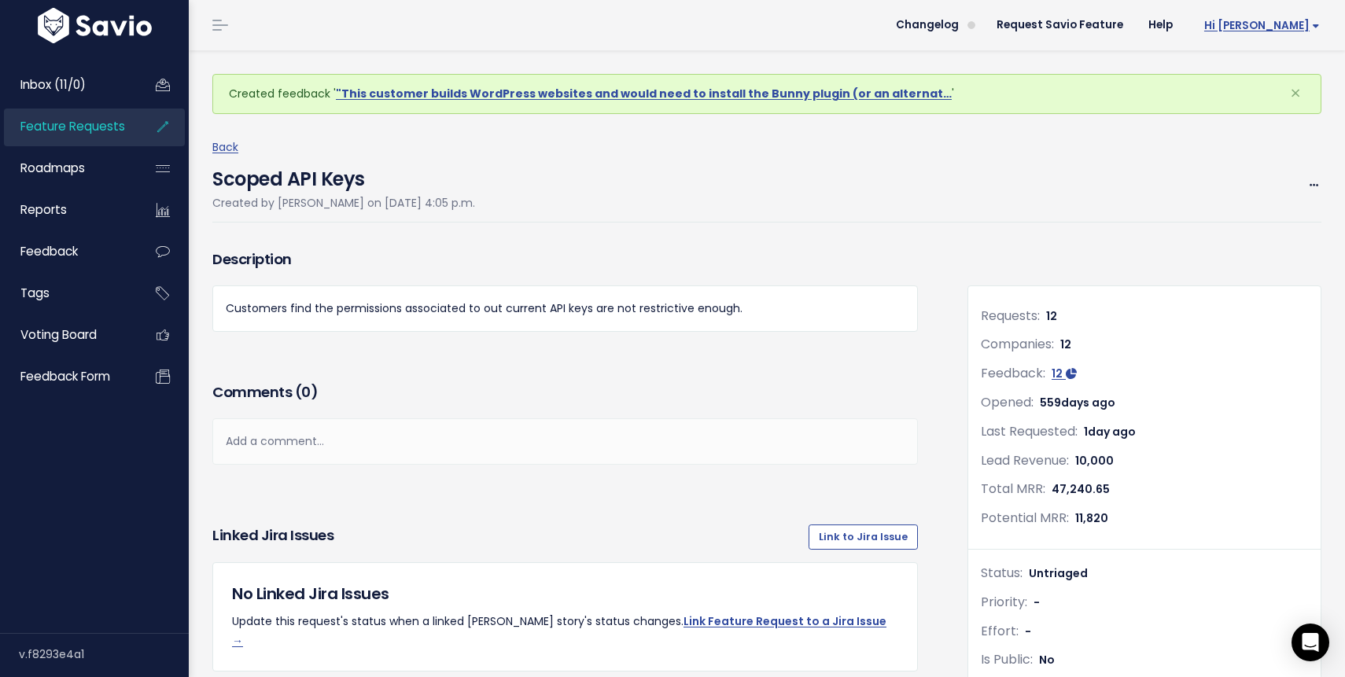
click at [1313, 26] on span "Hi [PERSON_NAME]" at bounding box center [1262, 26] width 116 height 12
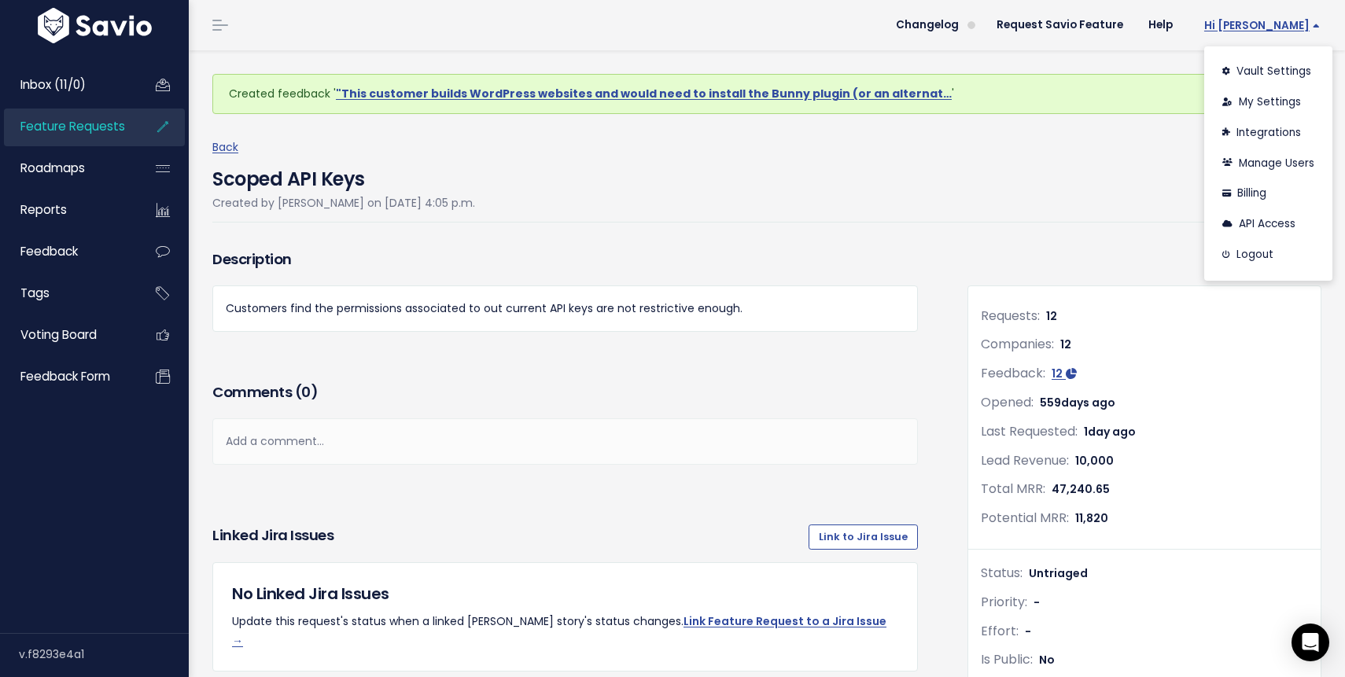
click at [1313, 26] on span "Hi [PERSON_NAME]" at bounding box center [1262, 26] width 116 height 12
